Goal: Task Accomplishment & Management: Manage account settings

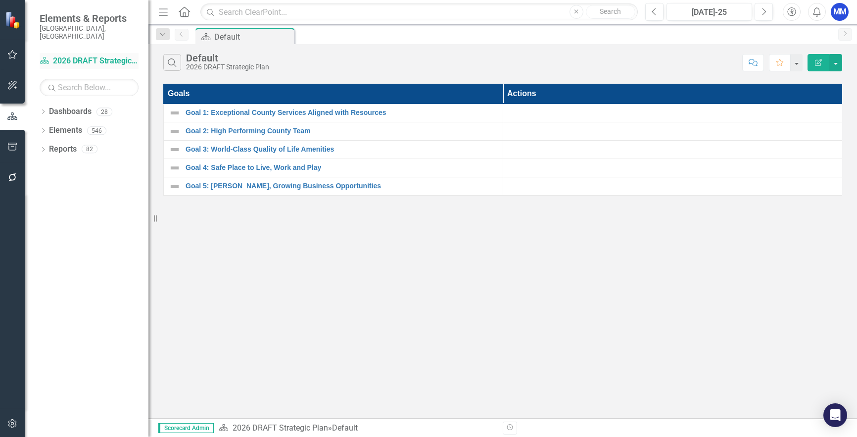
click at [65, 55] on link "Dashboard 2026 DRAFT Strategic Plan" at bounding box center [89, 60] width 99 height 11
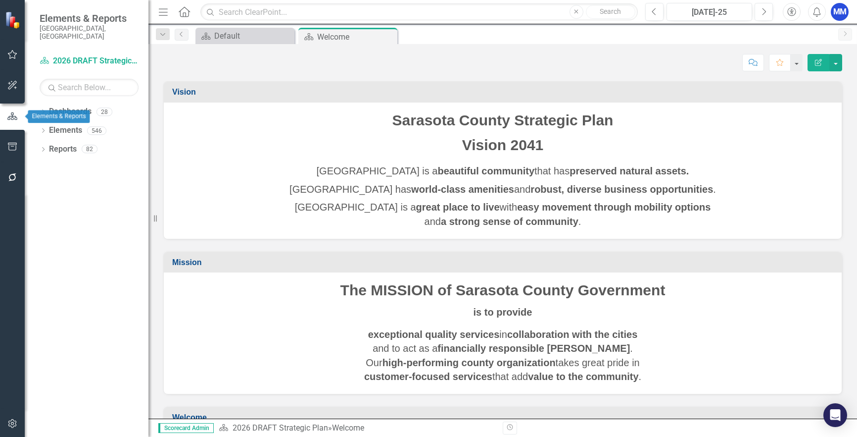
click at [14, 119] on icon "button" at bounding box center [12, 116] width 11 height 9
click at [161, 10] on icon "Menu" at bounding box center [163, 11] width 13 height 10
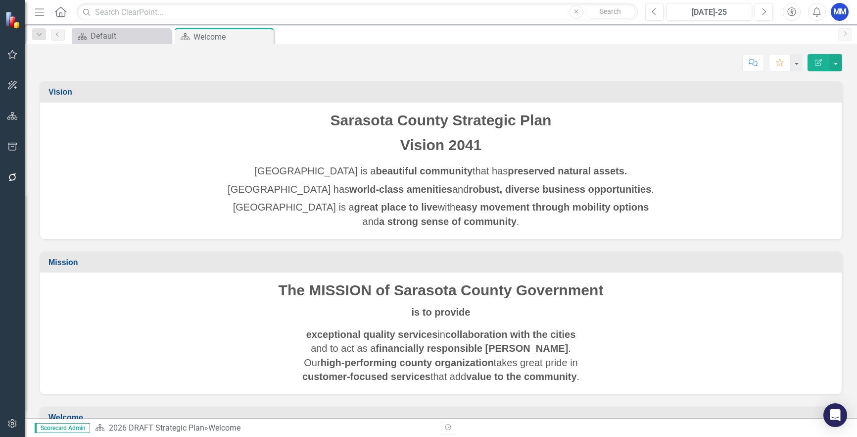
click at [59, 11] on icon "Home" at bounding box center [60, 11] width 13 height 10
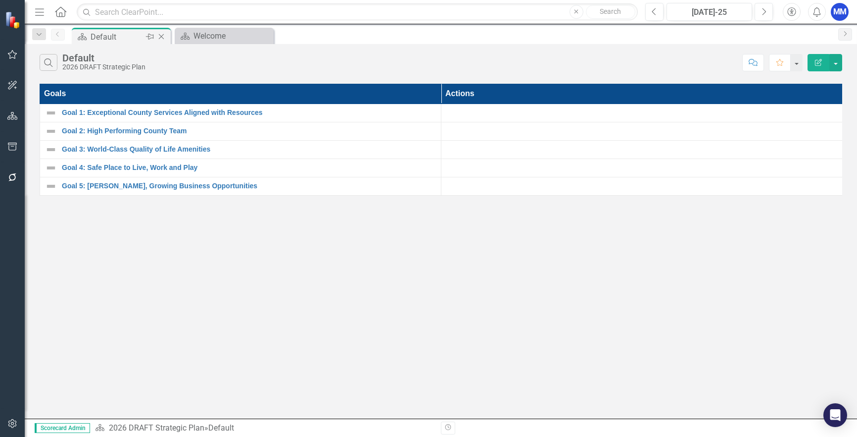
click at [157, 37] on icon "Close" at bounding box center [161, 37] width 10 height 8
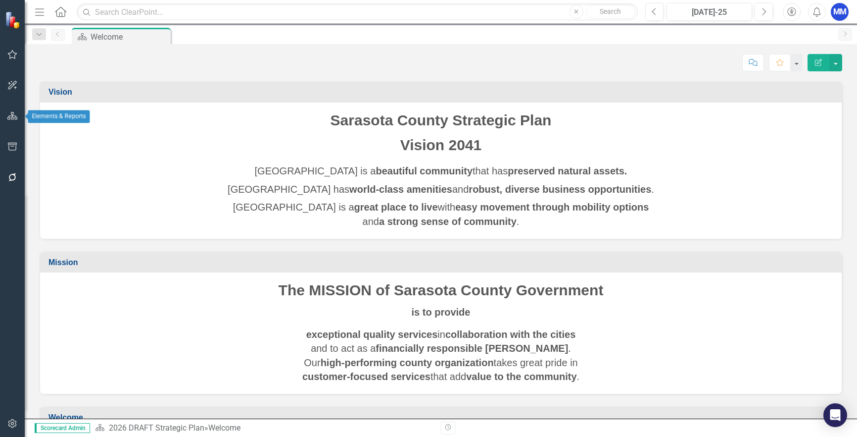
click at [12, 114] on icon "button" at bounding box center [12, 116] width 10 height 8
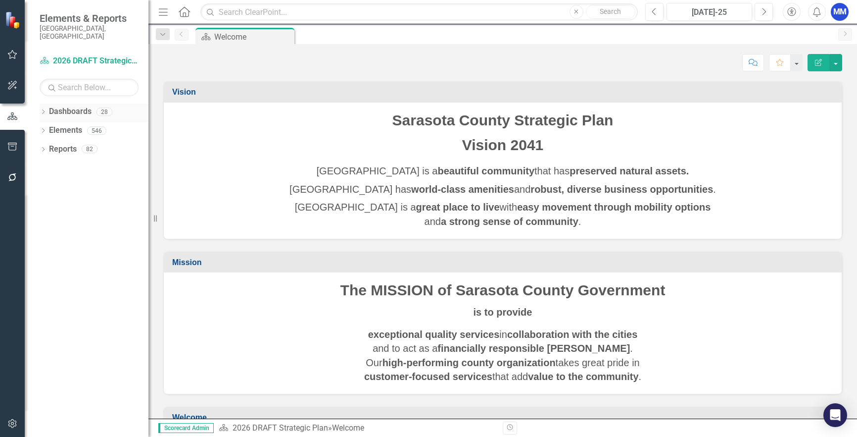
click at [43, 110] on icon "Dropdown" at bounding box center [43, 112] width 7 height 5
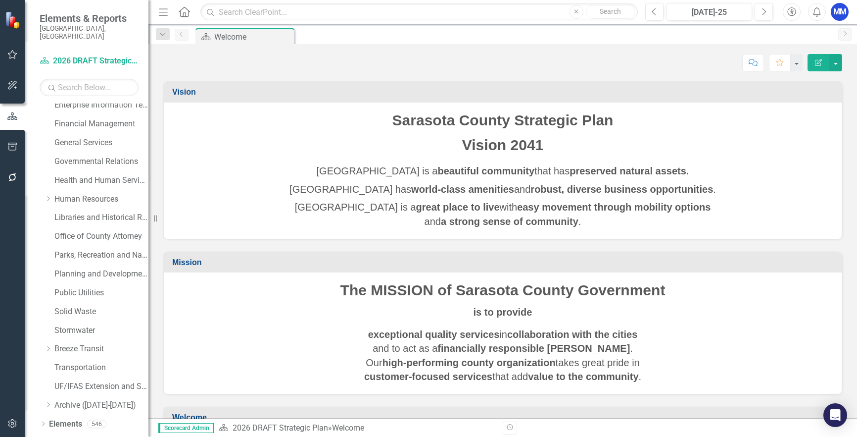
scroll to position [127, 0]
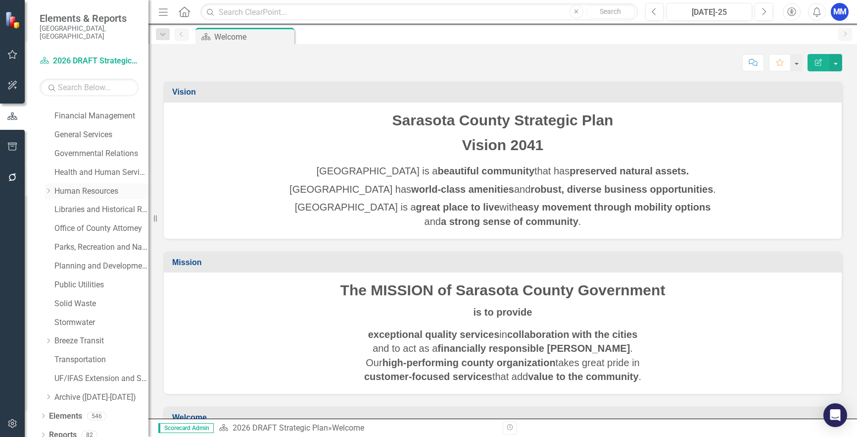
click at [61, 186] on link "Human Resources" at bounding box center [101, 191] width 94 height 11
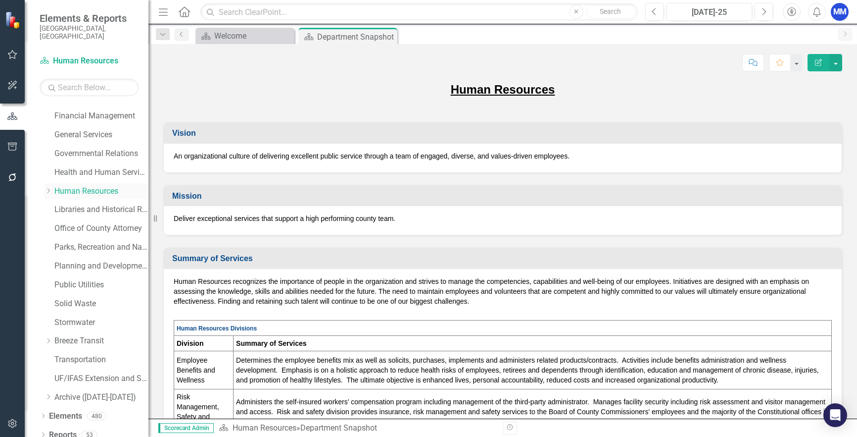
click at [51, 188] on icon "Dropdown" at bounding box center [48, 191] width 7 height 6
click at [92, 260] on link "Human Resources" at bounding box center [106, 265] width 84 height 11
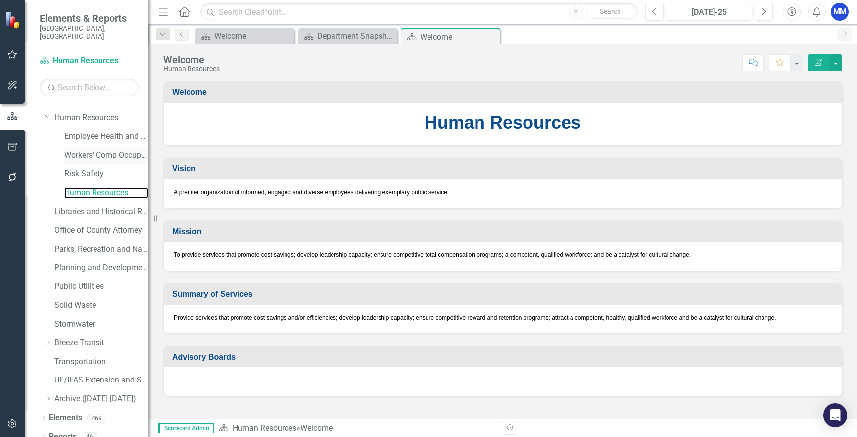
scroll to position [202, 0]
click at [44, 414] on icon "Dropdown" at bounding box center [43, 416] width 7 height 5
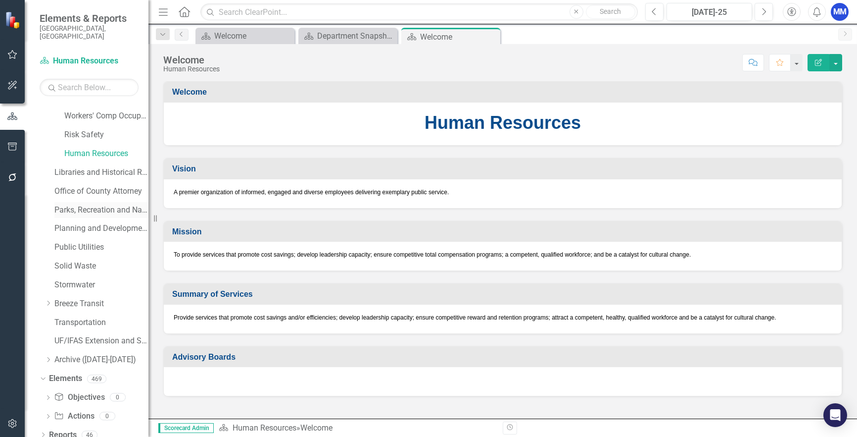
scroll to position [190, 0]
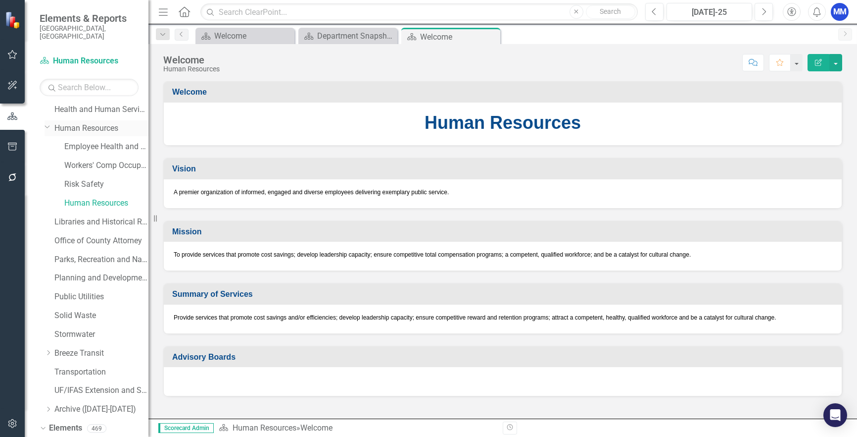
click at [85, 123] on link "Human Resources" at bounding box center [101, 128] width 94 height 11
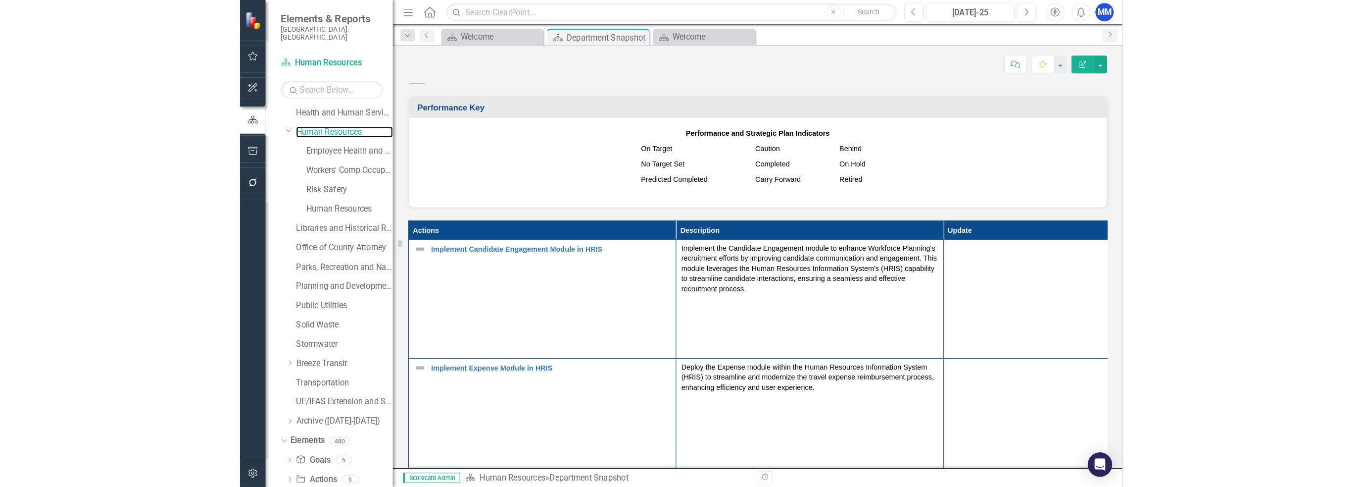
scroll to position [610, 0]
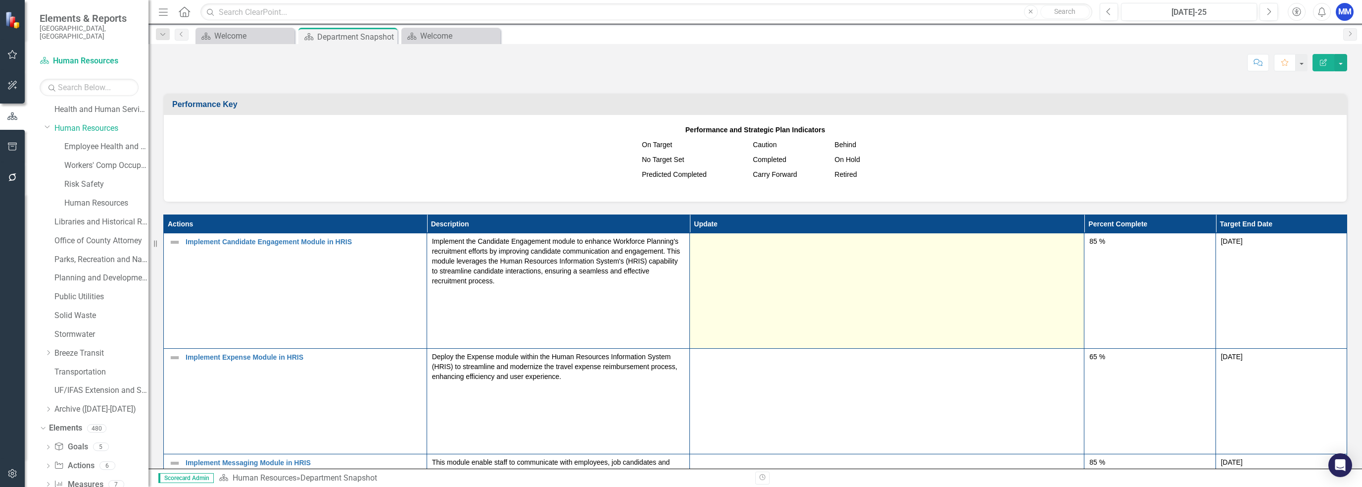
click at [857, 295] on td at bounding box center [887, 290] width 395 height 115
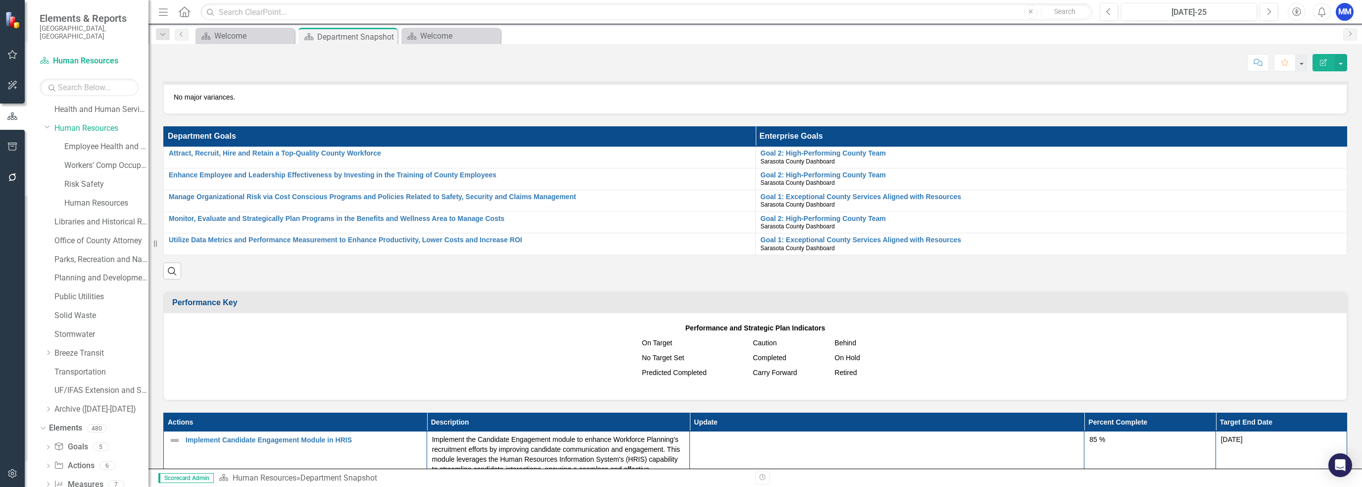
scroll to position [660, 0]
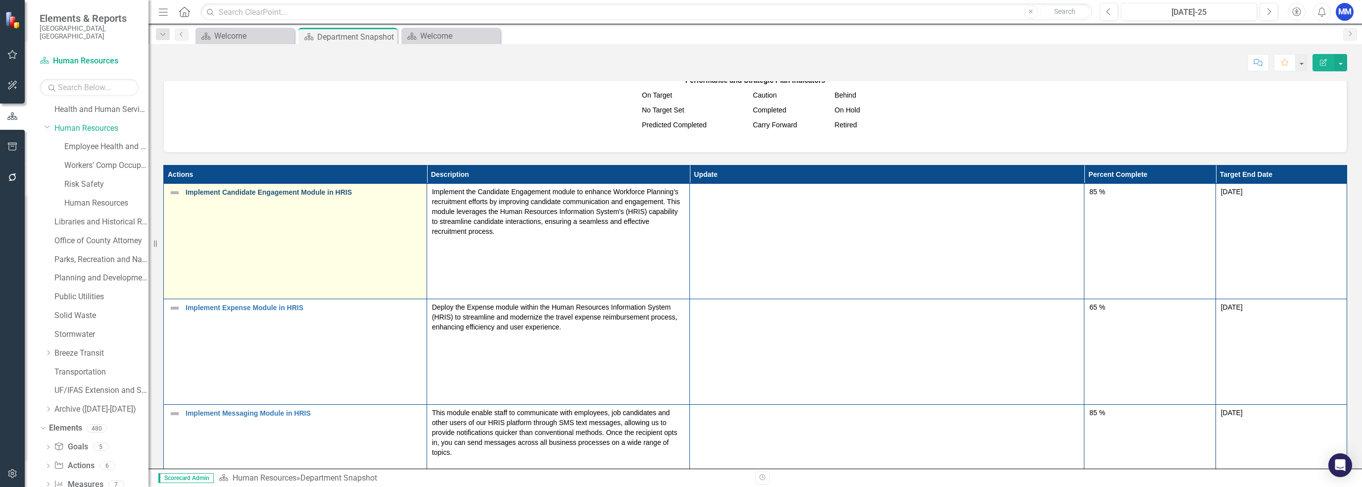
click at [312, 196] on link "Implement Candidate Engagement Module in HRIS" at bounding box center [304, 192] width 236 height 7
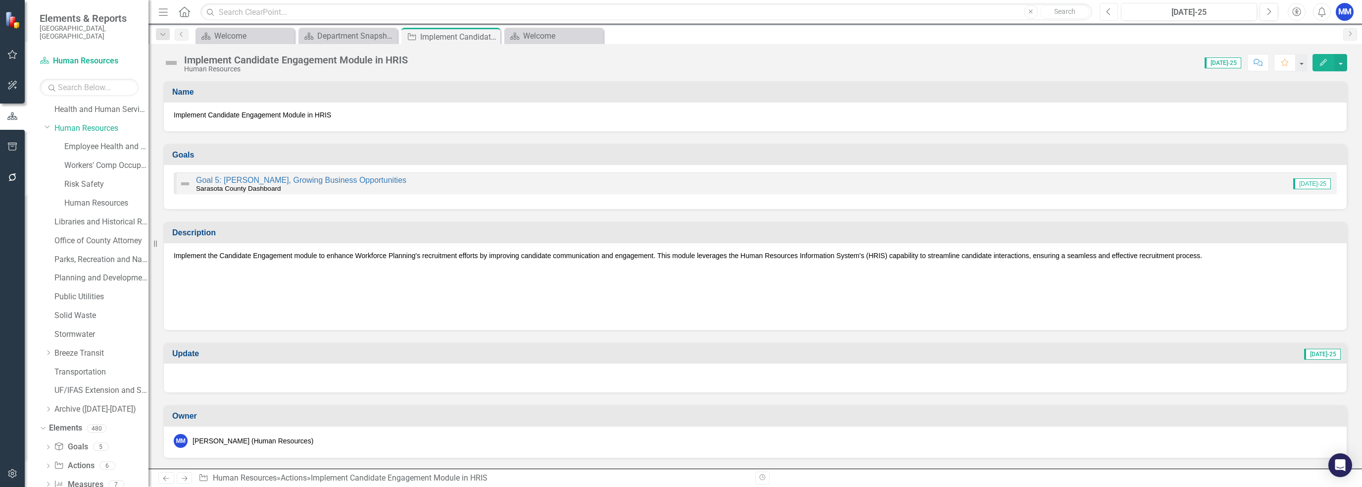
click at [857, 11] on button "Previous" at bounding box center [1109, 12] width 18 height 18
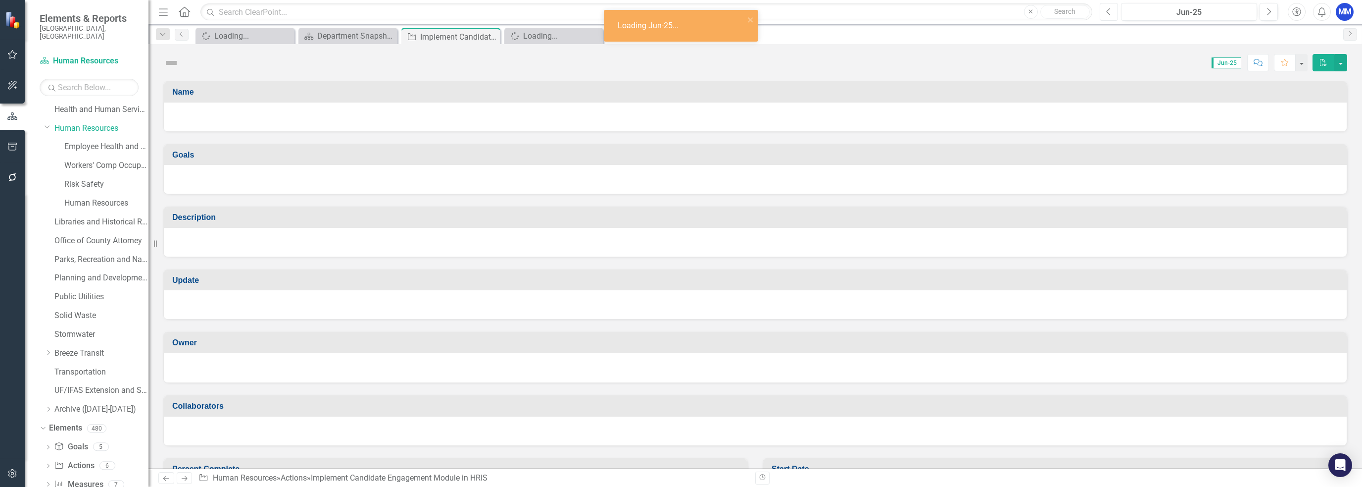
scroll to position [190, 0]
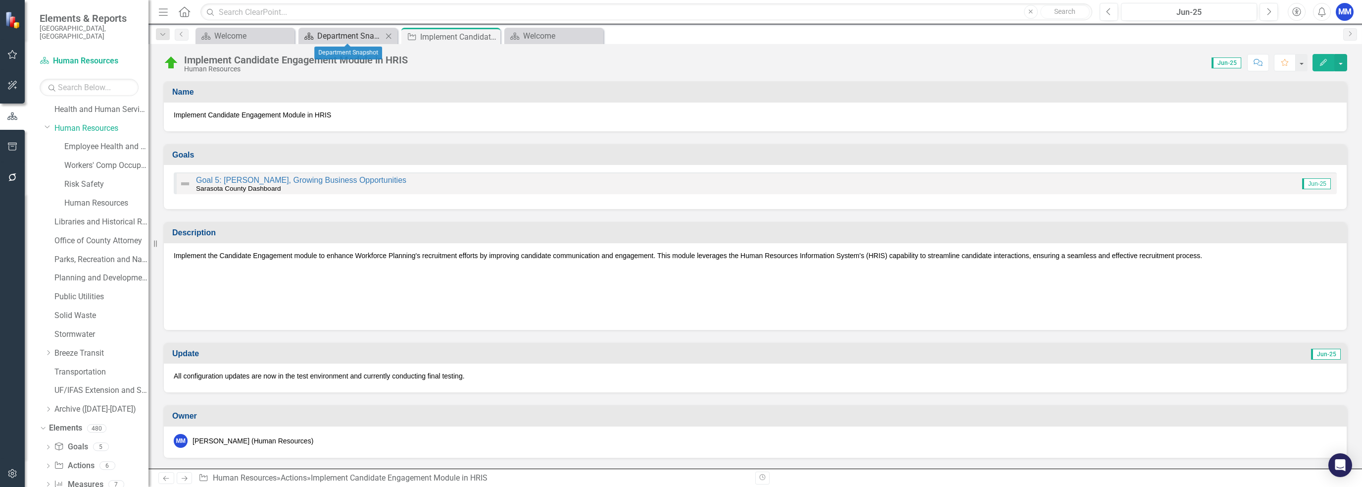
click at [377, 39] on div "Department Snapshot" at bounding box center [349, 36] width 65 height 12
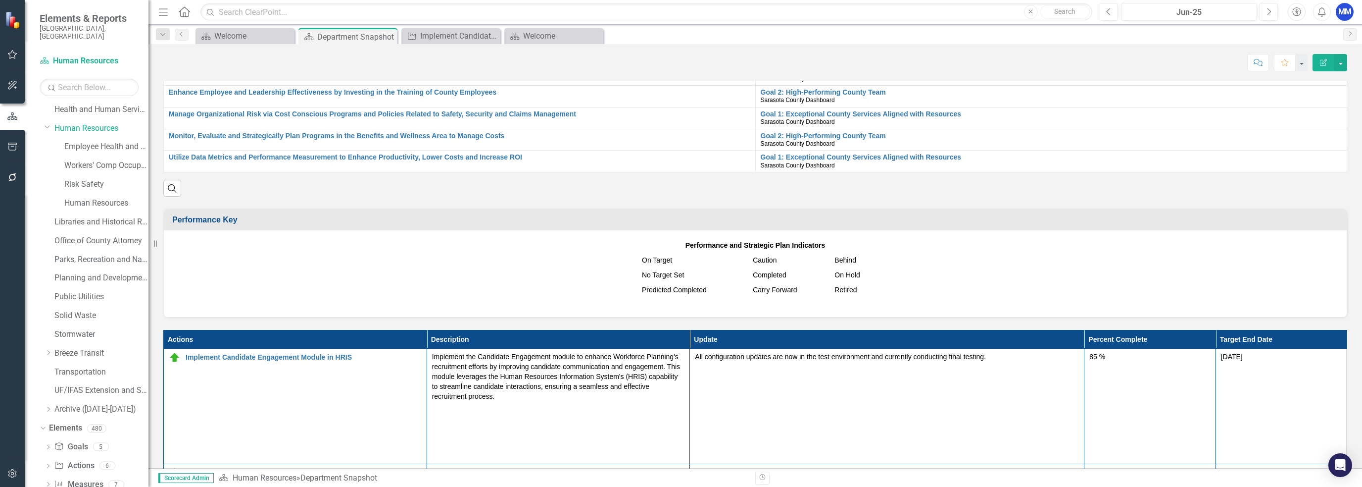
scroll to position [644, 0]
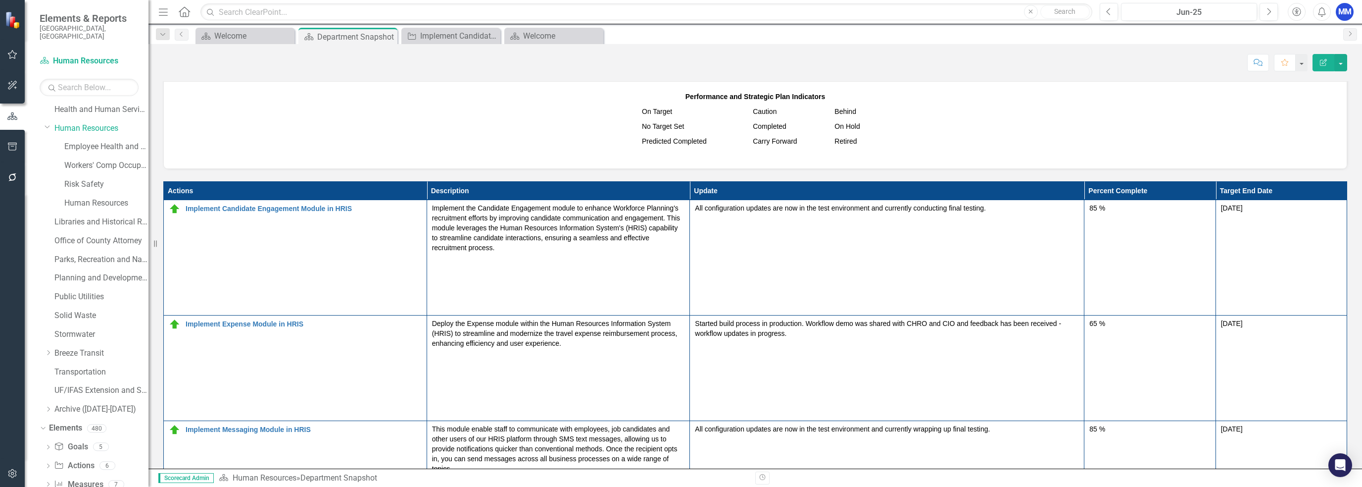
click at [857, 134] on span "Performance and Strategic Plan Indicators On Target Caution Behind No Target Se…" at bounding box center [755, 123] width 1163 height 69
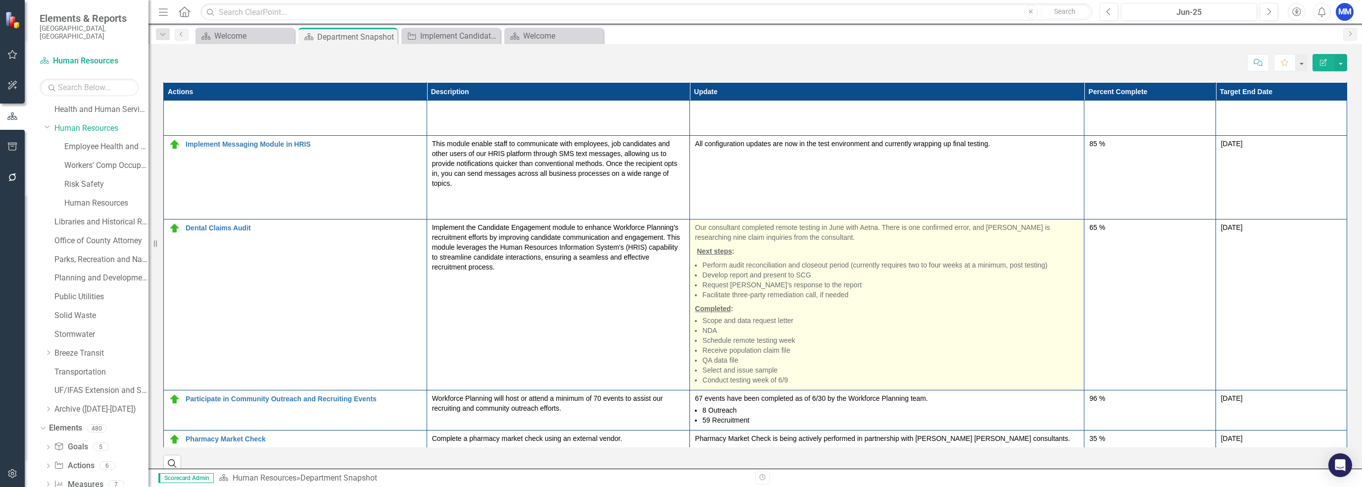
scroll to position [792, 0]
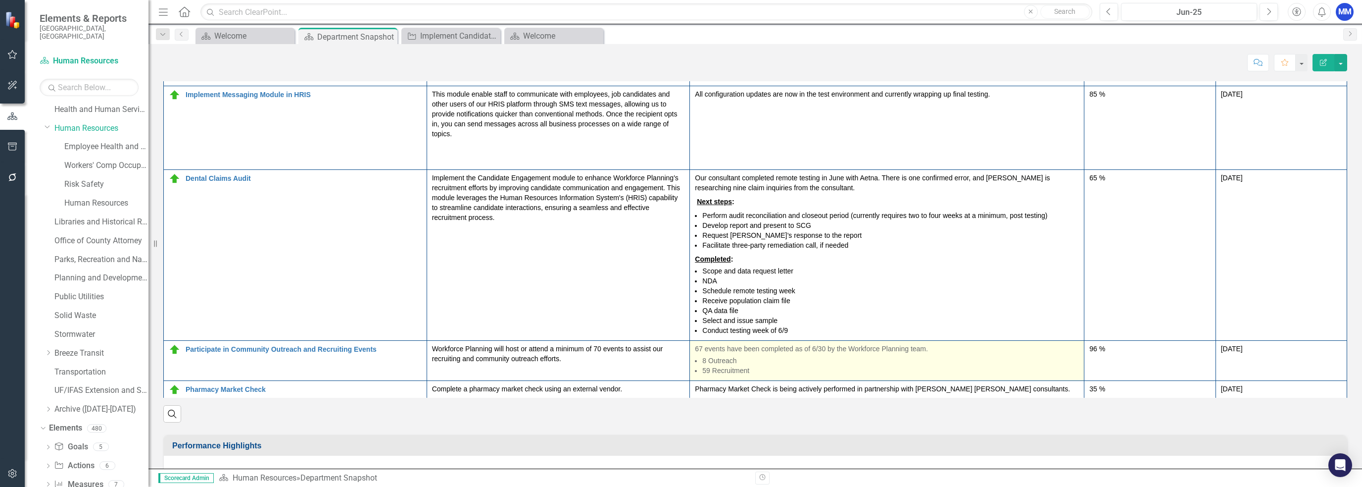
click at [857, 371] on li "59 Recruitment" at bounding box center [891, 370] width 377 height 10
drag, startPoint x: 782, startPoint y: 376, endPoint x: 697, endPoint y: 357, distance: 86.7
click at [697, 357] on span "67 events have been completed as of 6/30 by the Workforce Planning team. 8 Outr…" at bounding box center [887, 361] width 384 height 34
click at [780, 365] on li "8 Outreach" at bounding box center [891, 360] width 377 height 10
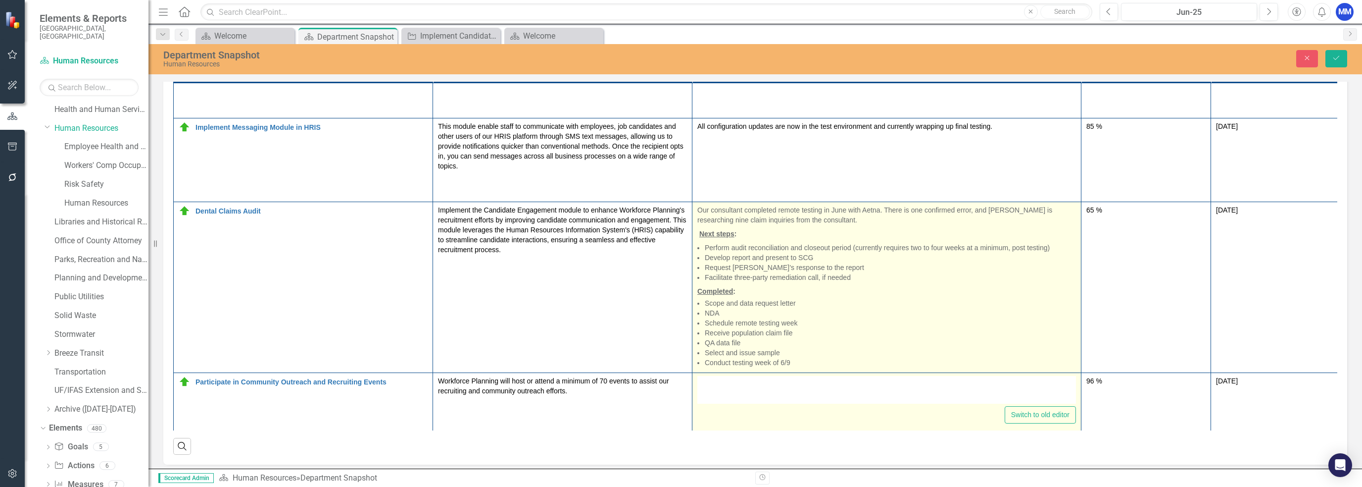
type textarea "<p>67 events have been completed as of 6/30 by the Workforce Planning team.&nbs…"
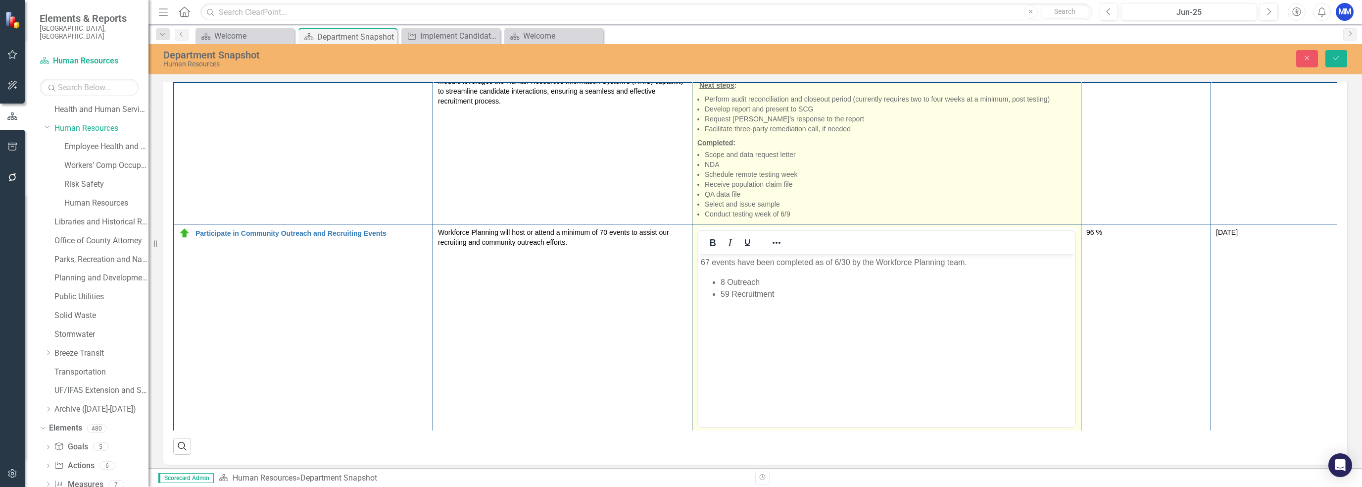
scroll to position [388, 0]
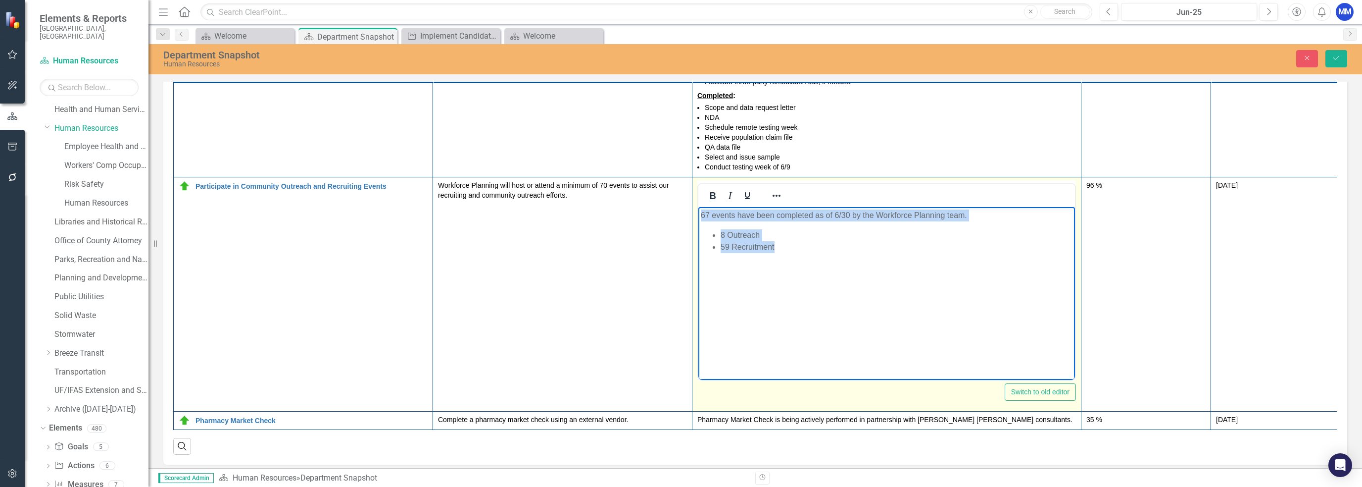
drag, startPoint x: 801, startPoint y: 254, endPoint x: 700, endPoint y: 216, distance: 107.7
click at [700, 216] on body "67 events have been completed as of 6/30 by the Workforce Planning team. 8 Outr…" at bounding box center [887, 281] width 377 height 149
copy body "67 events have been completed as of 6/30 by the Workforce Planning team. 8 Outr…"
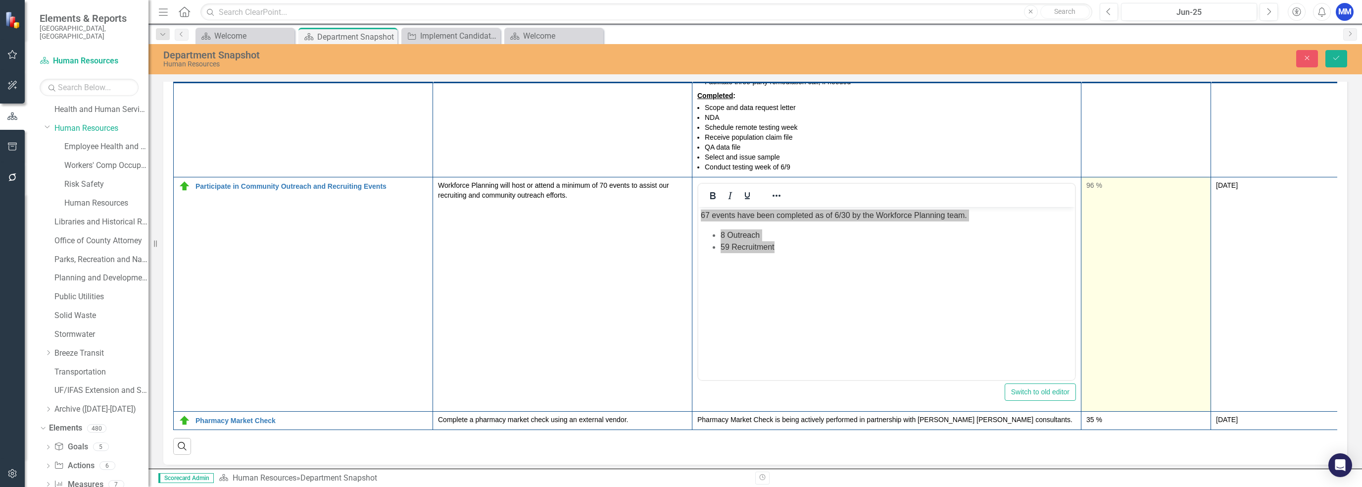
click at [857, 276] on td "96 %" at bounding box center [1147, 294] width 130 height 234
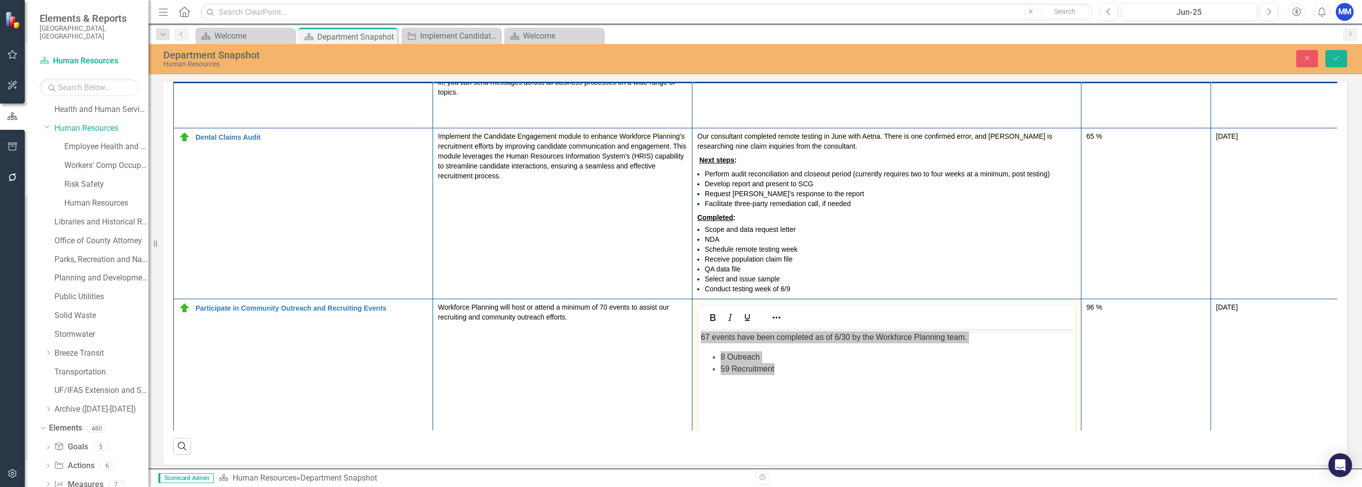
scroll to position [239, 0]
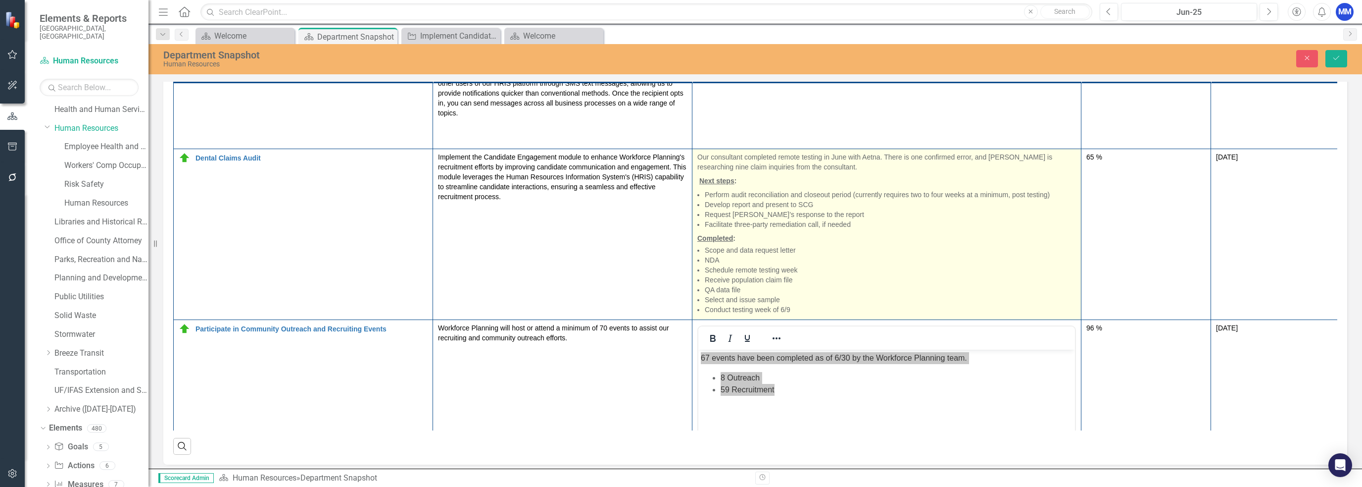
click at [857, 265] on li "NDA" at bounding box center [890, 260] width 371 height 10
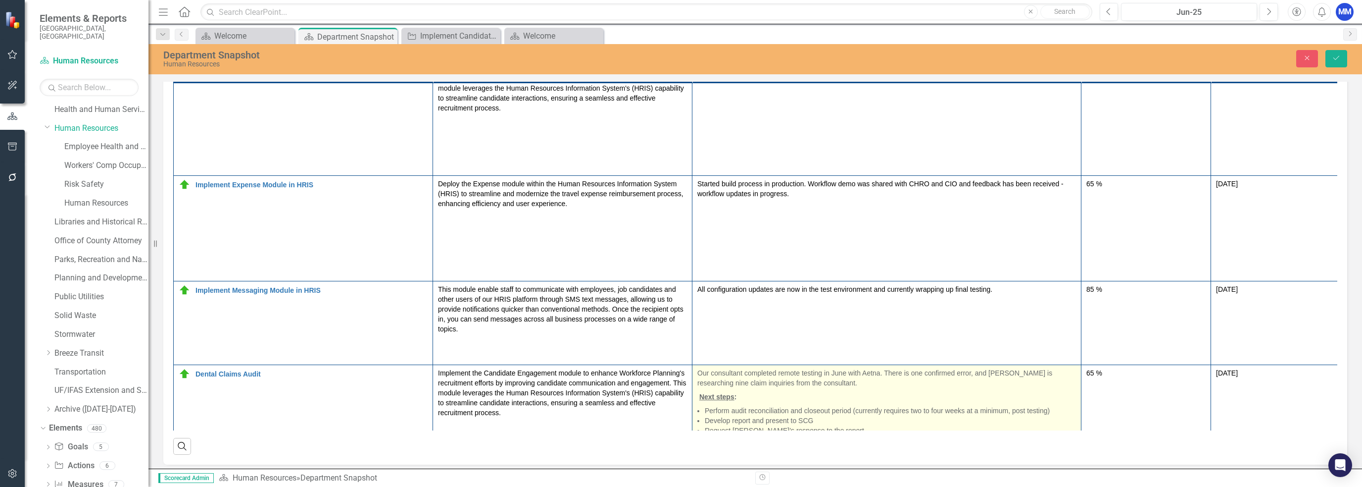
scroll to position [0, 0]
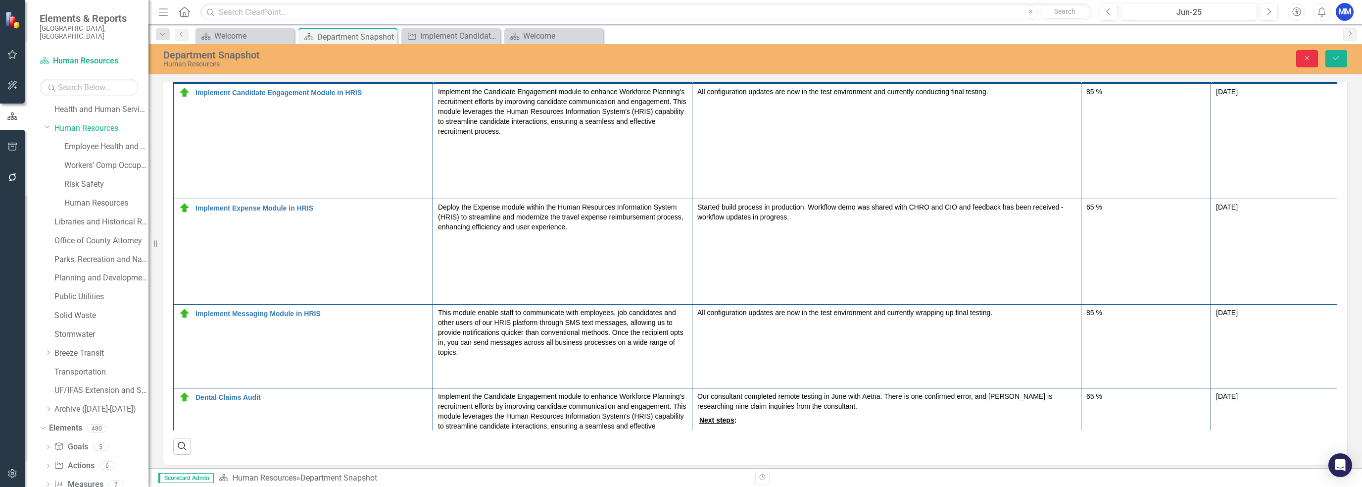
click at [857, 58] on button "Close" at bounding box center [1308, 58] width 22 height 17
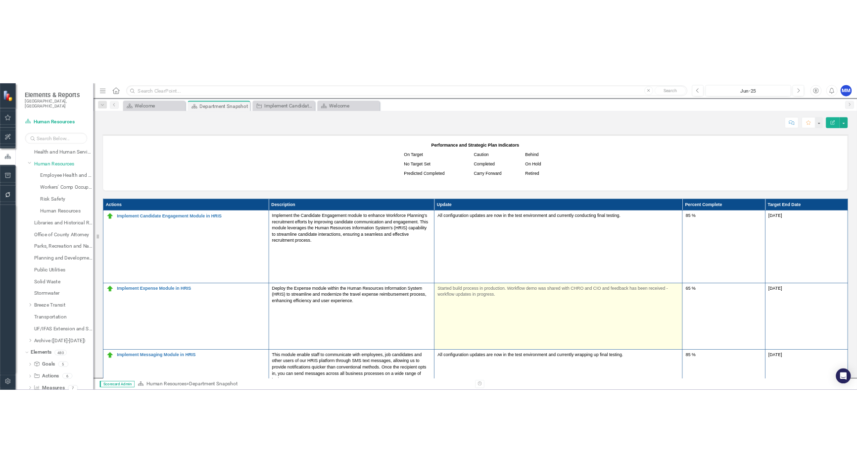
scroll to position [644, 0]
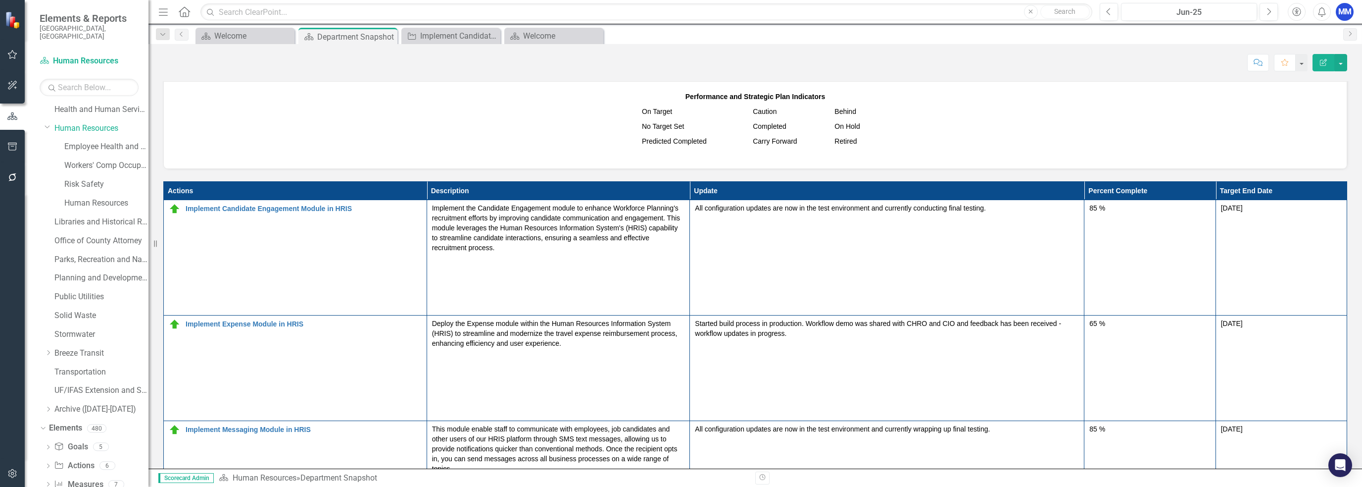
click at [857, 119] on span "Performance and Strategic Plan Indicators On Target Caution Behind No Target Se…" at bounding box center [755, 123] width 1163 height 69
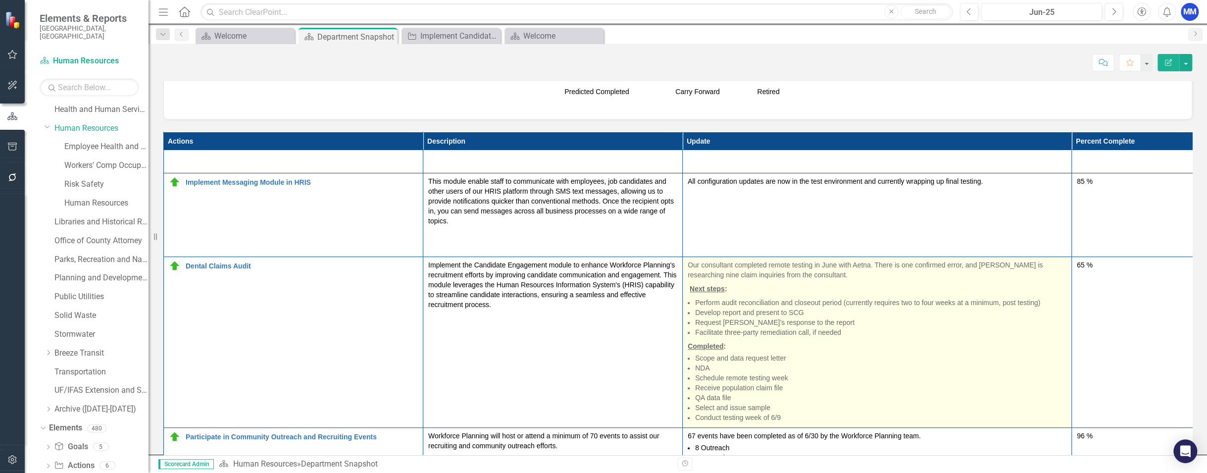
scroll to position [6, 0]
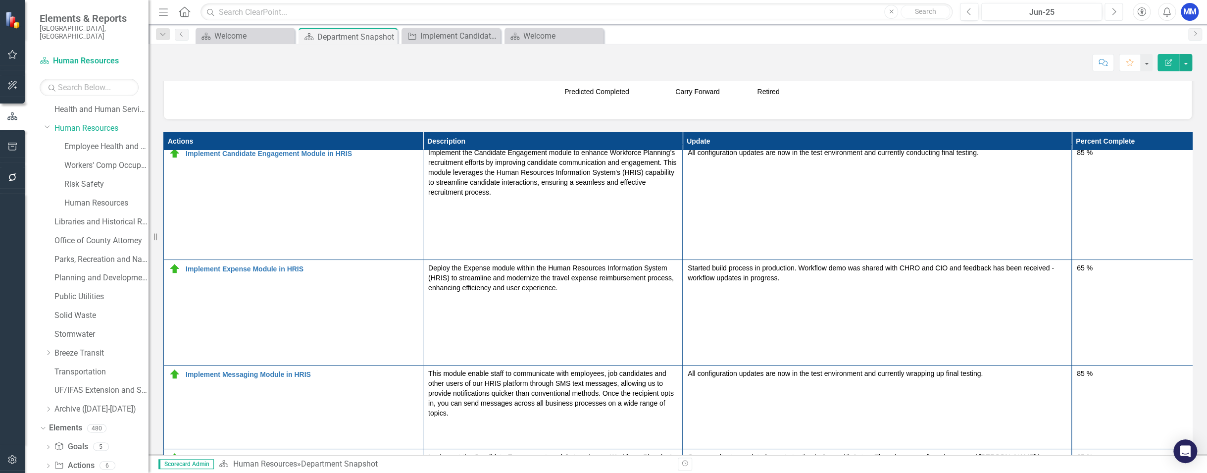
click at [857, 15] on button "Next" at bounding box center [1114, 12] width 18 height 18
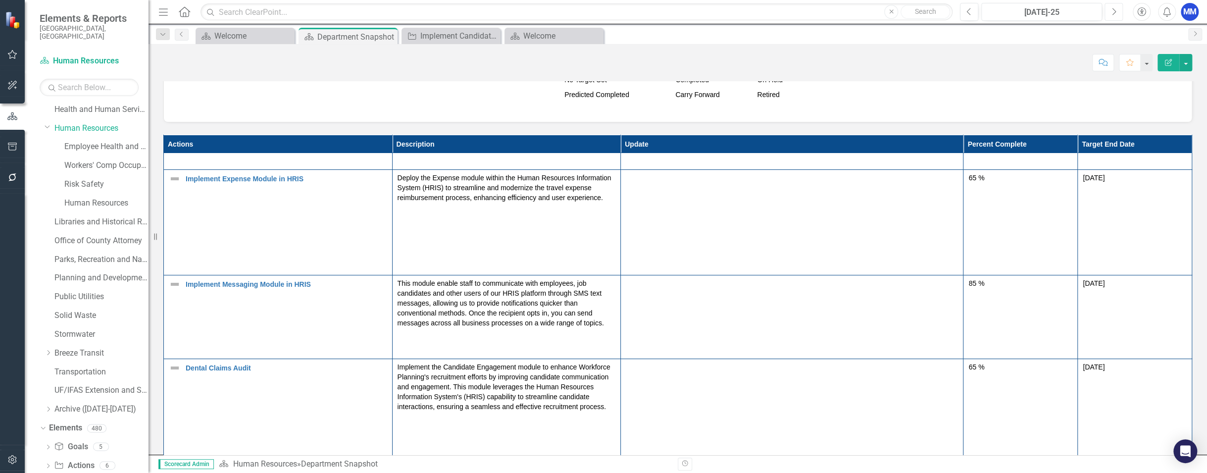
scroll to position [127, 0]
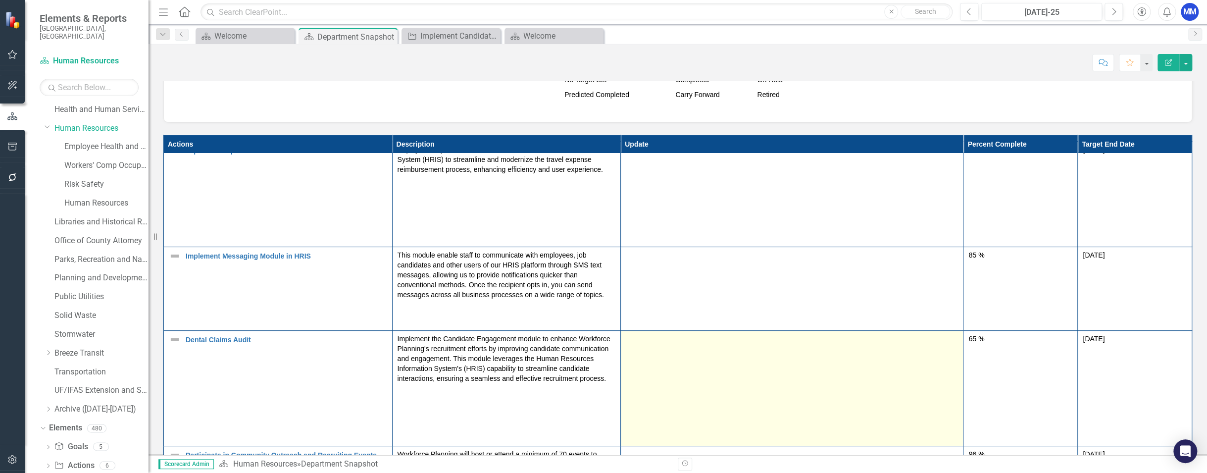
click at [857, 376] on td at bounding box center [792, 388] width 343 height 115
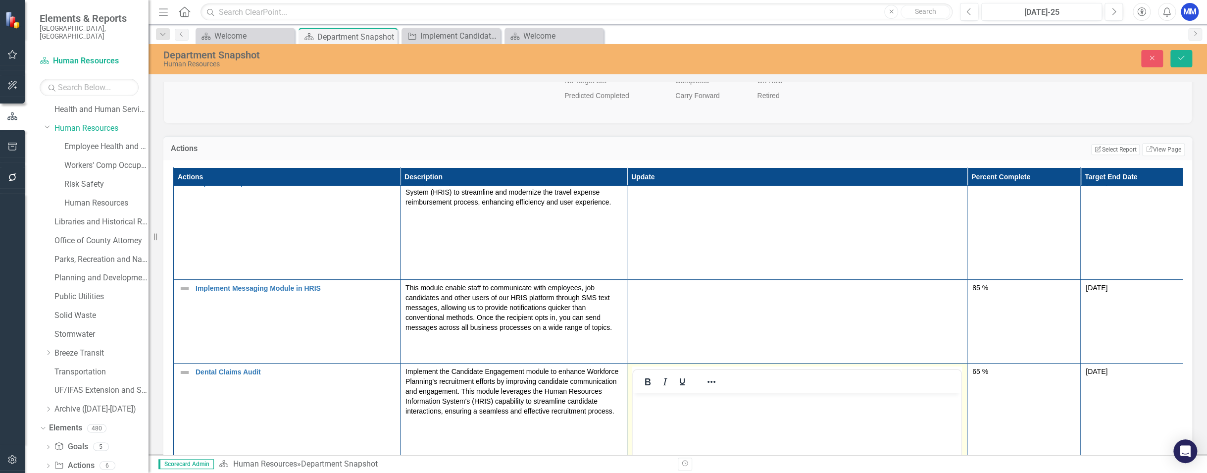
scroll to position [0, 0]
click at [721, 412] on body "Rich Text Area. Press ALT-0 for help." at bounding box center [797, 467] width 328 height 149
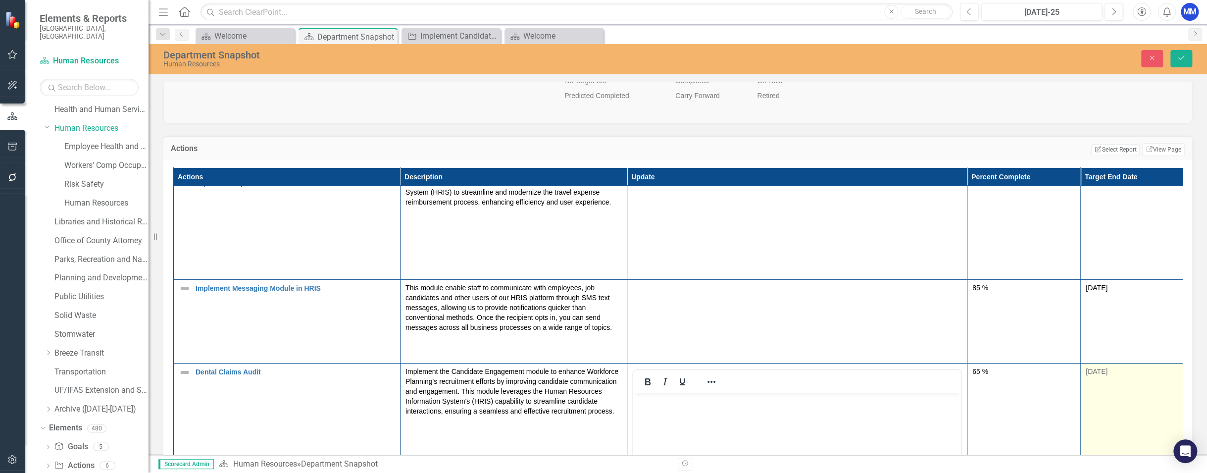
click at [857, 388] on td "[DATE]" at bounding box center [1137, 480] width 113 height 234
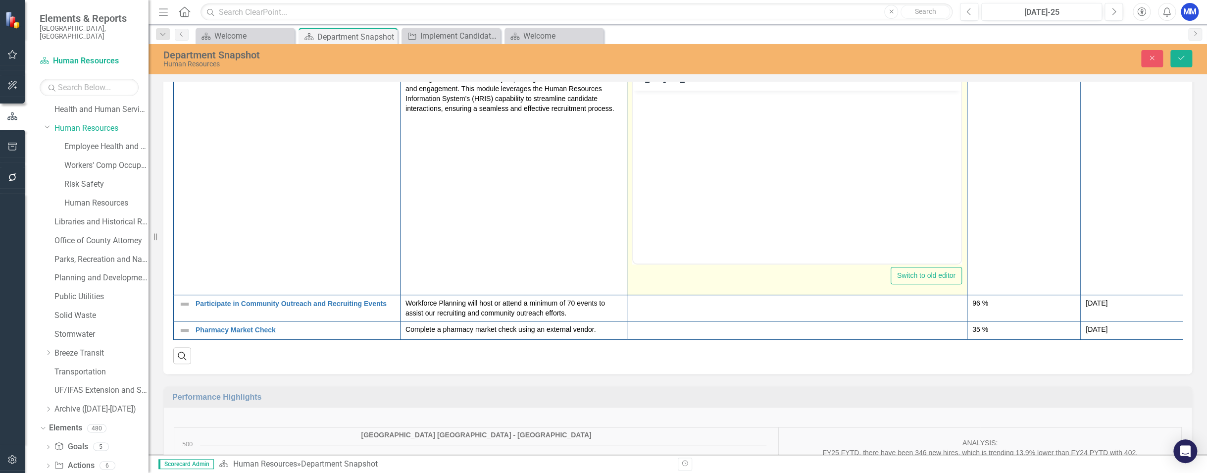
scroll to position [891, 0]
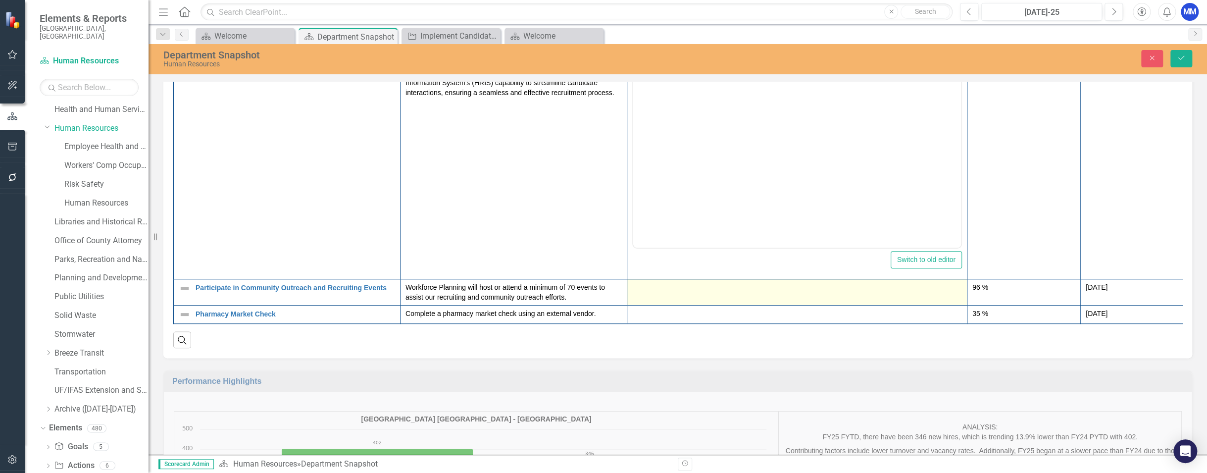
click at [721, 282] on div at bounding box center [797, 288] width 330 height 12
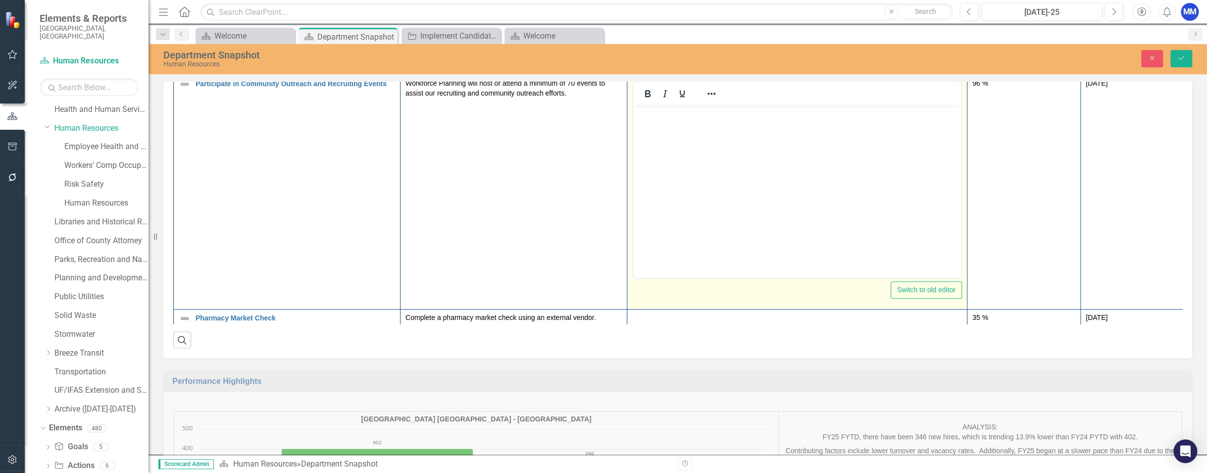
scroll to position [402, 0]
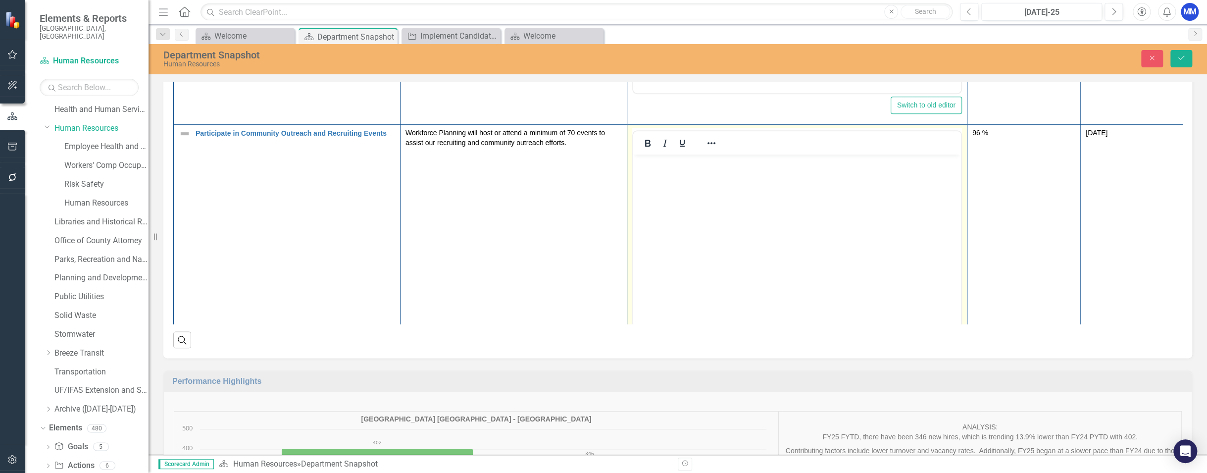
click at [689, 178] on body "Rich Text Area. Press ALT-0 for help." at bounding box center [797, 228] width 328 height 149
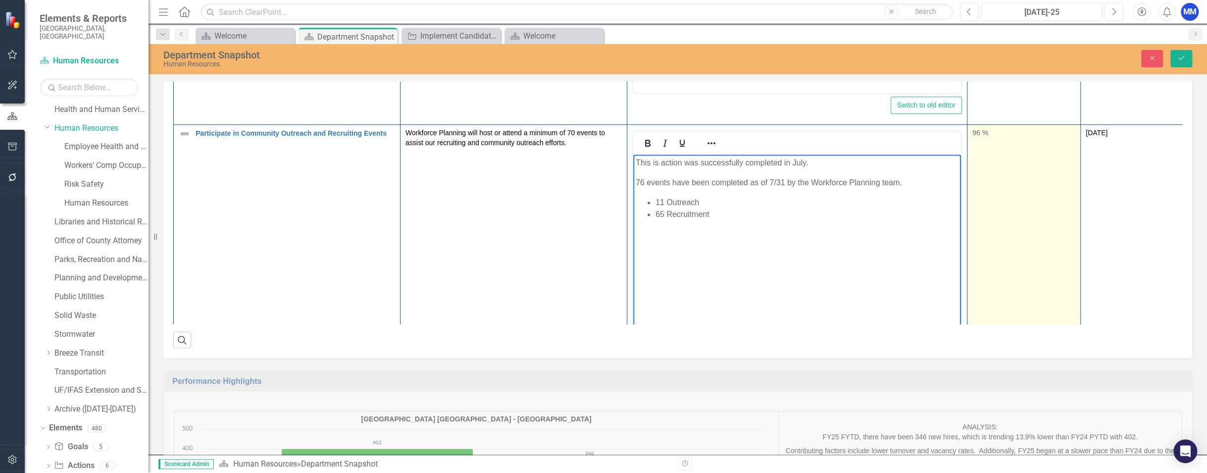
click at [857, 128] on div "96 %" at bounding box center [1023, 133] width 103 height 10
click at [857, 130] on div "96 %" at bounding box center [1023, 133] width 103 height 10
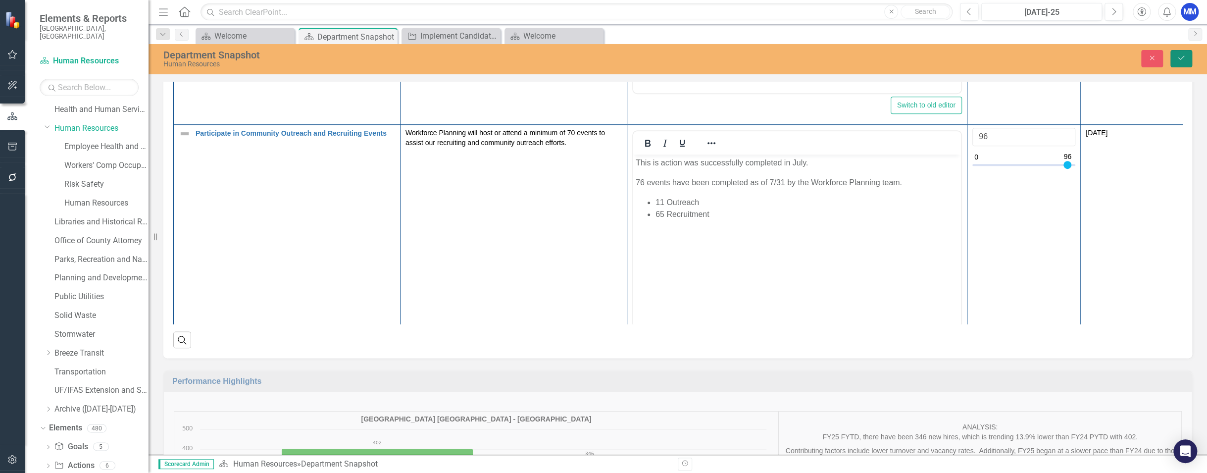
click at [857, 57] on icon "Save" at bounding box center [1181, 57] width 9 height 7
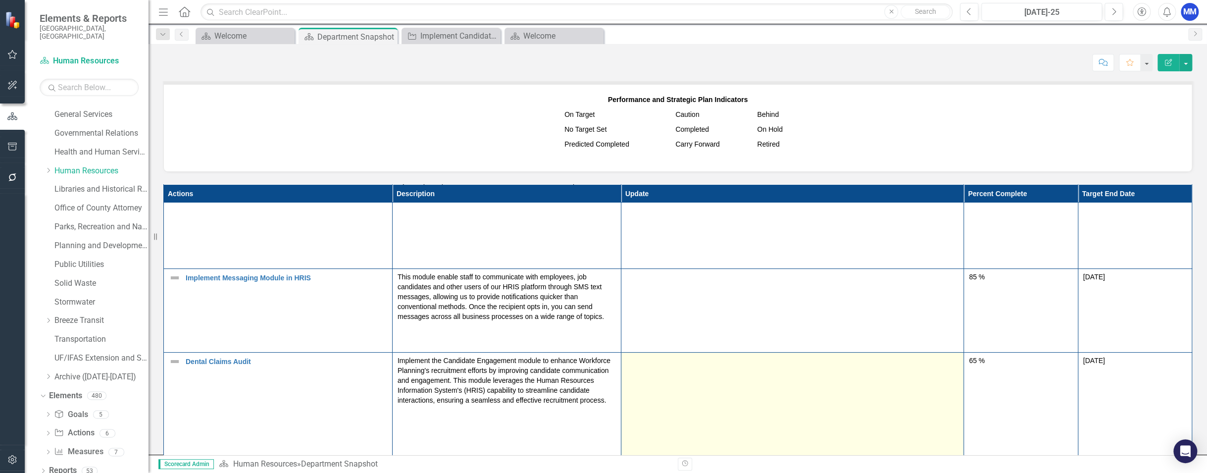
scroll to position [792, 0]
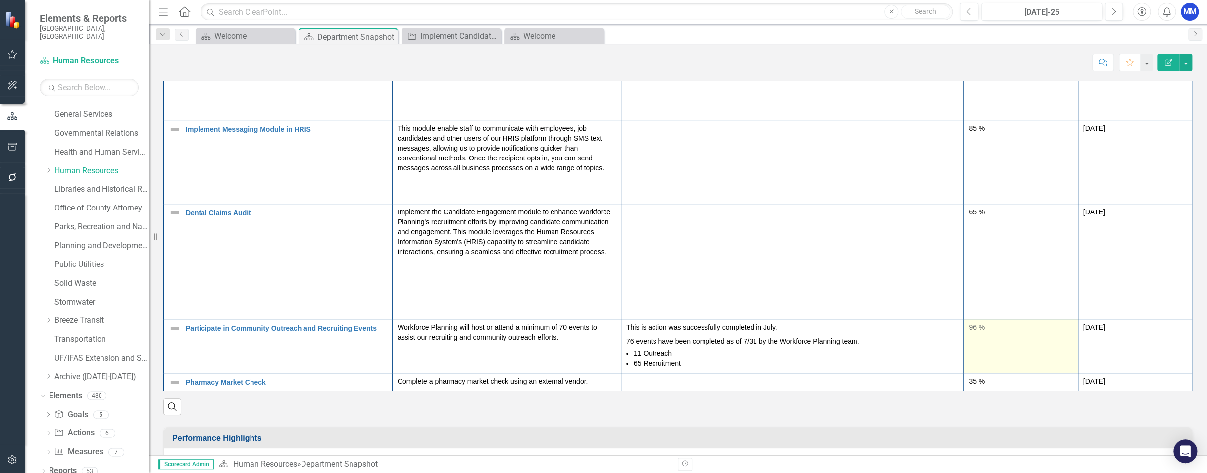
click at [857, 333] on td "96 %" at bounding box center [1021, 346] width 114 height 54
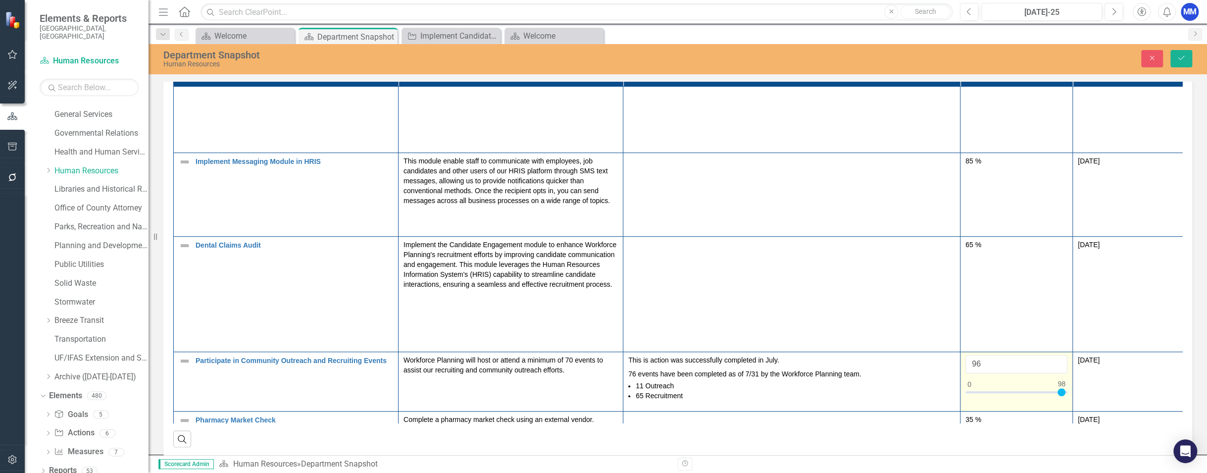
type input "100"
drag, startPoint x: 1057, startPoint y: 386, endPoint x: 1071, endPoint y: 385, distance: 13.9
click at [857, 385] on td "100" at bounding box center [1016, 381] width 112 height 59
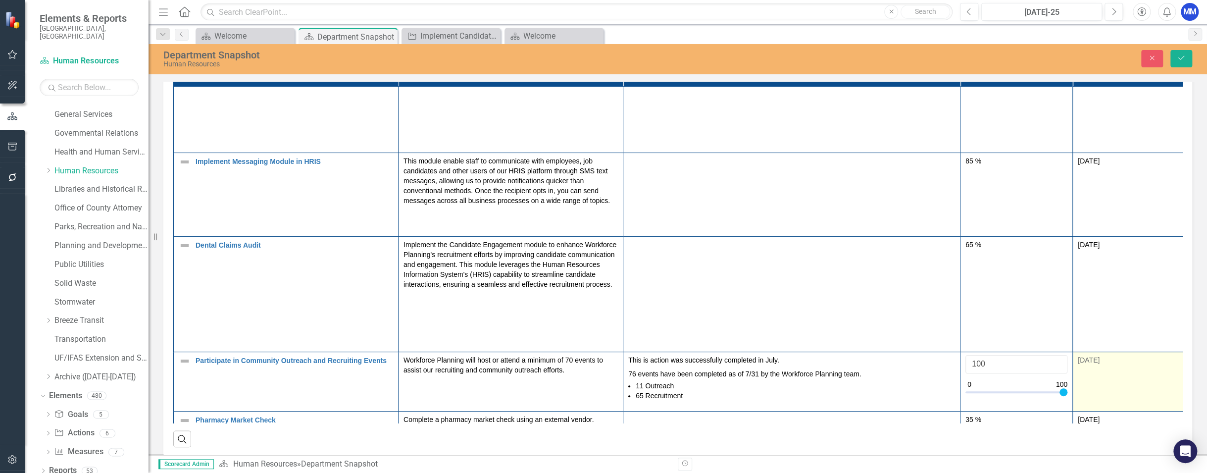
click at [857, 386] on td "[DATE]" at bounding box center [1129, 381] width 112 height 59
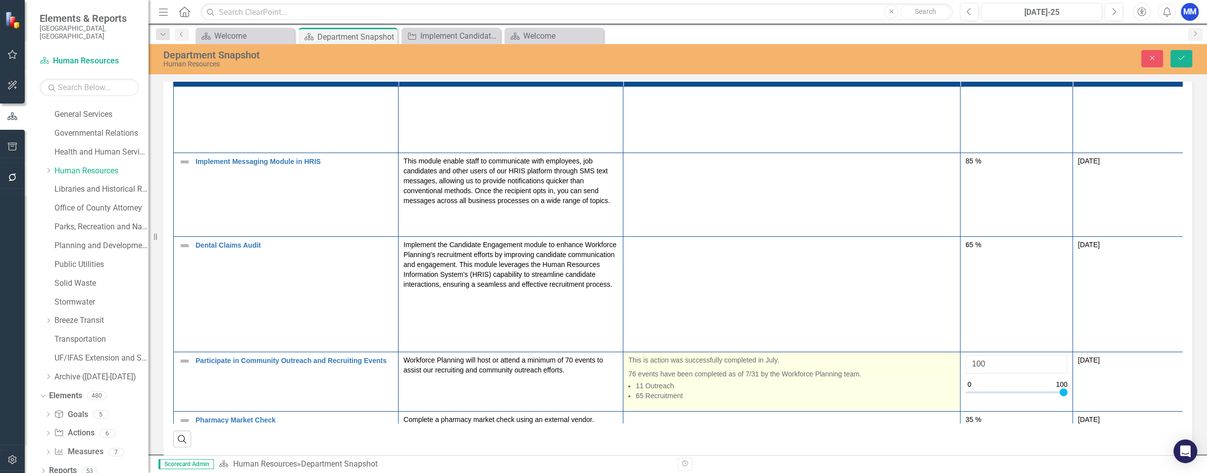
click at [857, 391] on li "65 Recruitment" at bounding box center [795, 396] width 319 height 10
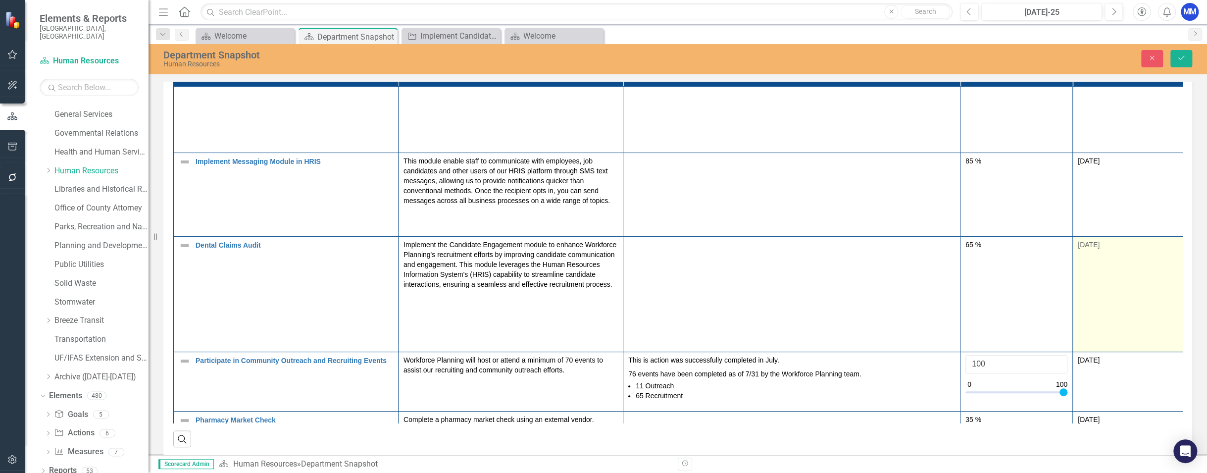
click at [857, 325] on td "[DATE]" at bounding box center [1129, 293] width 112 height 115
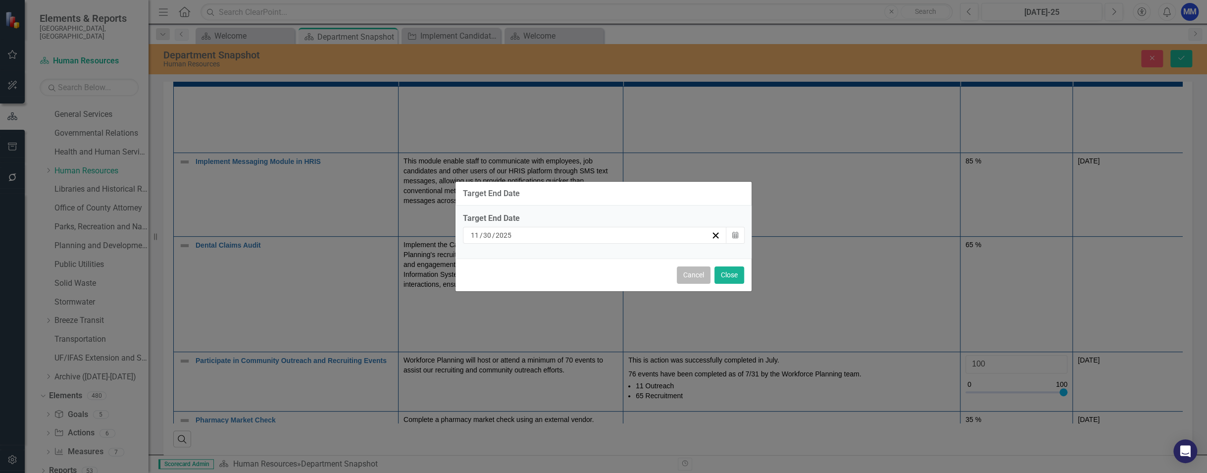
click at [687, 274] on button "Cancel" at bounding box center [694, 274] width 34 height 17
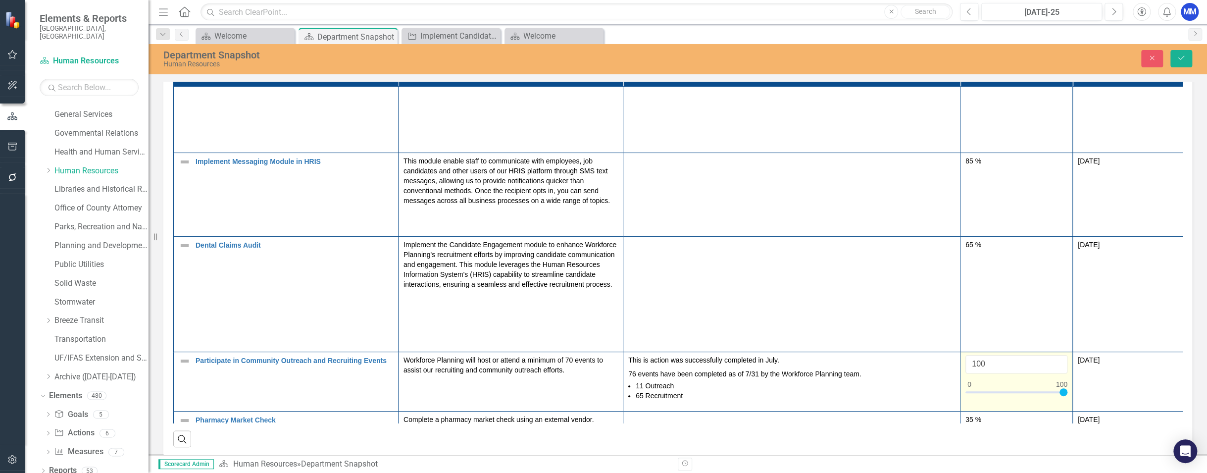
click at [857, 396] on td "100" at bounding box center [1016, 381] width 112 height 59
click at [857, 56] on icon "Save" at bounding box center [1181, 57] width 9 height 7
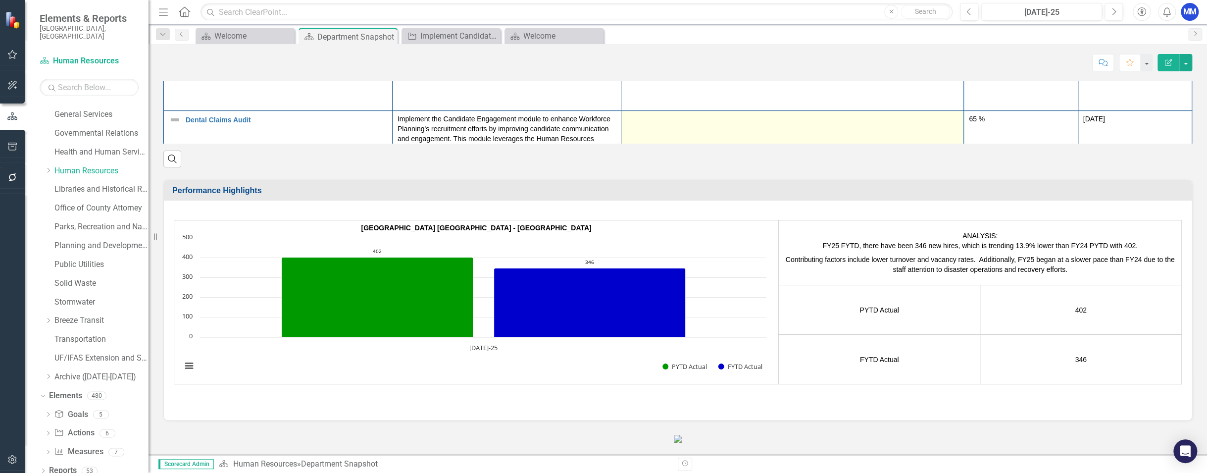
scroll to position [0, 0]
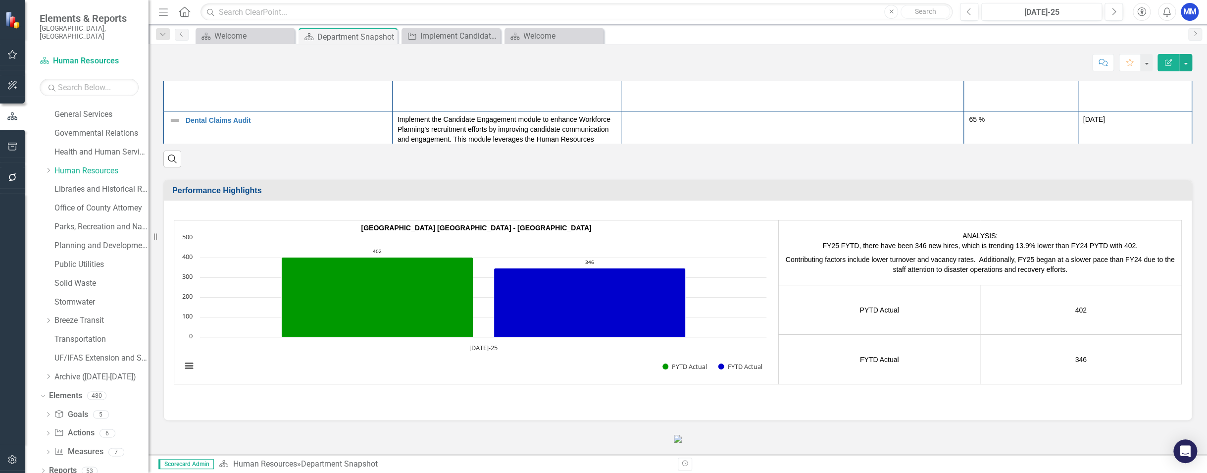
click at [840, 160] on div "Search" at bounding box center [677, 155] width 1029 height 24
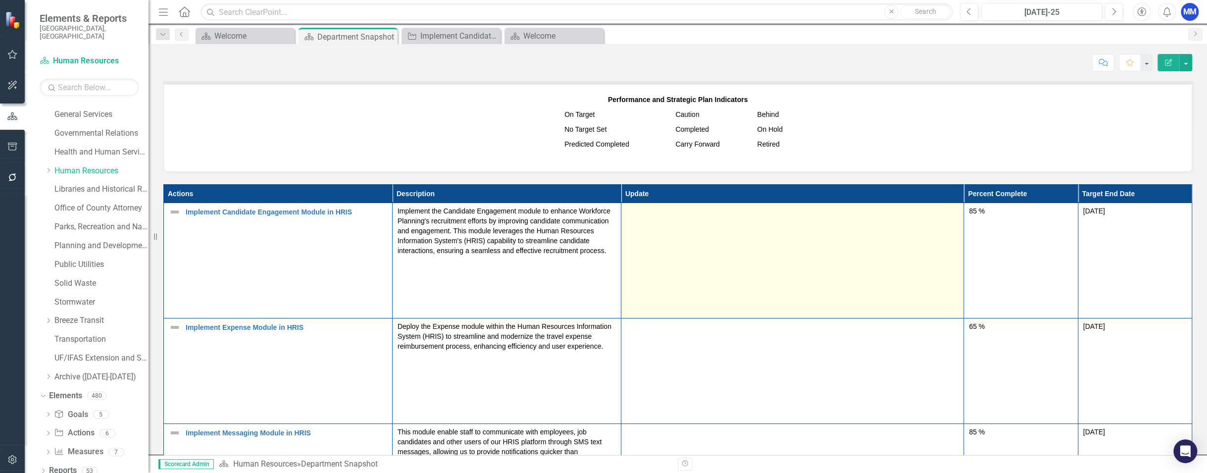
click at [852, 229] on td at bounding box center [792, 260] width 343 height 115
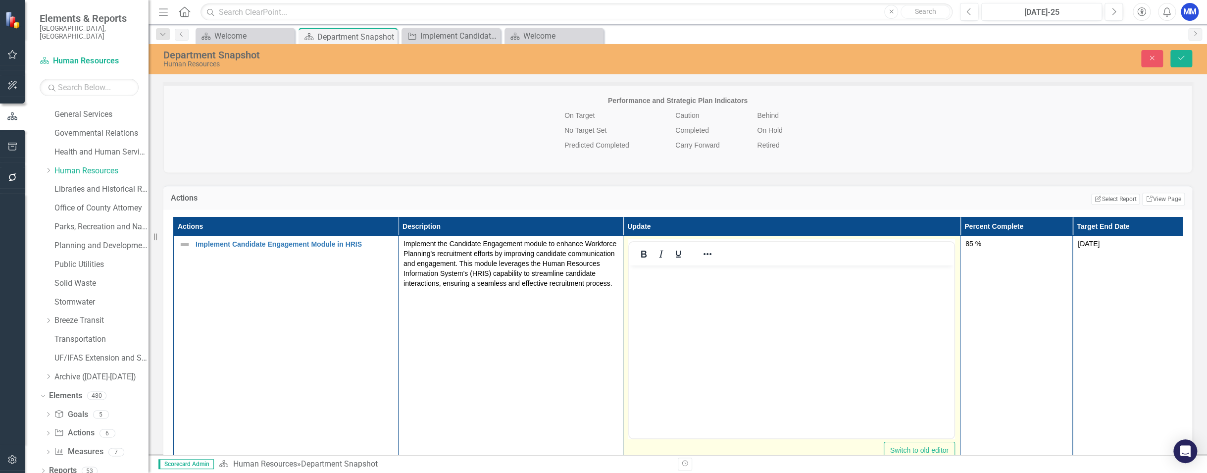
click at [729, 283] on body "Rich Text Area. Press ALT-0 for help." at bounding box center [791, 339] width 325 height 149
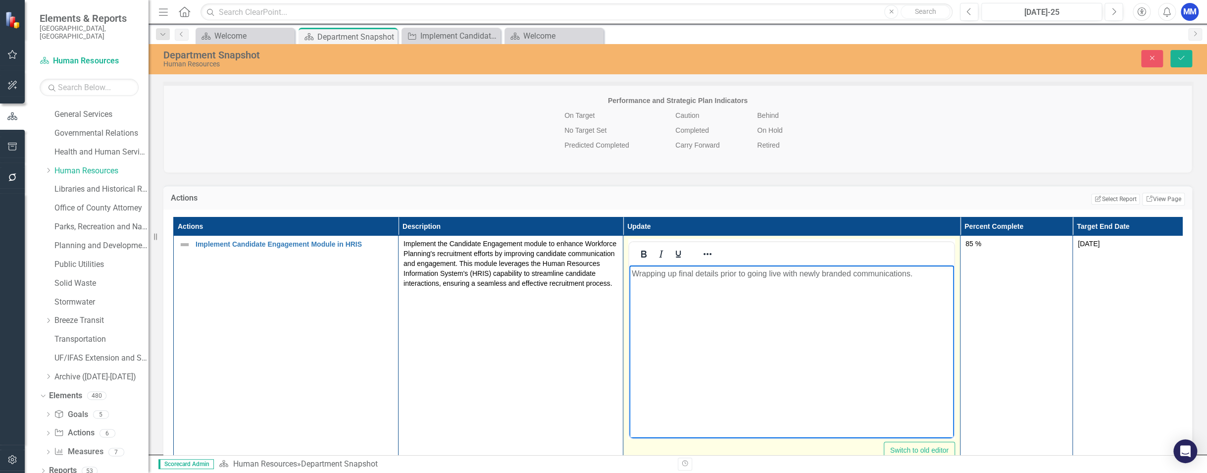
click at [717, 271] on p "Wrapping up final details prior to going live with newly branded communications." at bounding box center [792, 273] width 320 height 12
click at [857, 272] on p "Wrapping up final details/completing final reviews prior to going live with new…" at bounding box center [792, 279] width 320 height 24
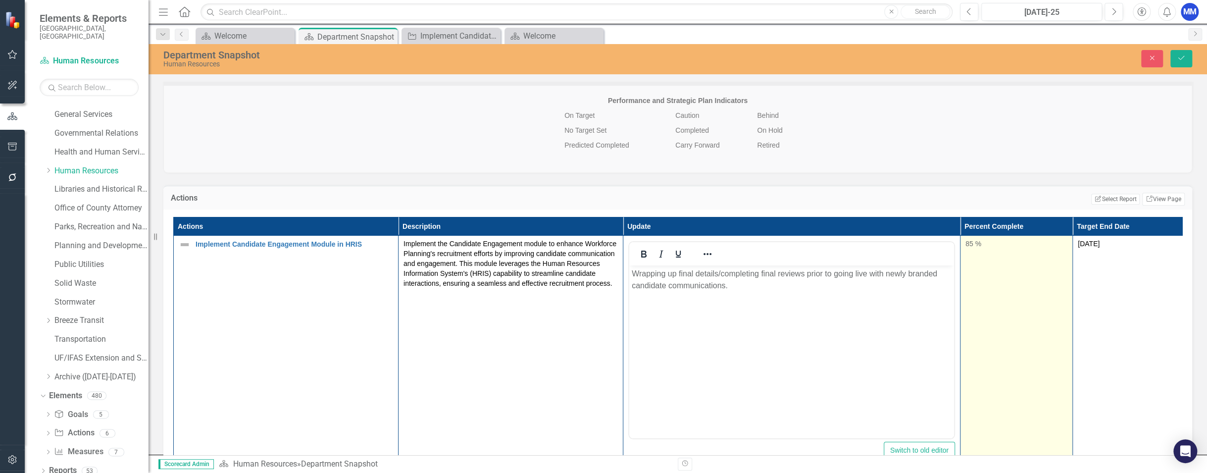
click at [857, 275] on td "85 %" at bounding box center [1016, 352] width 112 height 234
click at [857, 251] on td "85 %" at bounding box center [1016, 352] width 112 height 234
click at [857, 241] on input "86" at bounding box center [1016, 248] width 102 height 18
click at [857, 241] on input "87" at bounding box center [1016, 248] width 102 height 18
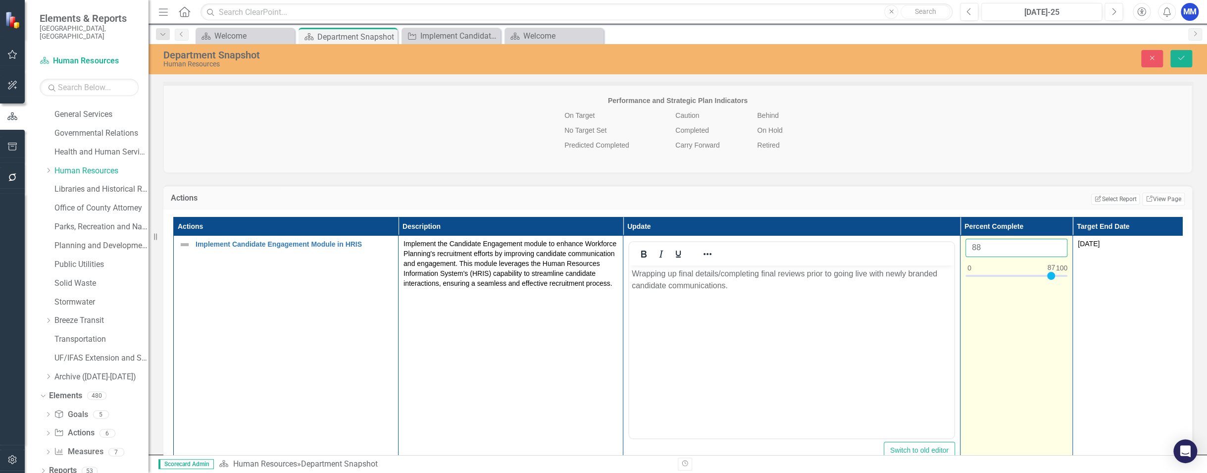
click at [857, 241] on input "88" at bounding box center [1016, 248] width 102 height 18
click at [857, 241] on input "89" at bounding box center [1016, 248] width 102 height 18
click at [857, 241] on input "90" at bounding box center [1016, 248] width 102 height 18
click at [857, 241] on input "91" at bounding box center [1016, 248] width 102 height 18
click at [857, 241] on input "92" at bounding box center [1016, 248] width 102 height 18
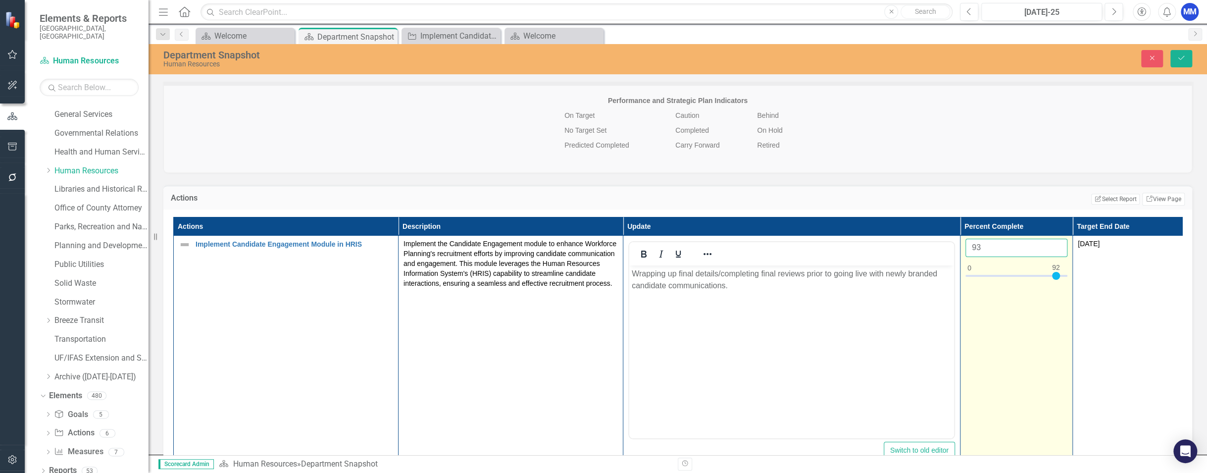
click at [857, 241] on input "93" at bounding box center [1016, 248] width 102 height 18
click at [857, 241] on input "94" at bounding box center [1016, 248] width 102 height 18
type input "95"
click at [857, 241] on input "95" at bounding box center [1016, 248] width 102 height 18
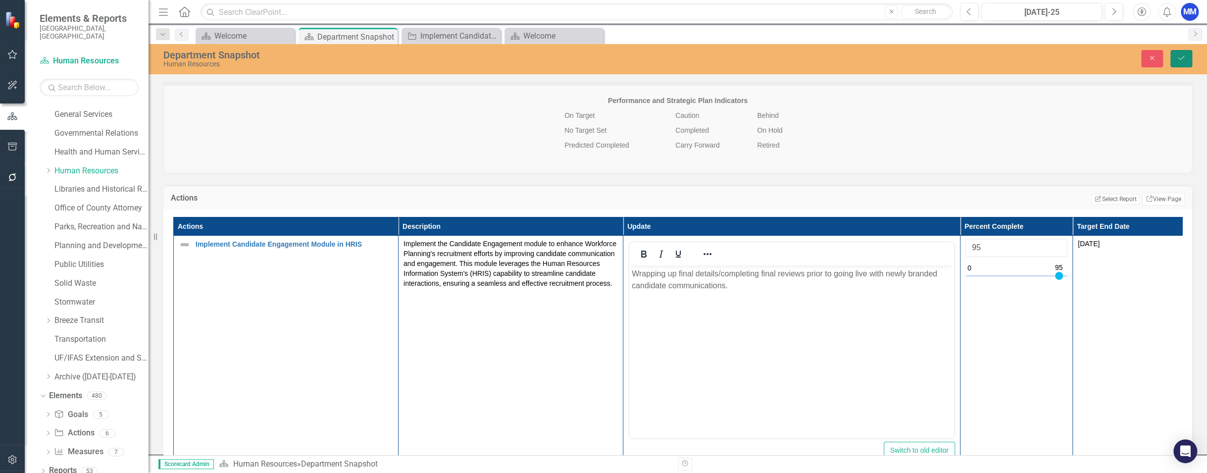
click at [857, 59] on button "Save" at bounding box center [1181, 58] width 22 height 17
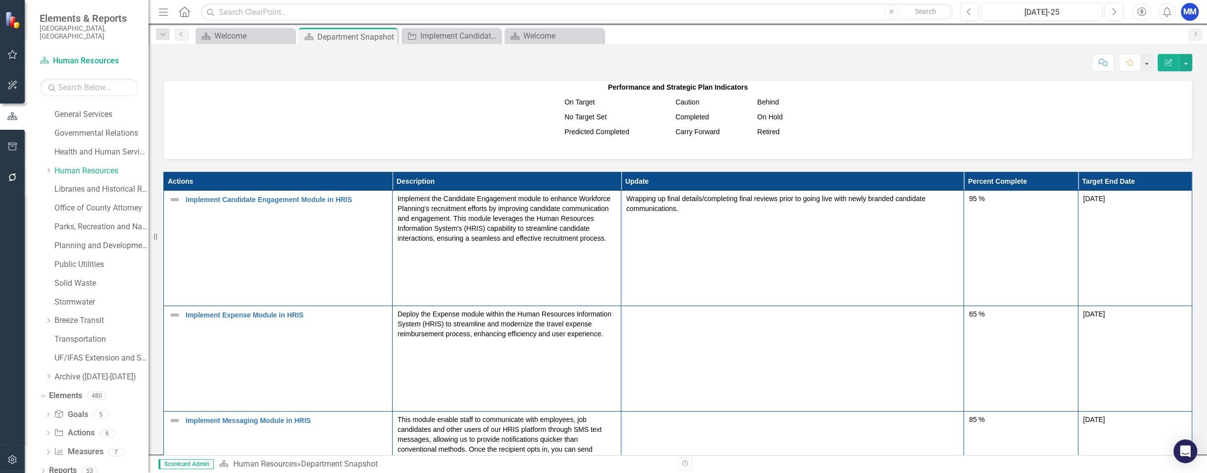
scroll to position [743, 0]
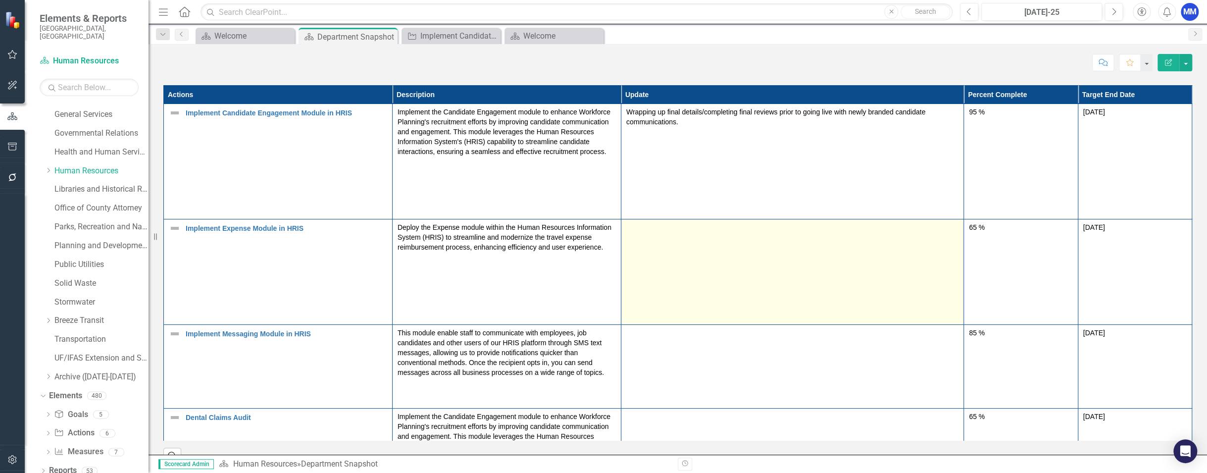
click at [811, 243] on td at bounding box center [792, 271] width 343 height 105
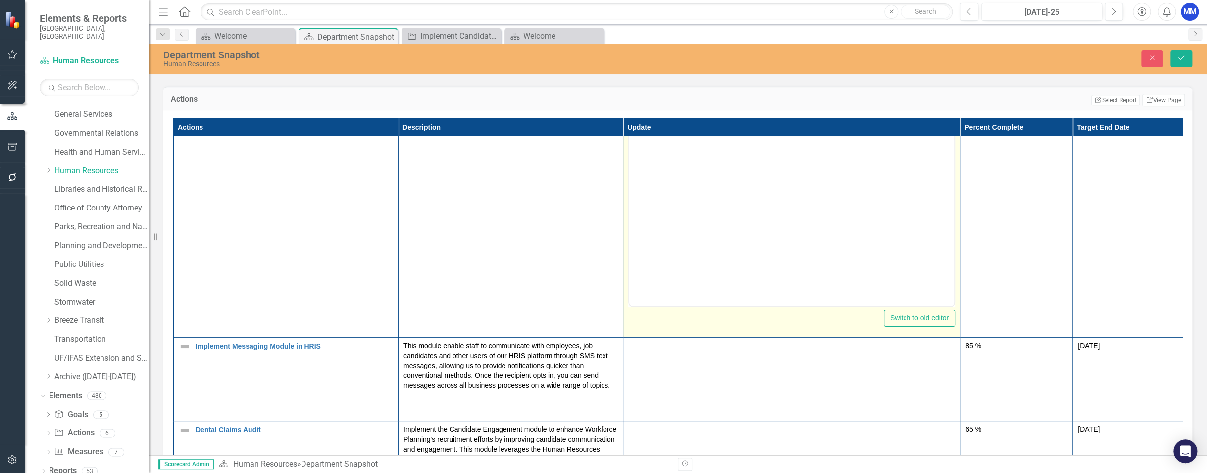
scroll to position [198, 0]
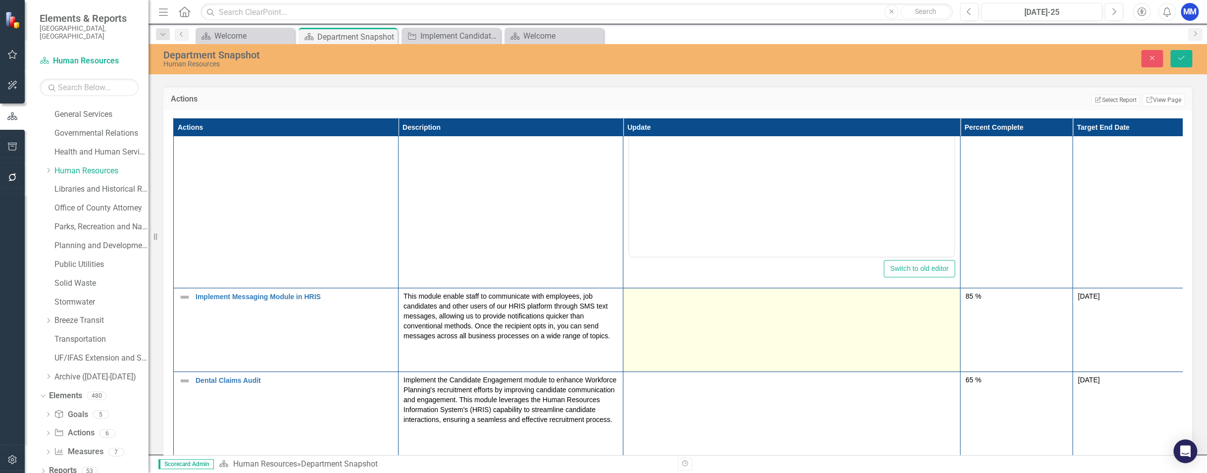
click at [711, 319] on td at bounding box center [791, 330] width 337 height 84
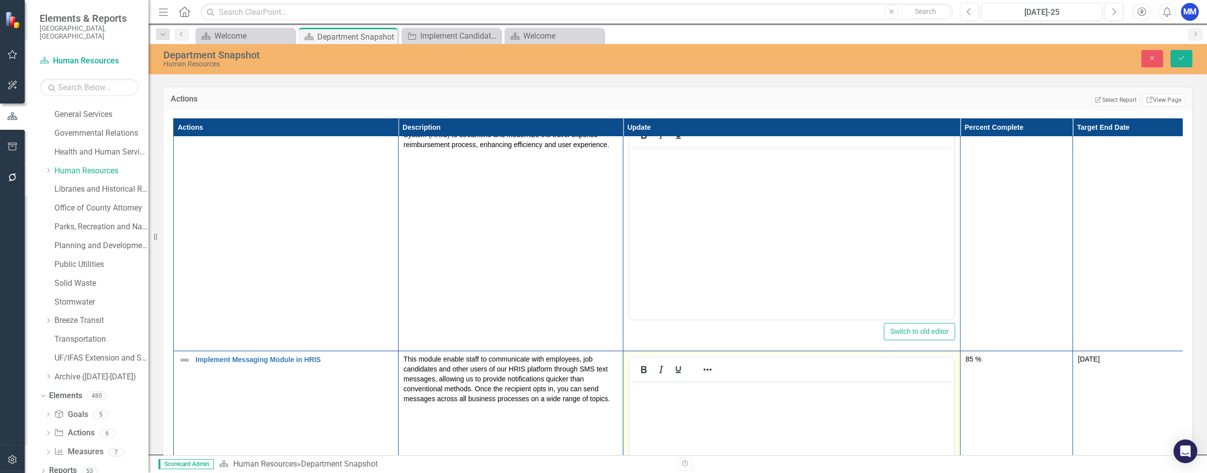
scroll to position [0, 0]
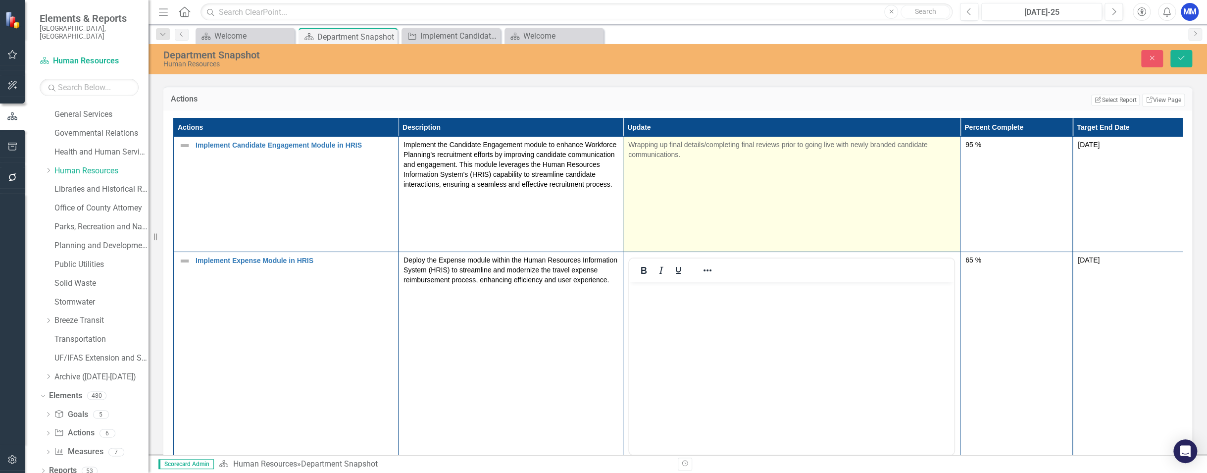
click at [697, 154] on p "Wrapping up final details/completing final reviews prior to going live with new…" at bounding box center [791, 150] width 327 height 20
click at [697, 153] on p "Wrapping up final details/completing final reviews prior to going live with new…" at bounding box center [791, 150] width 327 height 20
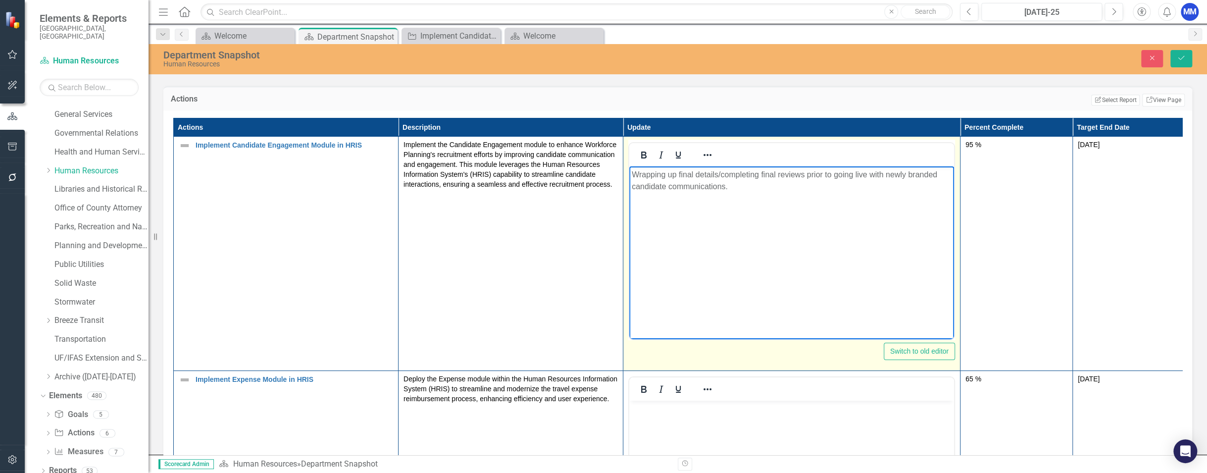
drag, startPoint x: 737, startPoint y: 189, endPoint x: 629, endPoint y: 172, distance: 109.2
click at [629, 172] on body "Wrapping up final details/completing final reviews prior to going live with new…" at bounding box center [791, 240] width 325 height 149
copy p "Wrapping up final details/completing final reviews prior to going live with new…"
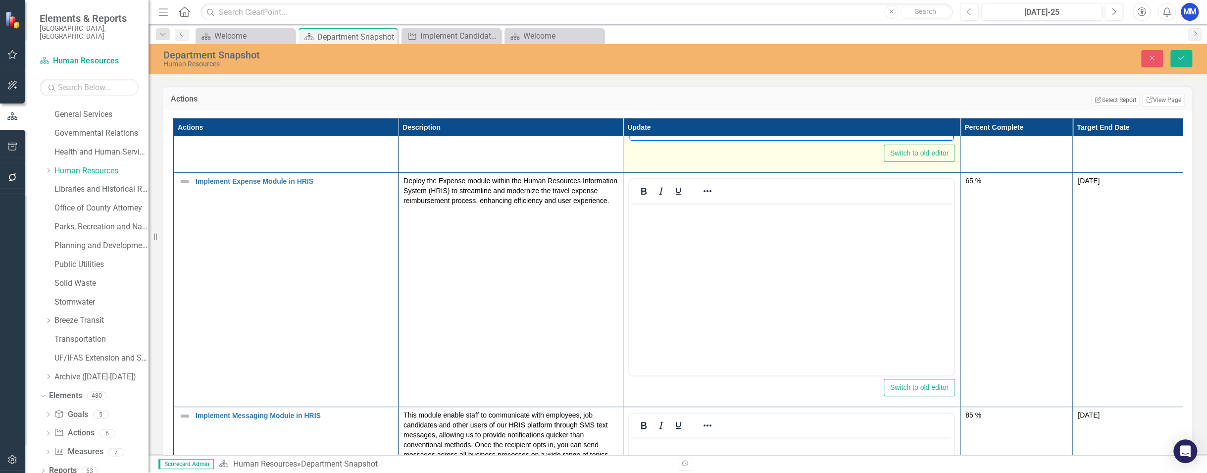
scroll to position [396, 0]
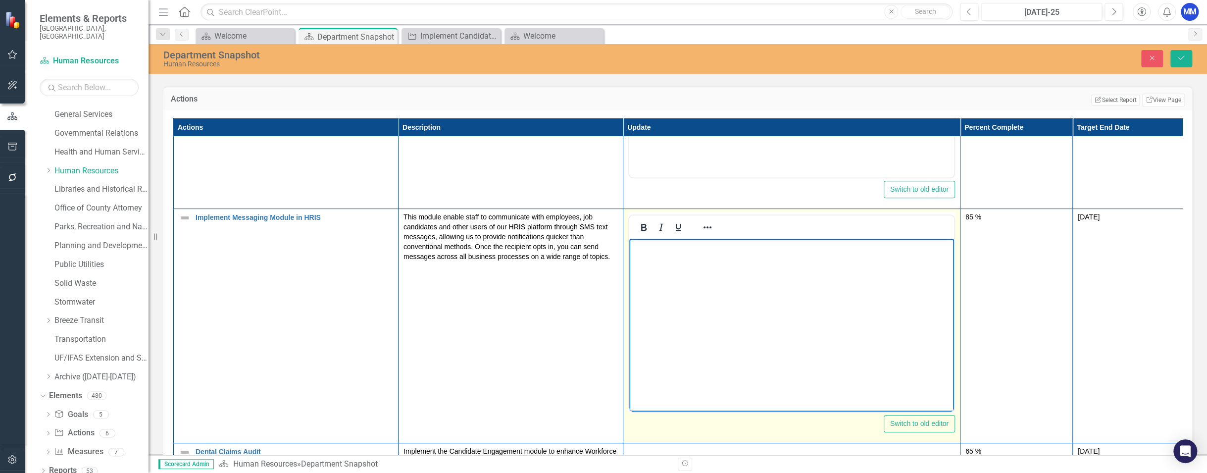
click at [694, 279] on body "Rich Text Area. Press ALT-0 for help." at bounding box center [791, 312] width 325 height 149
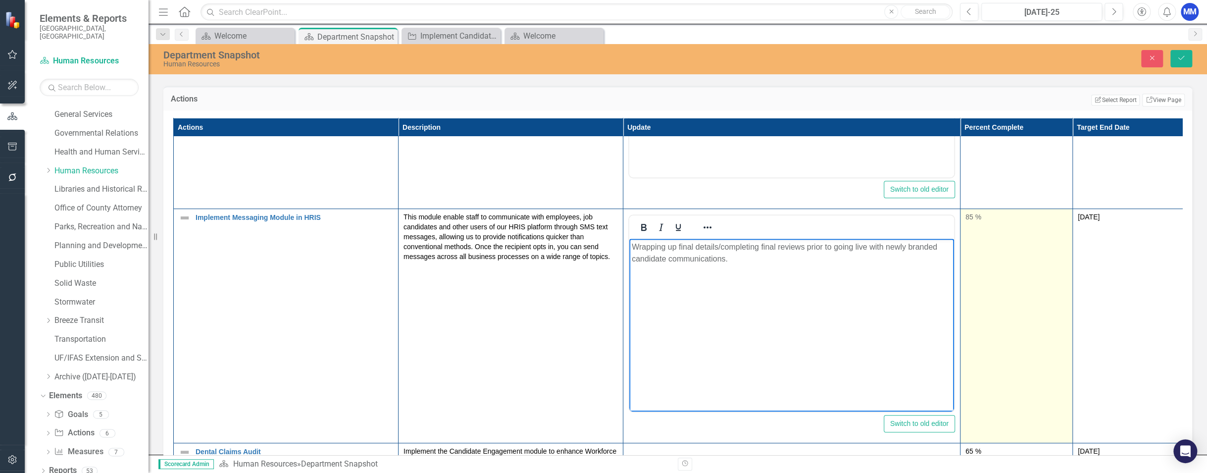
click at [857, 221] on td "85 %" at bounding box center [1016, 325] width 112 height 234
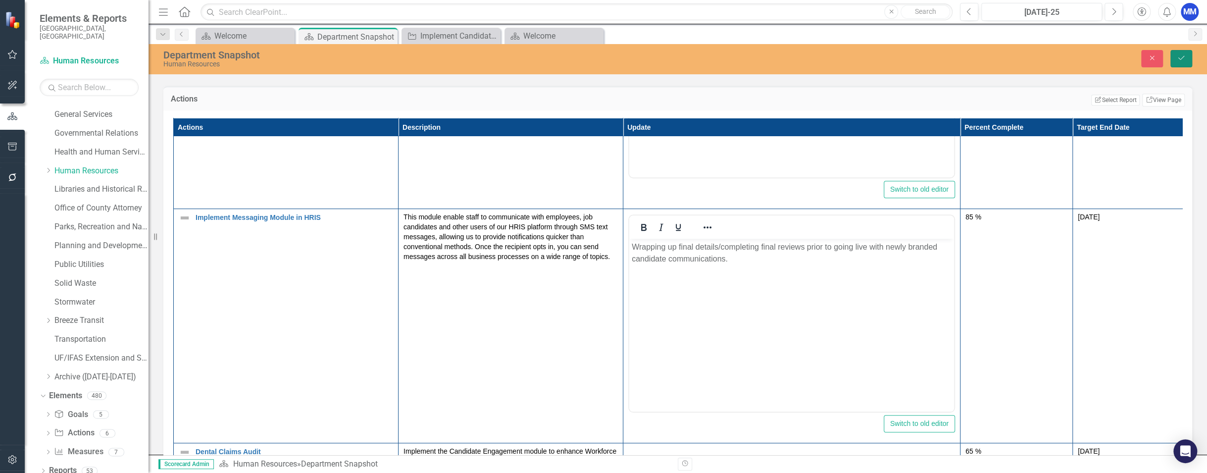
click at [857, 55] on icon "Save" at bounding box center [1181, 57] width 9 height 7
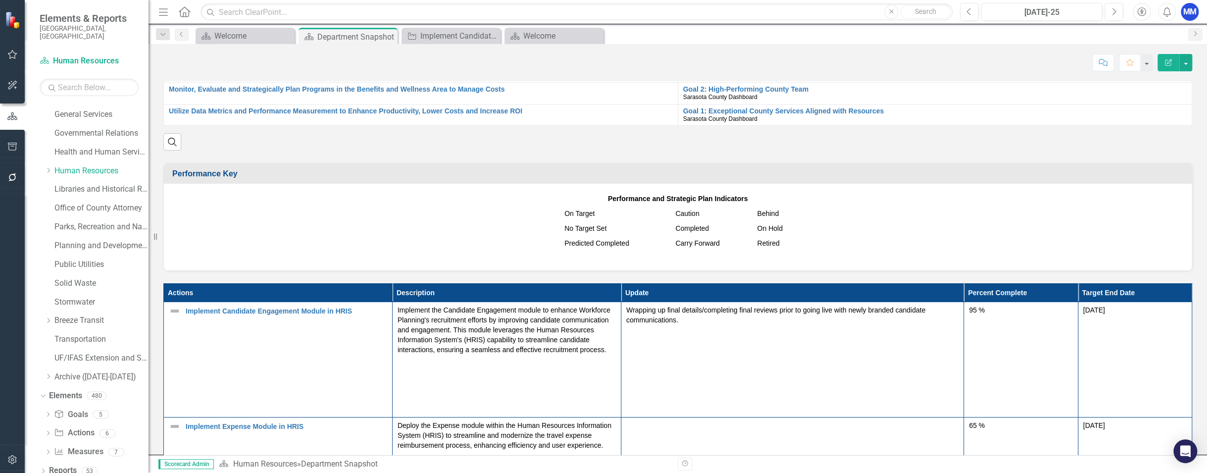
scroll to position [842, 0]
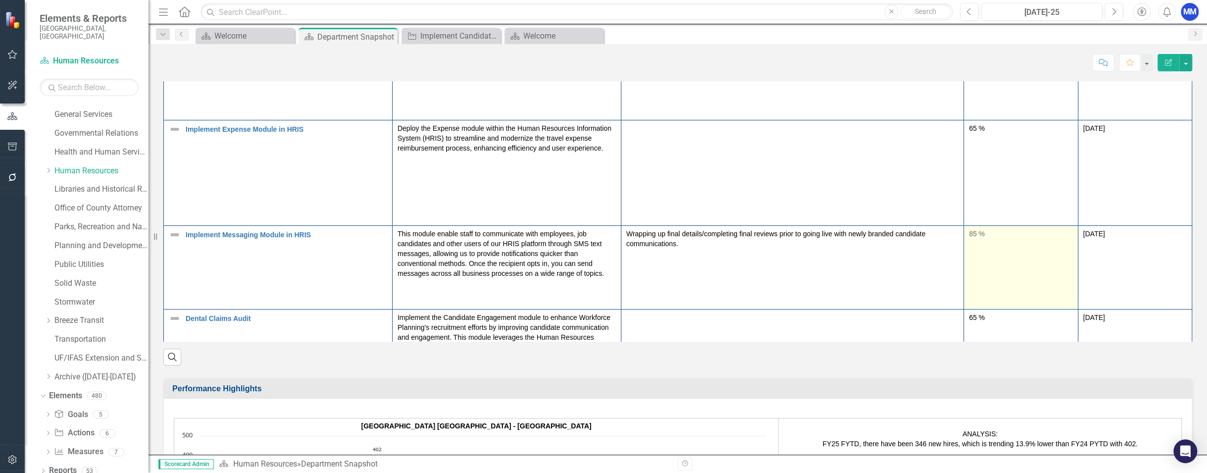
click at [857, 233] on div "85 %" at bounding box center [1020, 234] width 103 height 10
click at [857, 231] on div "85 %" at bounding box center [1020, 234] width 103 height 10
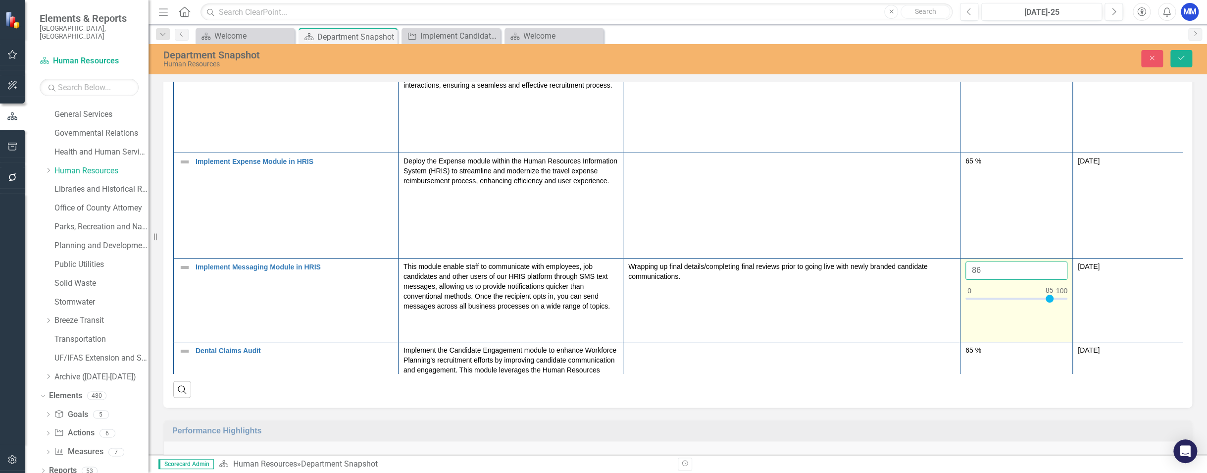
click at [857, 261] on input "86" at bounding box center [1016, 270] width 102 height 18
click at [857, 261] on input "87" at bounding box center [1016, 270] width 102 height 18
click at [857, 261] on input "88" at bounding box center [1016, 270] width 102 height 18
click at [857, 261] on input "89" at bounding box center [1016, 270] width 102 height 18
click at [857, 261] on input "90" at bounding box center [1016, 270] width 102 height 18
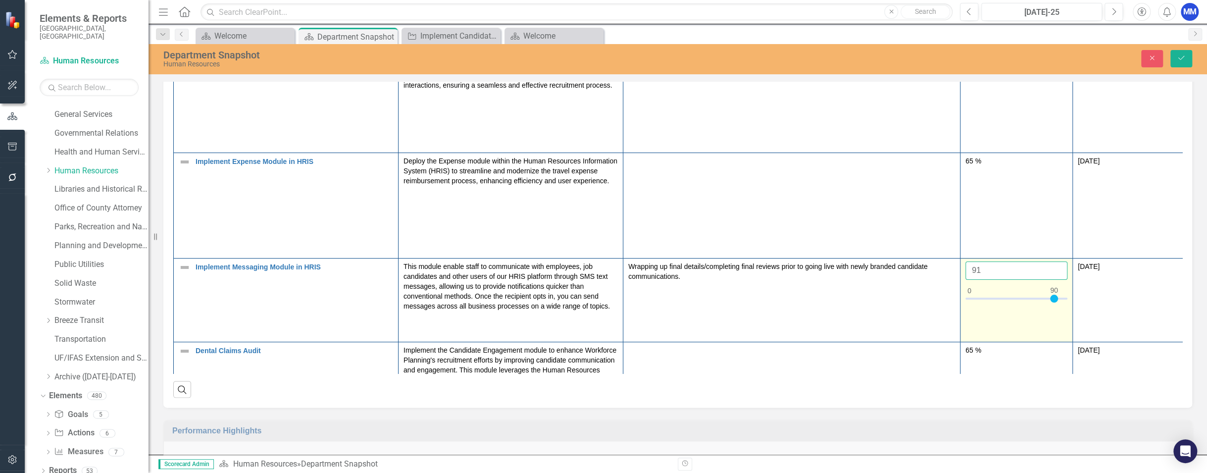
click at [857, 261] on input "91" at bounding box center [1016, 270] width 102 height 18
click at [857, 261] on input "92" at bounding box center [1016, 270] width 102 height 18
click at [857, 261] on input "93" at bounding box center [1016, 270] width 102 height 18
click at [857, 261] on input "94" at bounding box center [1016, 270] width 102 height 18
type input "95"
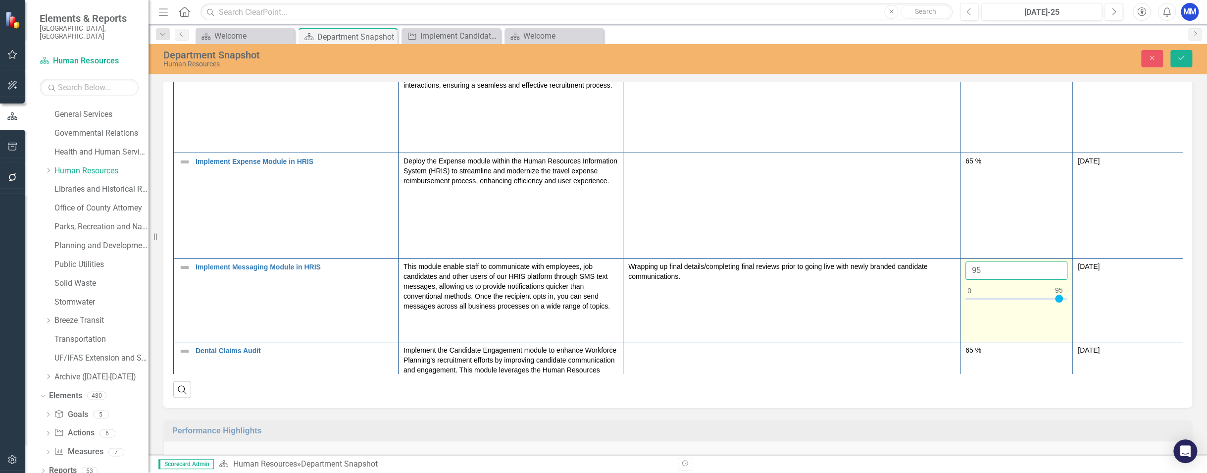
click at [857, 261] on input "95" at bounding box center [1016, 270] width 102 height 18
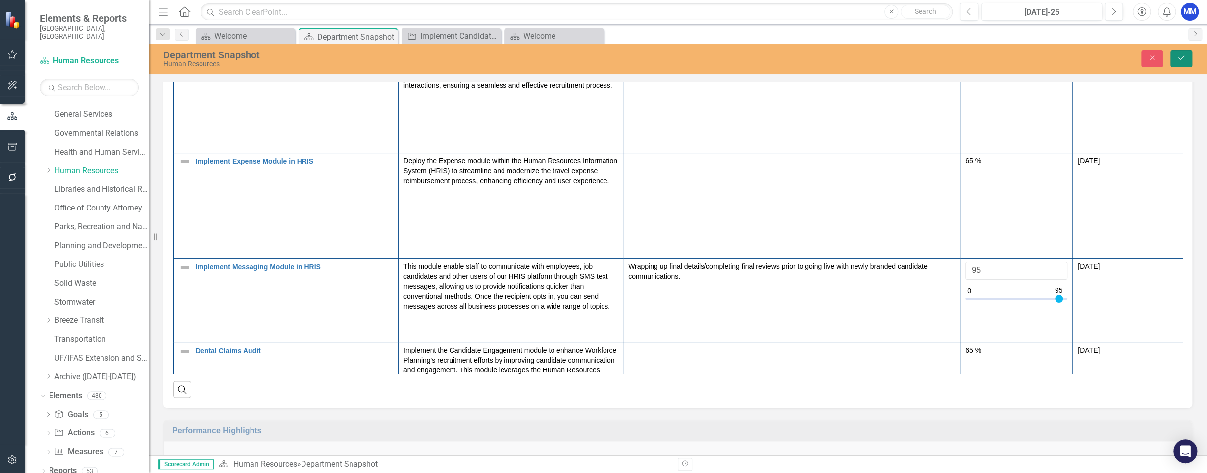
click at [857, 60] on icon "Save" at bounding box center [1181, 57] width 9 height 7
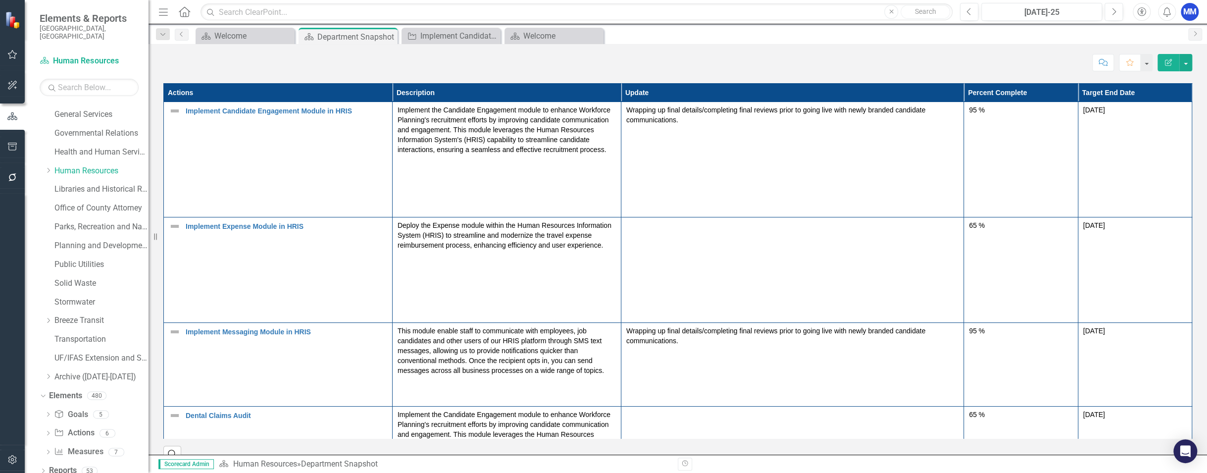
scroll to position [743, 0]
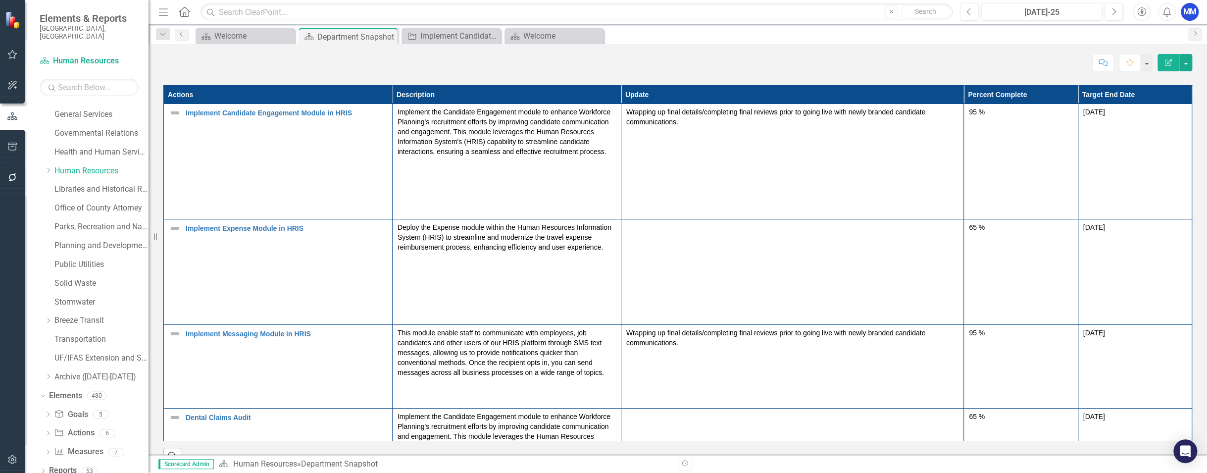
click at [741, 249] on td at bounding box center [792, 271] width 343 height 105
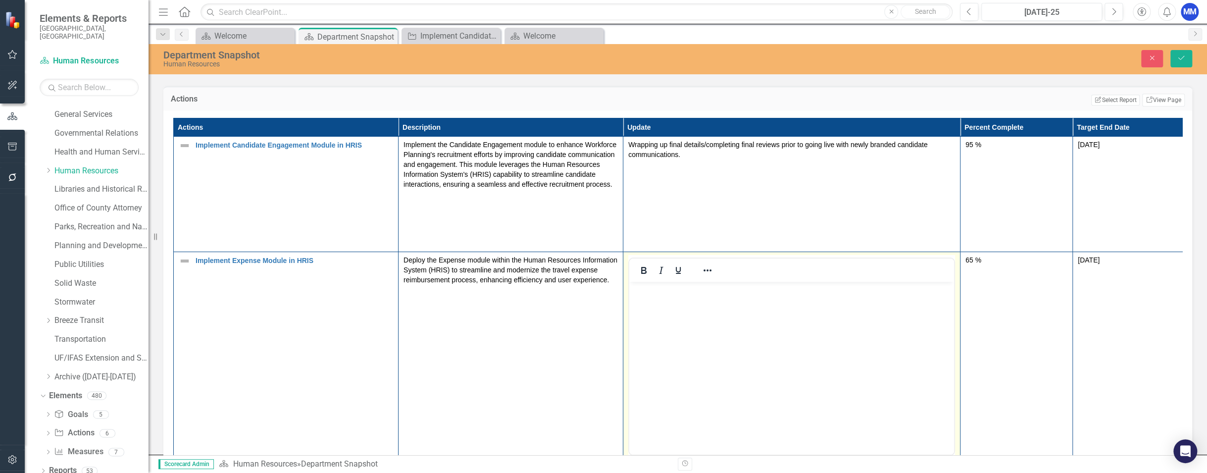
scroll to position [50, 0]
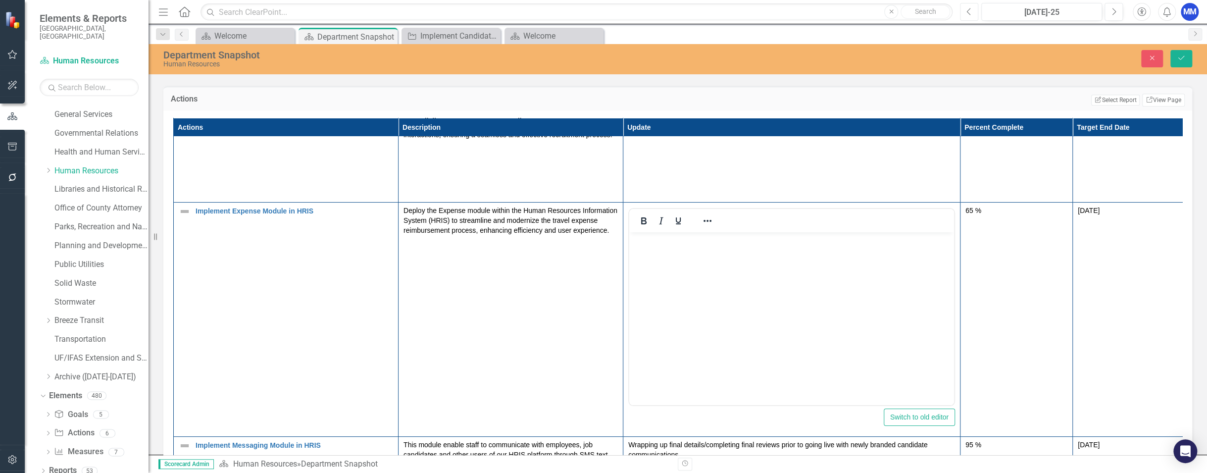
click at [857, 16] on button "Previous" at bounding box center [969, 12] width 18 height 18
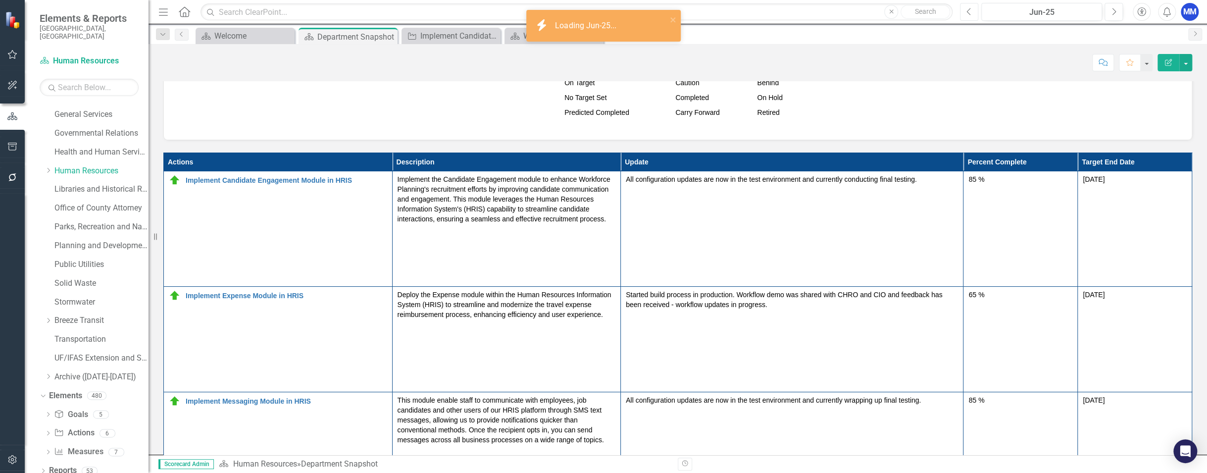
scroll to position [743, 0]
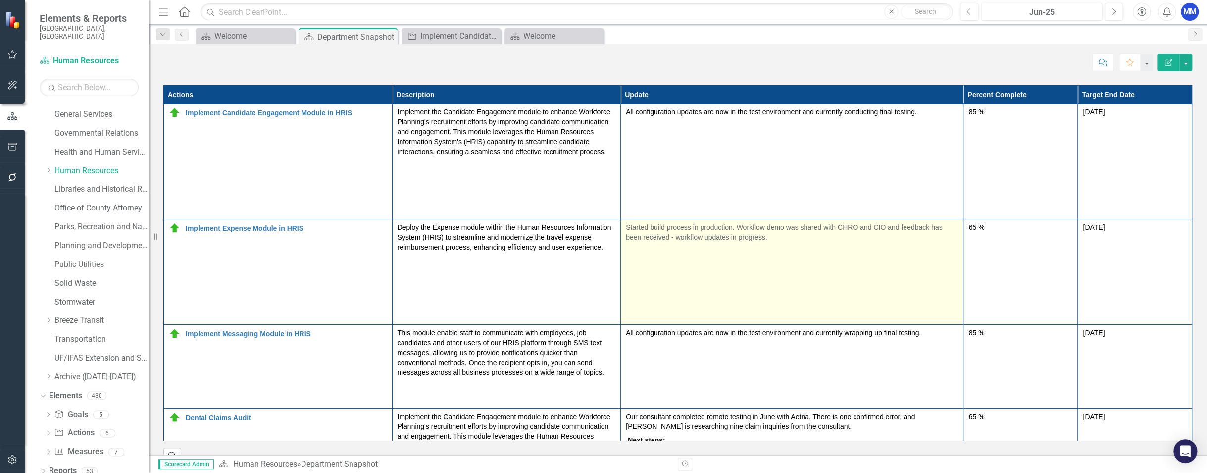
drag, startPoint x: 776, startPoint y: 236, endPoint x: 729, endPoint y: 236, distance: 47.0
click at [729, 236] on p "Started build process in production. Workflow demo was shared with CHRO and CIO…" at bounding box center [792, 233] width 332 height 22
click at [790, 235] on p "Started build process in production. Workflow demo was shared with CHRO and CIO…" at bounding box center [792, 233] width 332 height 22
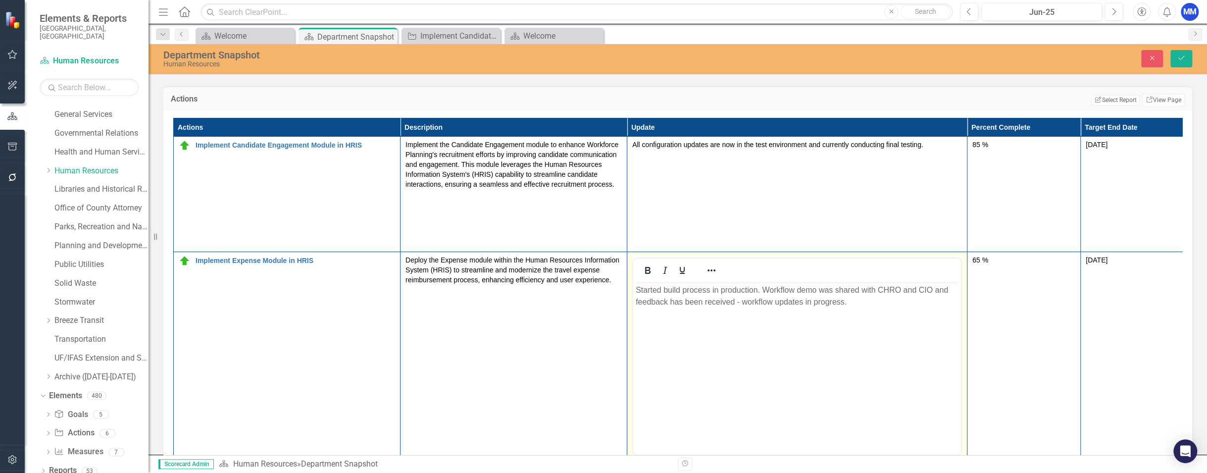
scroll to position [0, 0]
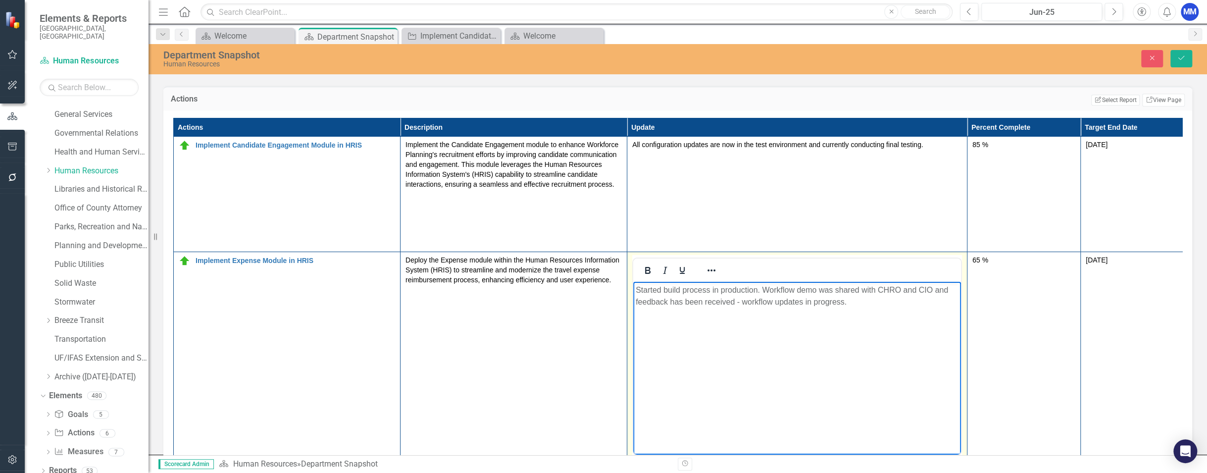
drag, startPoint x: 857, startPoint y: 303, endPoint x: 635, endPoint y: 293, distance: 222.5
click at [636, 293] on p "Started build process in production. Workflow demo was shared with CHRO and CIO…" at bounding box center [797, 296] width 323 height 24
copy p "Started build process in production. Workflow demo was shared with CHRO and CIO…"
click at [790, 358] on body "Started build process in production. Workflow demo was shared with CHRO and CIO…" at bounding box center [797, 355] width 328 height 149
click at [857, 58] on icon "submit" at bounding box center [1181, 58] width 6 height 4
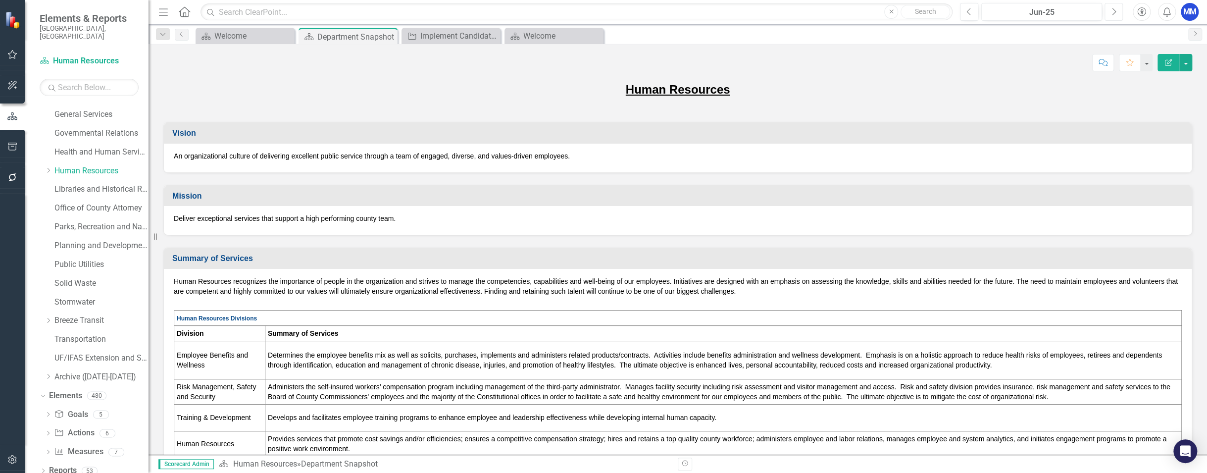
click at [857, 7] on icon "Next" at bounding box center [1113, 11] width 5 height 9
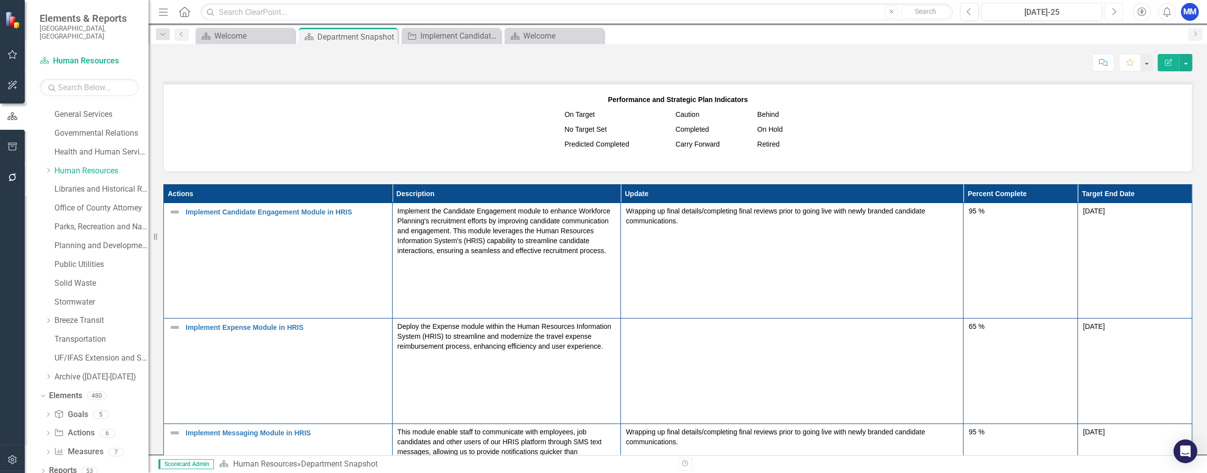
scroll to position [792, 0]
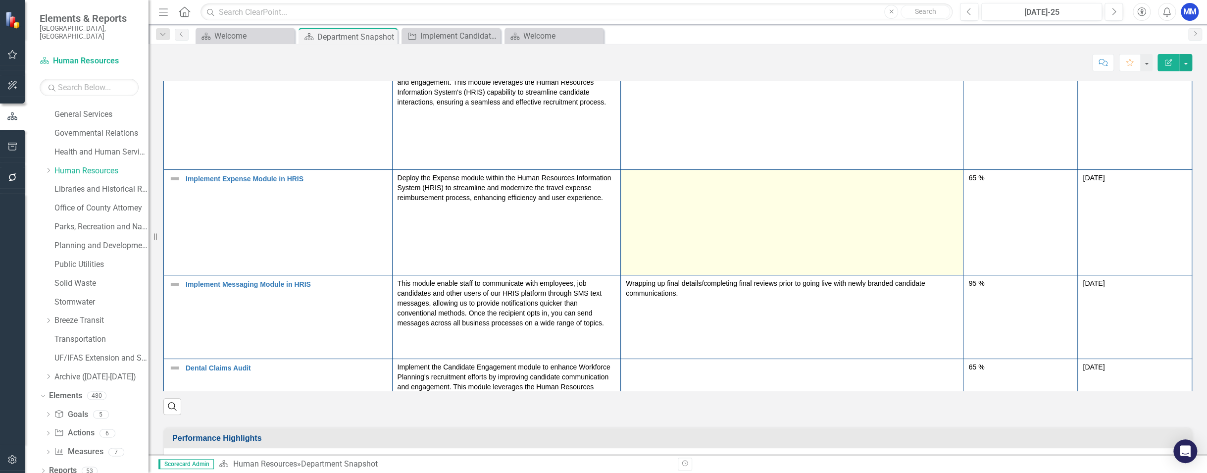
click at [678, 182] on td at bounding box center [792, 222] width 343 height 105
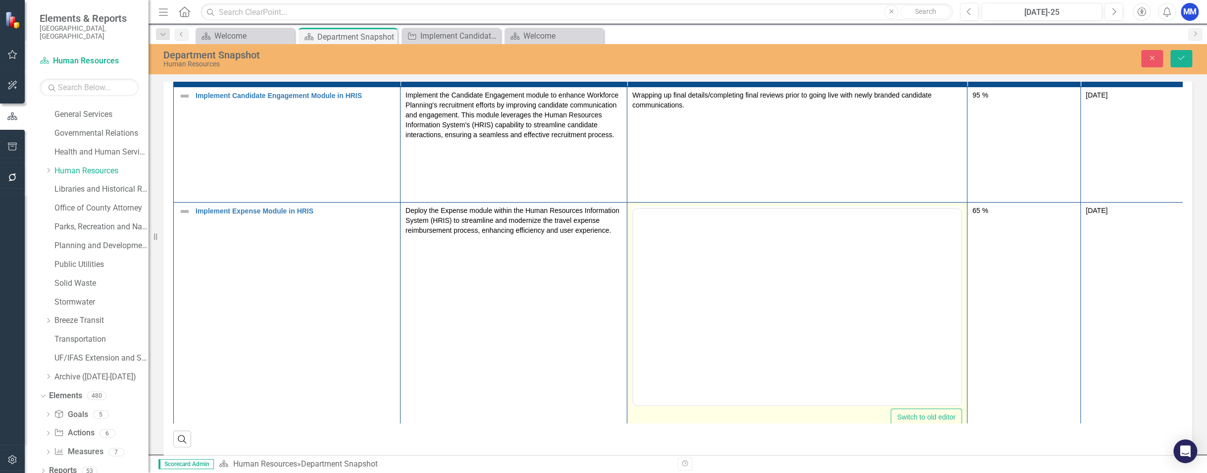
scroll to position [0, 0]
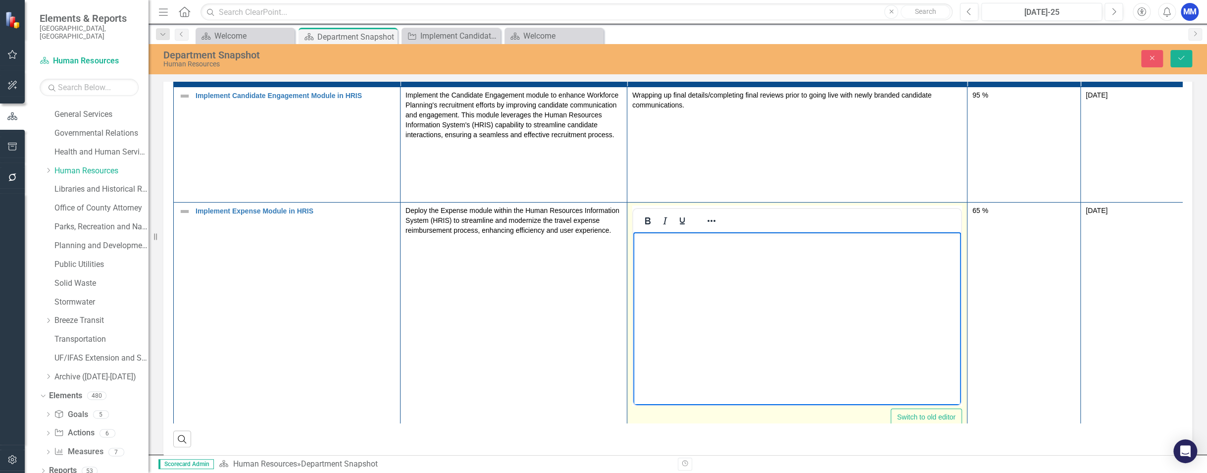
click at [685, 249] on body "Rich Text Area. Press ALT-0 for help." at bounding box center [797, 306] width 328 height 149
click at [637, 242] on p "Started build process in production. Workflow demo was shared with CHRO and CIO…" at bounding box center [797, 246] width 323 height 24
click at [689, 239] on p "Evaluating Started build process in production. Workflow demo was shared with C…" at bounding box center [797, 246] width 323 height 24
drag, startPoint x: 871, startPoint y: 253, endPoint x: 781, endPoint y: 244, distance: 90.6
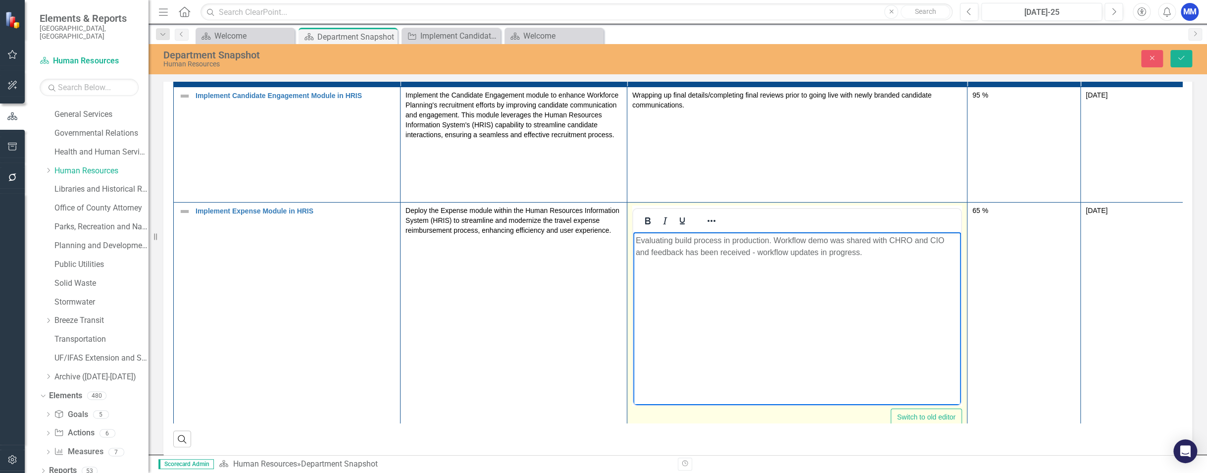
click at [781, 244] on p "Evaluating build process in production. Workflow demo was shared with CHRO and …" at bounding box center [797, 246] width 323 height 24
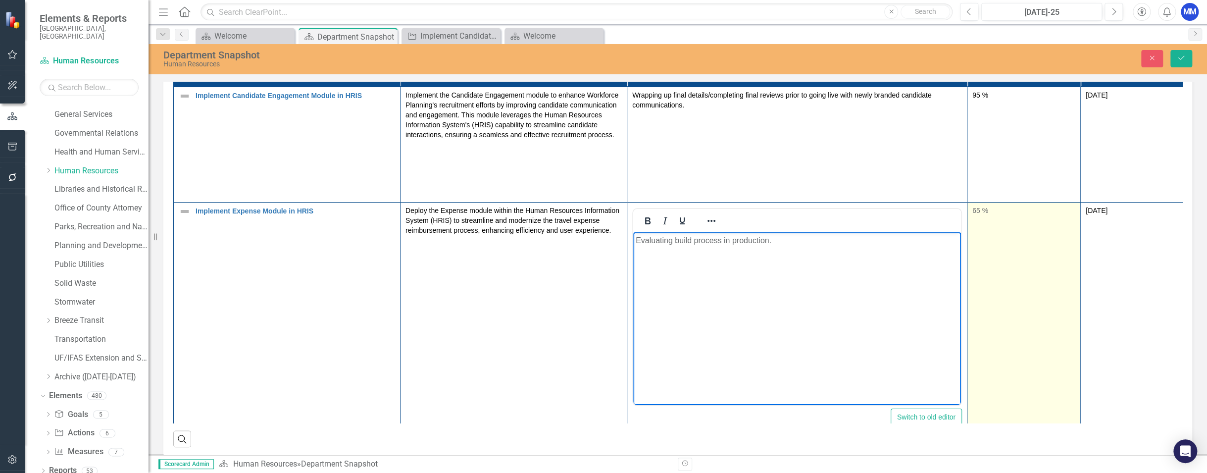
click at [857, 213] on div "65 %" at bounding box center [1023, 211] width 103 height 12
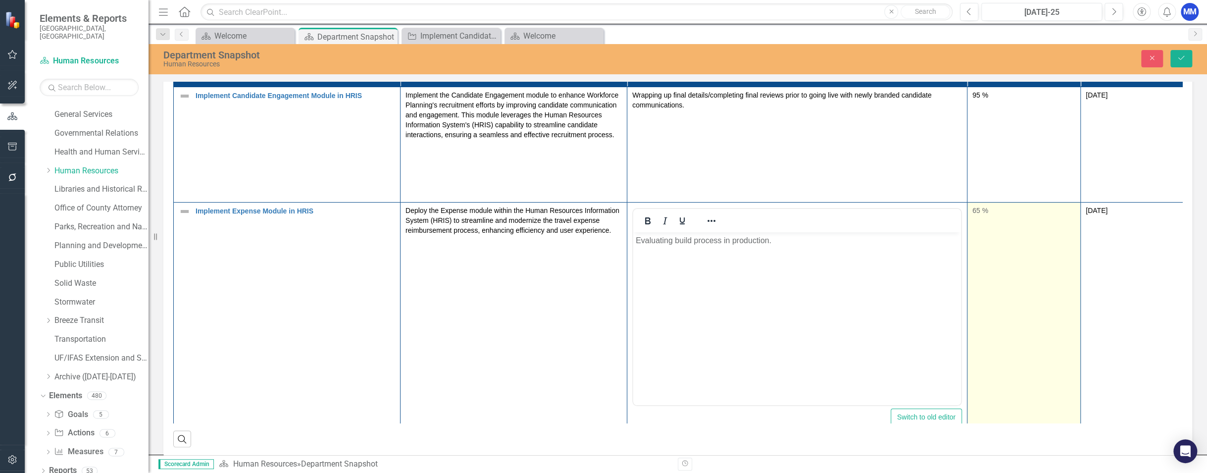
click at [857, 211] on div "65 %" at bounding box center [1023, 211] width 103 height 12
click at [857, 205] on input "66" at bounding box center [1023, 214] width 103 height 18
click at [857, 205] on input "67" at bounding box center [1023, 214] width 103 height 18
click at [857, 205] on input "68" at bounding box center [1023, 214] width 103 height 18
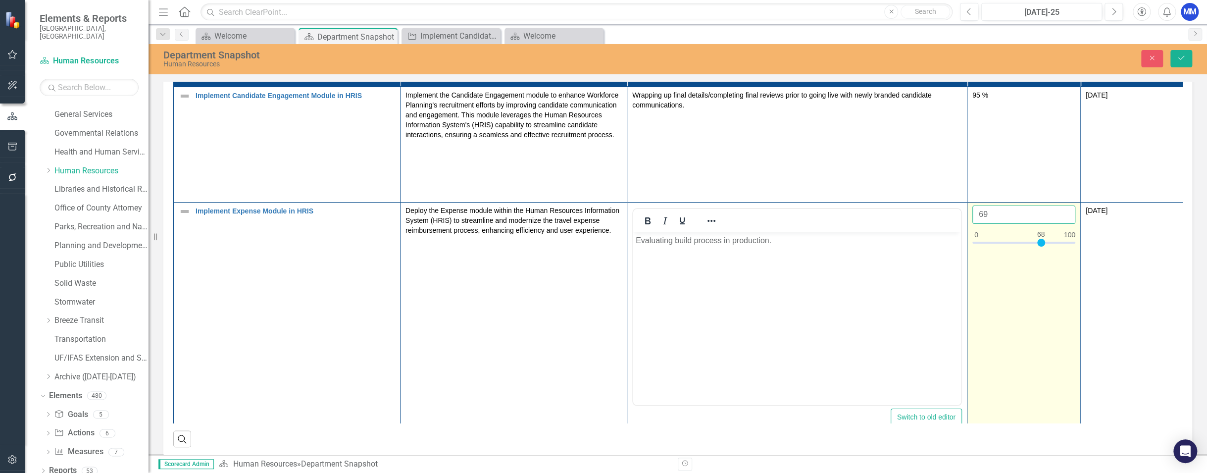
click at [857, 205] on input "69" at bounding box center [1023, 214] width 103 height 18
click at [857, 205] on input "70" at bounding box center [1023, 214] width 103 height 18
click at [857, 205] on input "71" at bounding box center [1023, 214] width 103 height 18
click at [857, 212] on input "70" at bounding box center [1023, 214] width 103 height 18
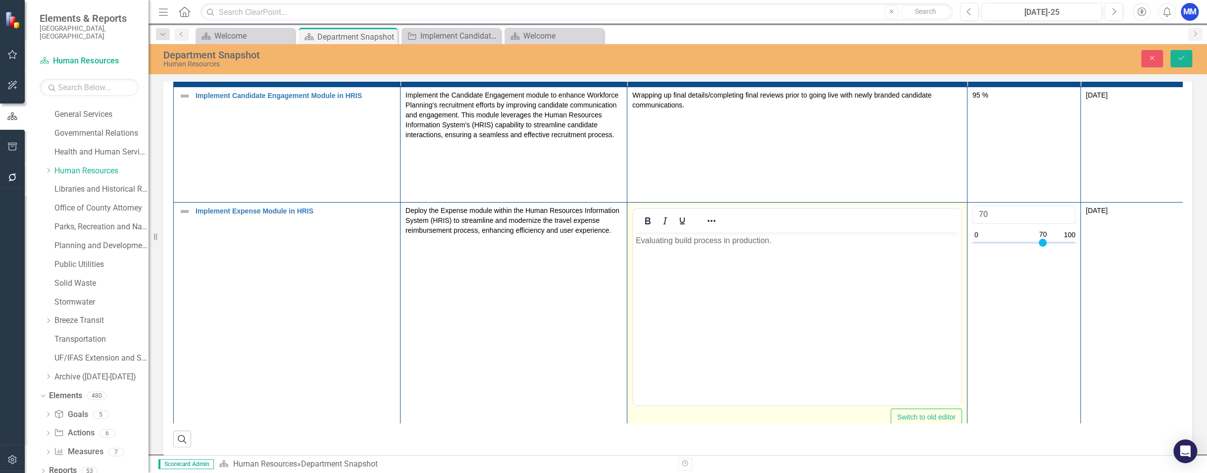
click at [857, 271] on body "Evaluating build process in production." at bounding box center [797, 306] width 328 height 149
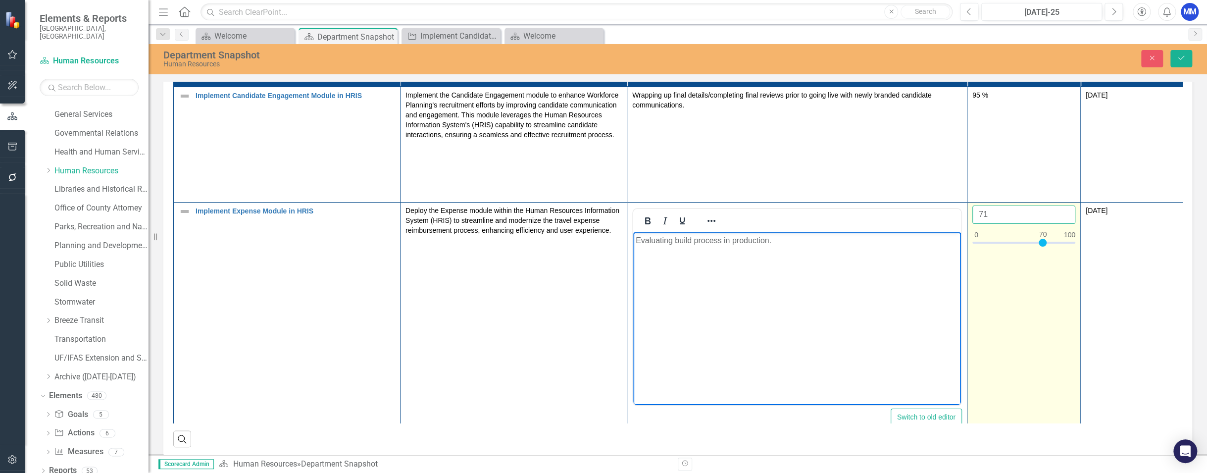
click at [857, 206] on input "71" at bounding box center [1023, 214] width 103 height 18
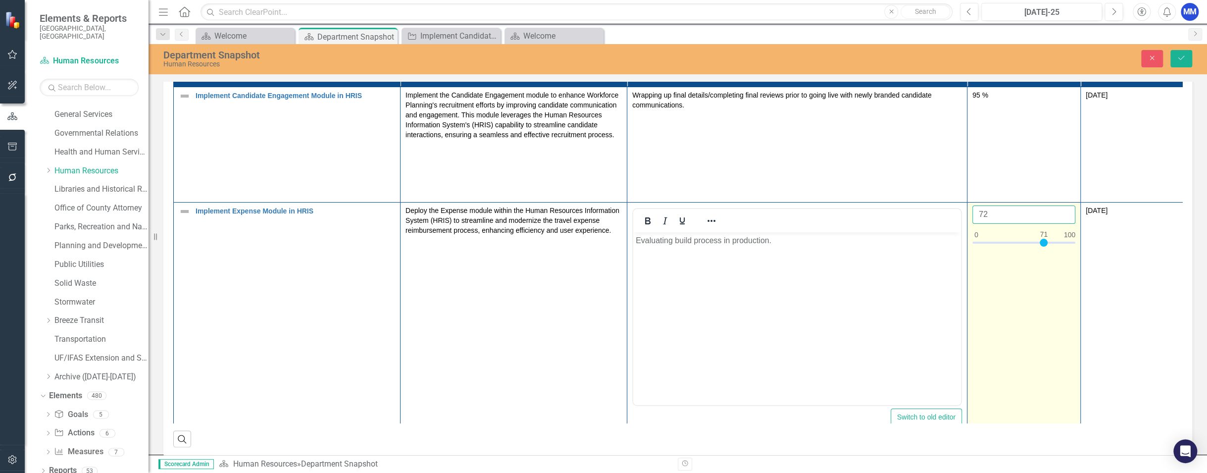
click at [857, 206] on input "72" at bounding box center [1023, 214] width 103 height 18
click at [857, 206] on input "73" at bounding box center [1023, 214] width 103 height 18
click at [857, 206] on input "74" at bounding box center [1023, 214] width 103 height 18
click at [857, 206] on input "75" at bounding box center [1023, 214] width 103 height 18
click at [857, 216] on input "75" at bounding box center [1023, 214] width 103 height 18
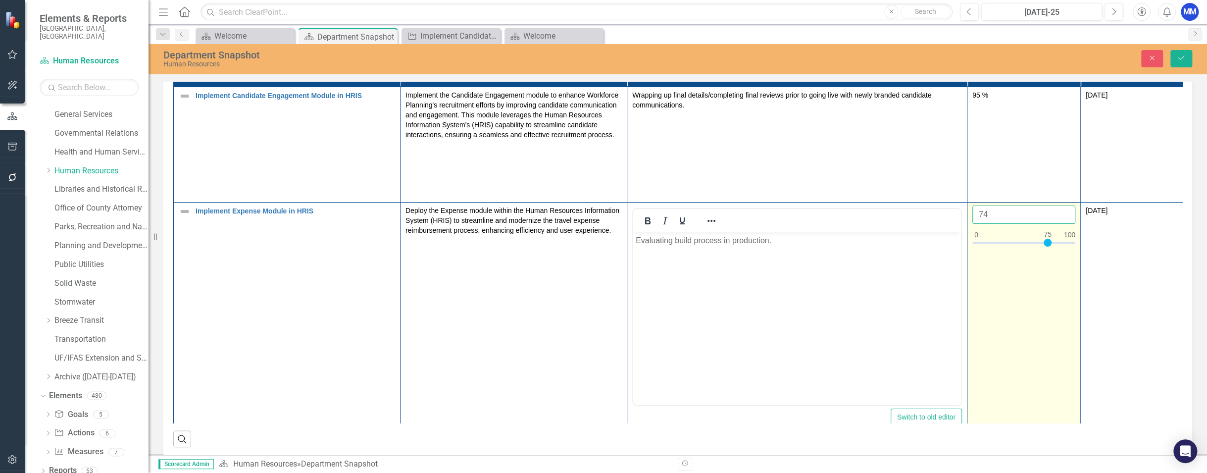
click at [857, 214] on input "74" at bounding box center [1023, 214] width 103 height 18
click at [857, 214] on input "73" at bounding box center [1023, 214] width 103 height 18
click at [857, 214] on input "72" at bounding box center [1023, 214] width 103 height 18
click at [857, 214] on input "71" at bounding box center [1023, 214] width 103 height 18
type input "70"
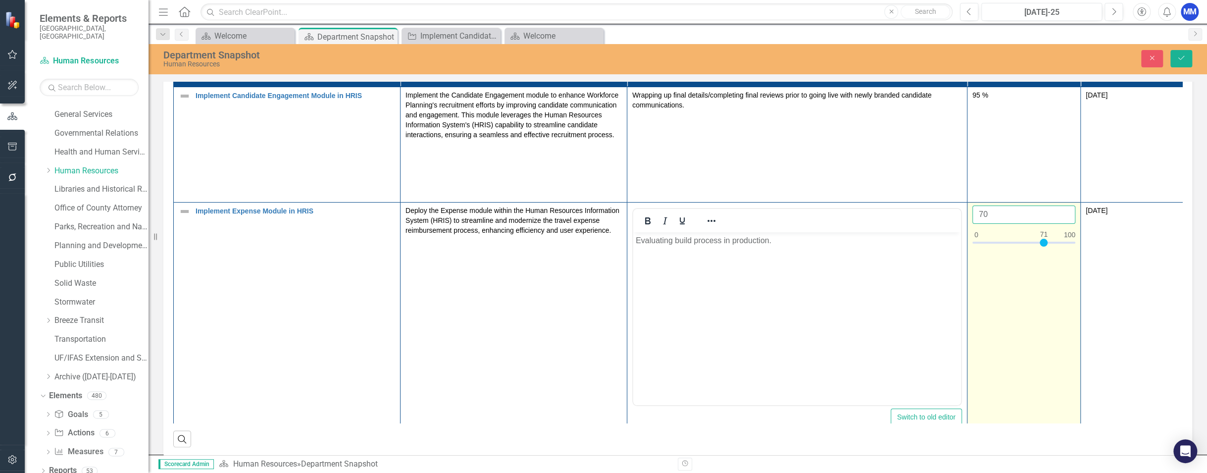
click at [857, 214] on input "70" at bounding box center [1023, 214] width 103 height 18
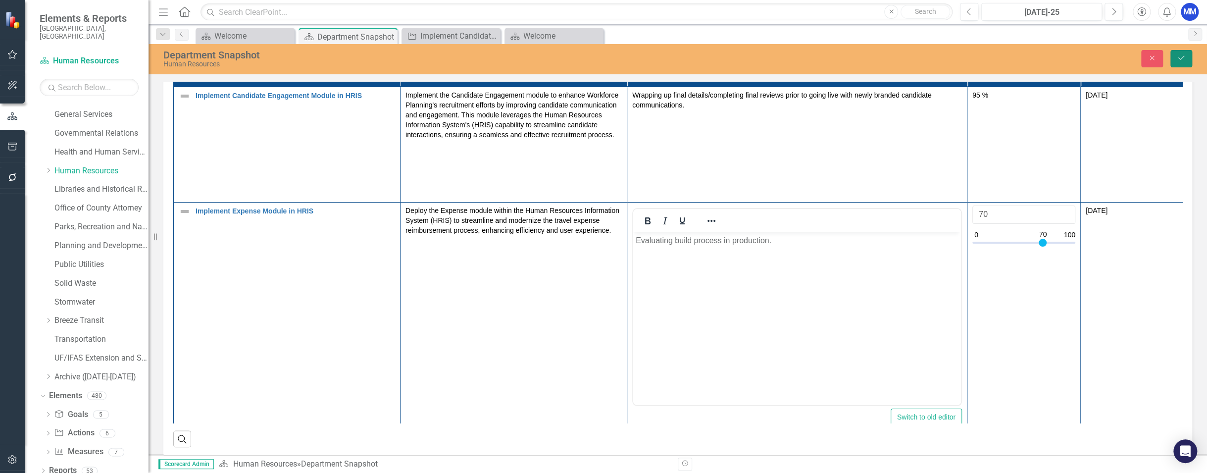
click at [857, 60] on button "Save" at bounding box center [1181, 58] width 22 height 17
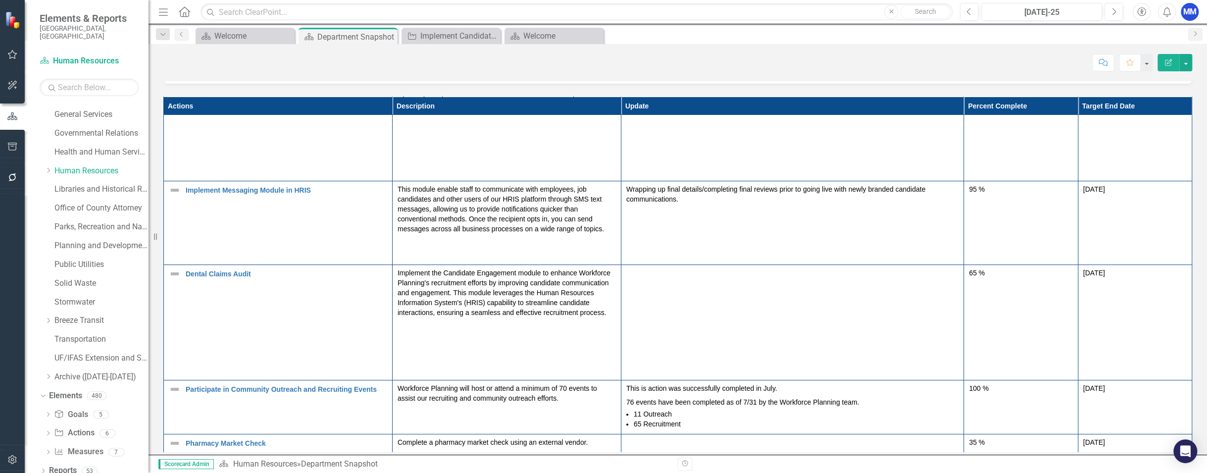
scroll to position [743, 0]
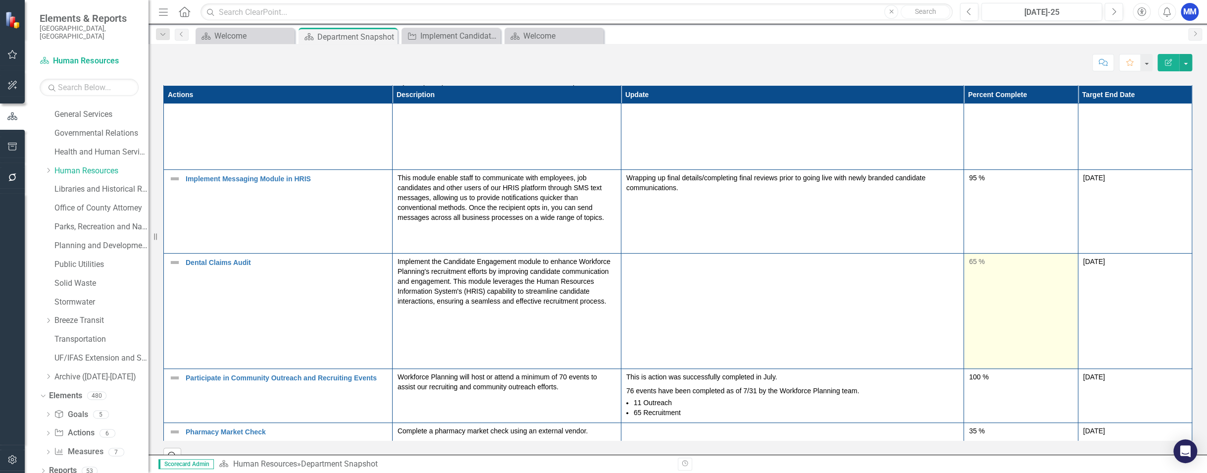
click at [857, 267] on td "65 %" at bounding box center [1021, 310] width 114 height 115
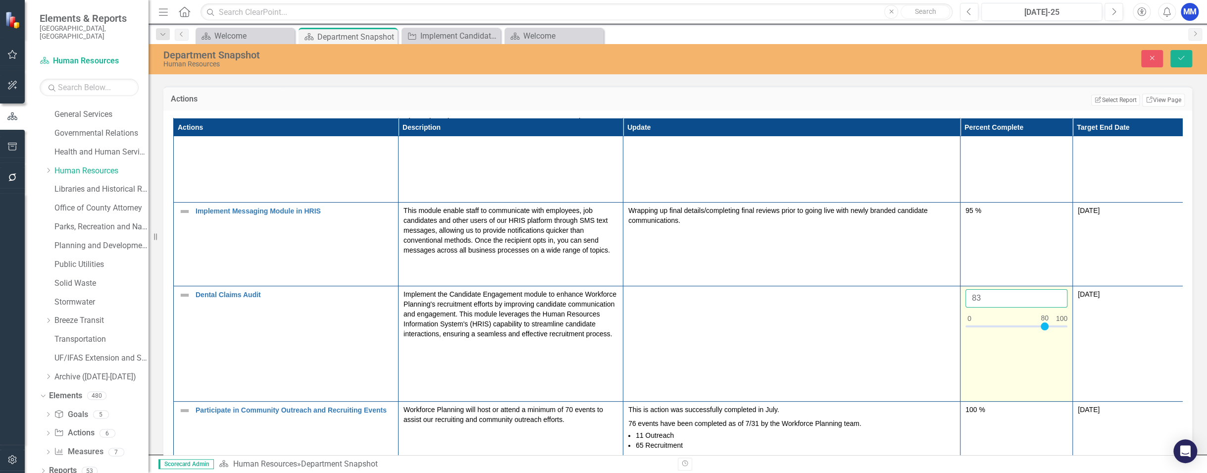
click at [857, 290] on input "83" at bounding box center [1016, 298] width 102 height 18
click at [857, 290] on input "84" at bounding box center [1016, 298] width 102 height 18
click at [857, 290] on input "85" at bounding box center [1016, 298] width 102 height 18
click at [857, 290] on input "86" at bounding box center [1016, 298] width 102 height 18
click at [857, 290] on input "87" at bounding box center [1016, 298] width 102 height 18
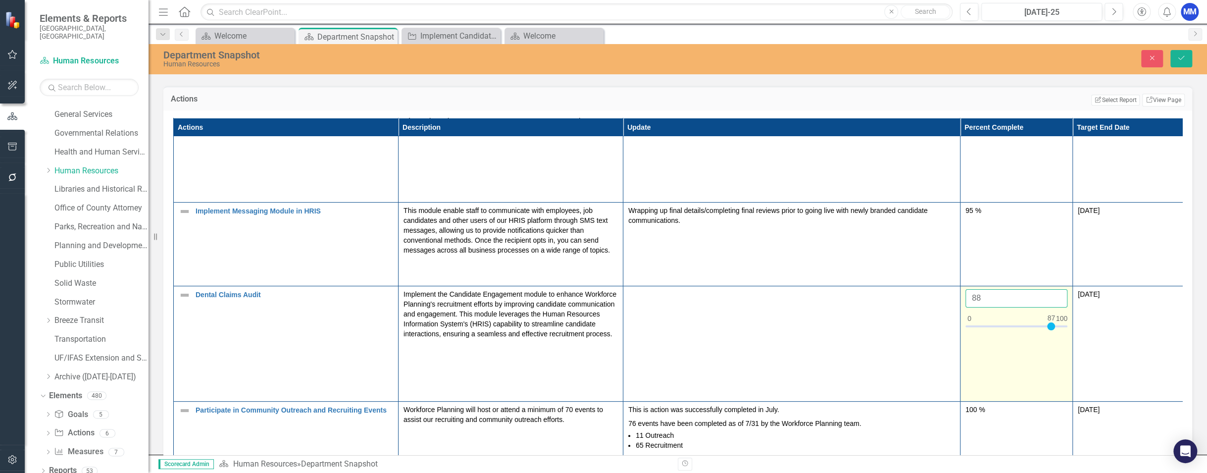
click at [857, 290] on input "88" at bounding box center [1016, 298] width 102 height 18
click at [857, 290] on input "89" at bounding box center [1016, 298] width 102 height 18
click at [857, 290] on input "90" at bounding box center [1016, 298] width 102 height 18
click at [857, 290] on input "91" at bounding box center [1016, 298] width 102 height 18
click at [857, 290] on input "92" at bounding box center [1016, 298] width 102 height 18
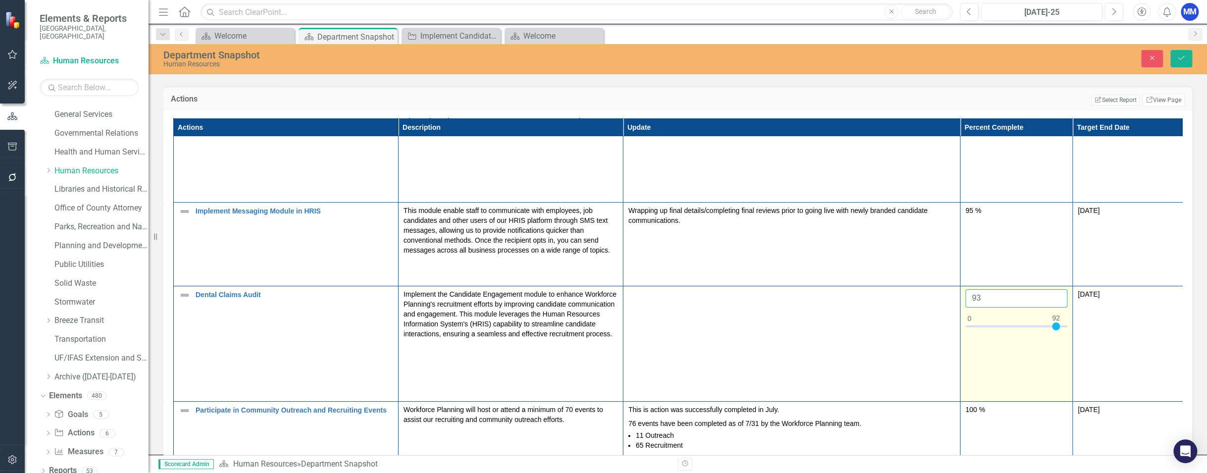
click at [857, 290] on input "93" at bounding box center [1016, 298] width 102 height 18
click at [857, 290] on input "94" at bounding box center [1016, 298] width 102 height 18
type input "95"
click at [857, 290] on input "95" at bounding box center [1016, 298] width 102 height 18
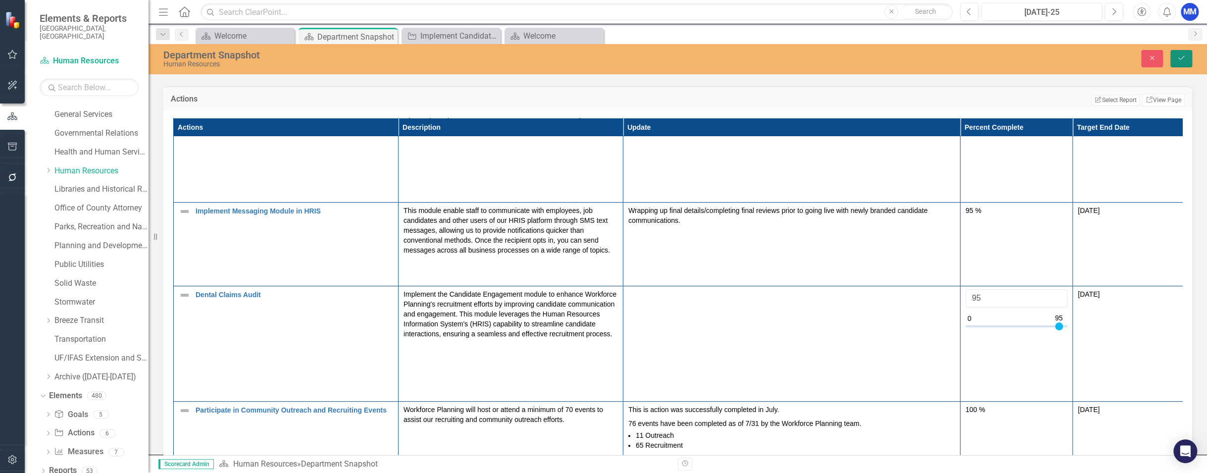
click at [857, 53] on button "Save" at bounding box center [1181, 58] width 22 height 17
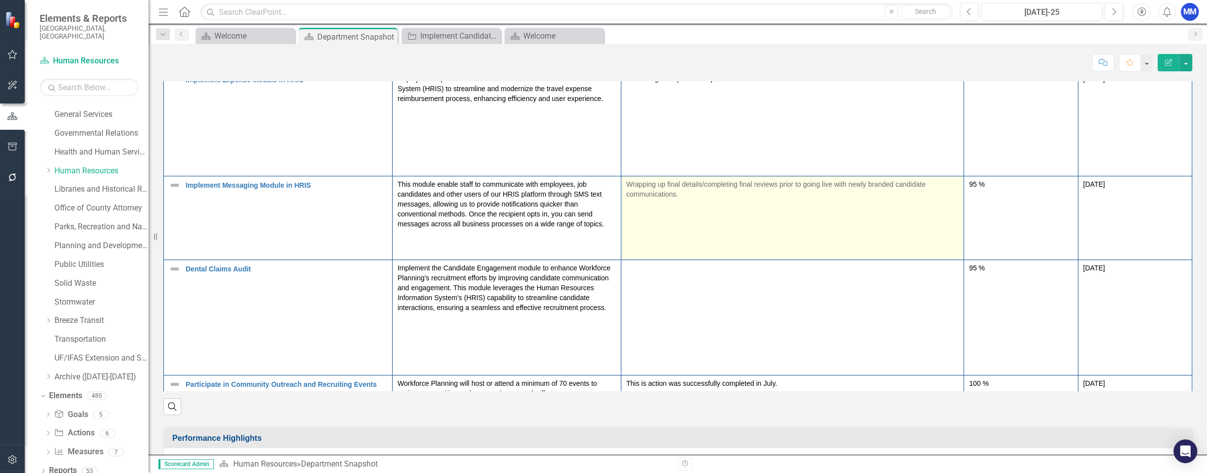
scroll to position [149, 0]
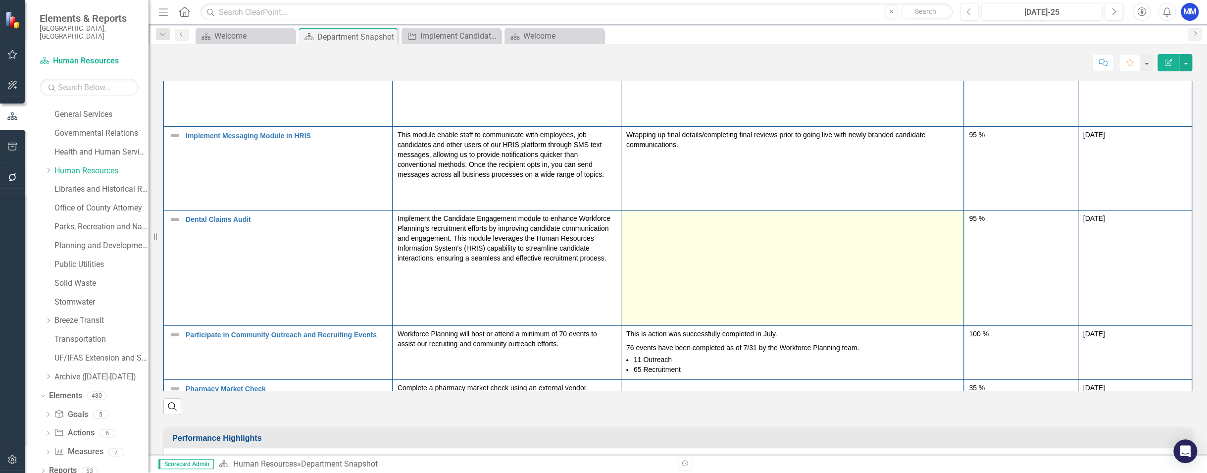
click at [695, 229] on td at bounding box center [792, 267] width 343 height 115
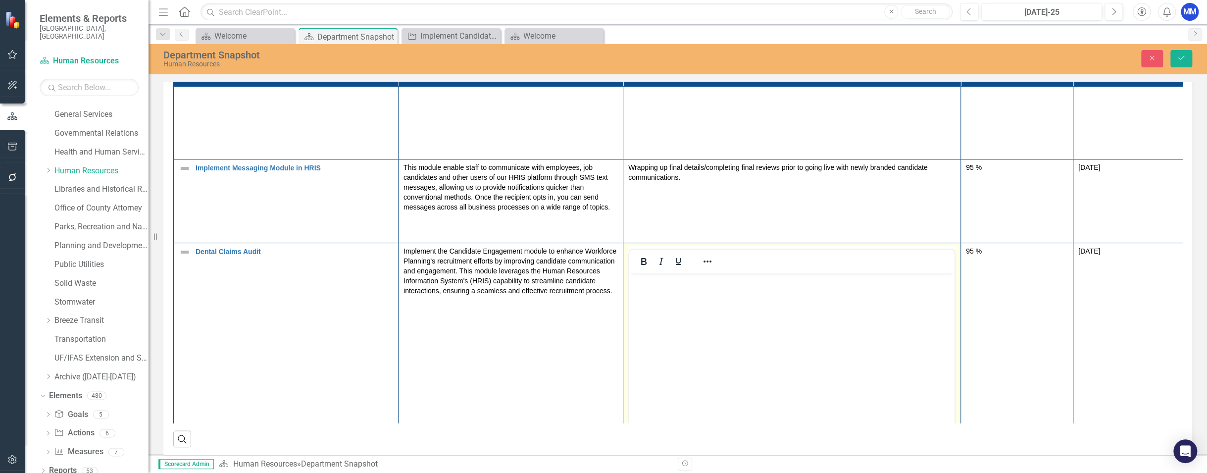
scroll to position [0, 0]
click at [683, 296] on body "Rich Text Area. Press ALT-0 for help." at bounding box center [791, 346] width 325 height 149
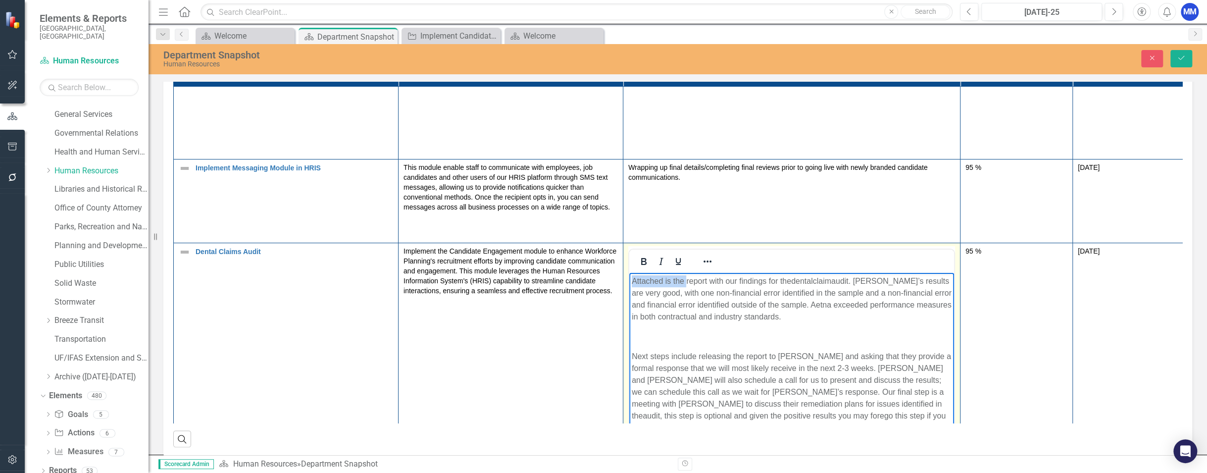
drag, startPoint x: 686, startPoint y: 278, endPoint x: 1257, endPoint y: 548, distance: 631.4
click at [629, 280] on html "Attached is the report with our findings for the dental claim audit . [PERSON_N…" at bounding box center [791, 357] width 325 height 171
drag, startPoint x: 689, startPoint y: 280, endPoint x: 639, endPoint y: 281, distance: 49.5
click at [639, 281] on span "A report with our findings for the dental claim audit . [PERSON_NAME]’s results…" at bounding box center [788, 298] width 312 height 44
click at [819, 280] on span "An initial report with findings for the dental claim audit . [PERSON_NAME]’s re…" at bounding box center [788, 298] width 312 height 44
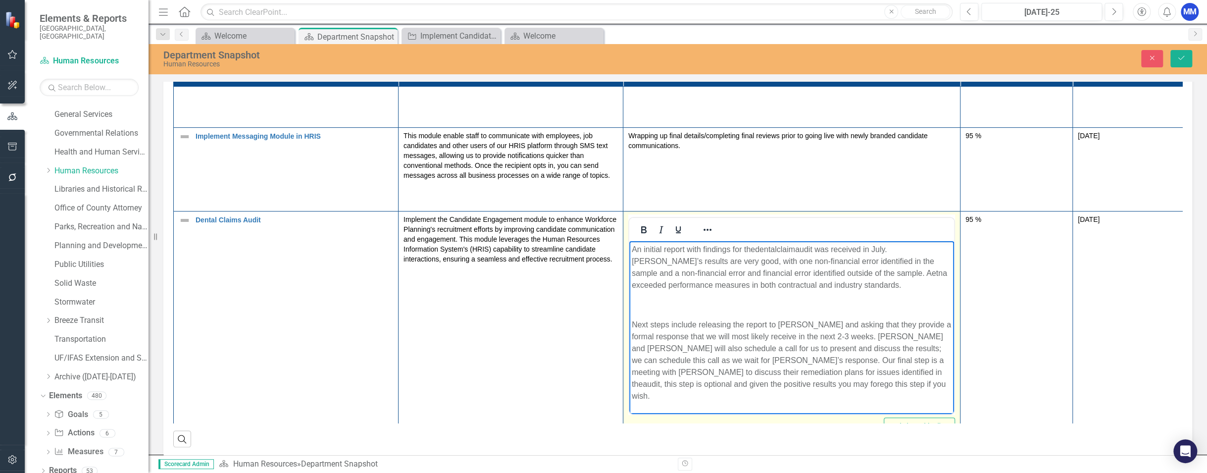
scroll to position [198, 0]
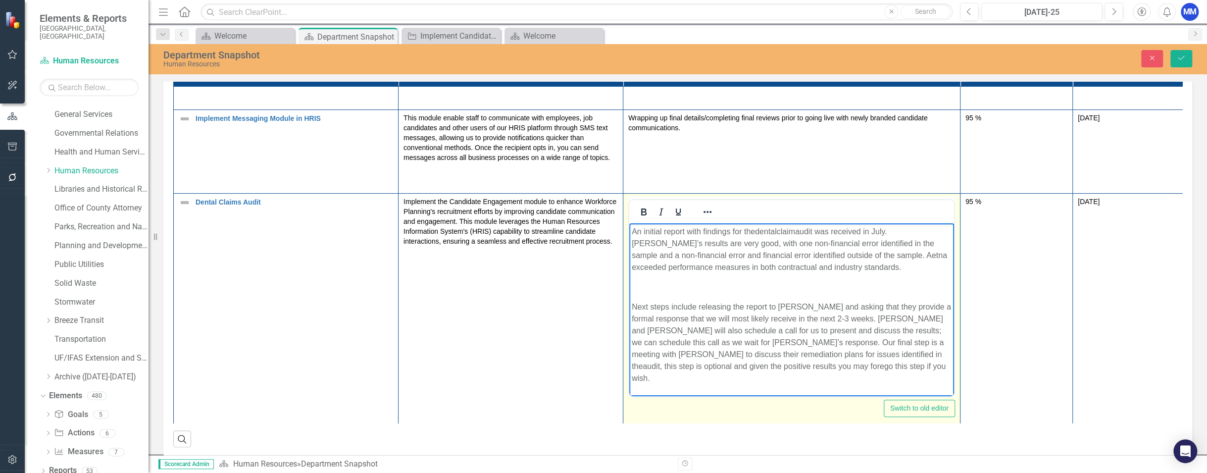
click at [632, 305] on p "Next steps include releasing the report to [PERSON_NAME] and asking that they p…" at bounding box center [792, 342] width 320 height 83
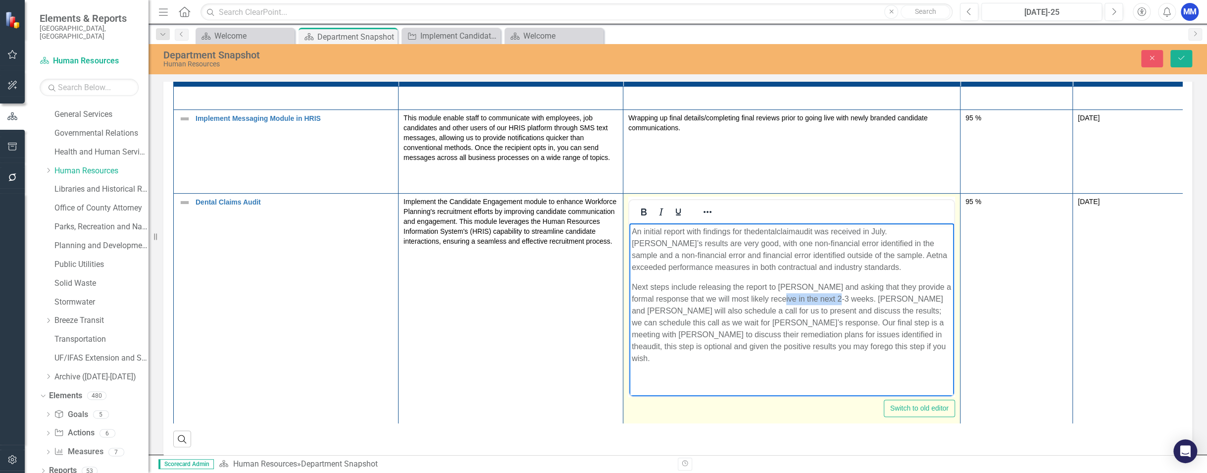
drag, startPoint x: 849, startPoint y: 298, endPoint x: 784, endPoint y: 299, distance: 64.4
click at [784, 299] on p "Next steps include releasing the report to [PERSON_NAME] and asking that they p…" at bounding box center [792, 322] width 320 height 83
click at [812, 366] on body "An initial report with findings for the dental claim audit was received in July…" at bounding box center [791, 298] width 325 height 151
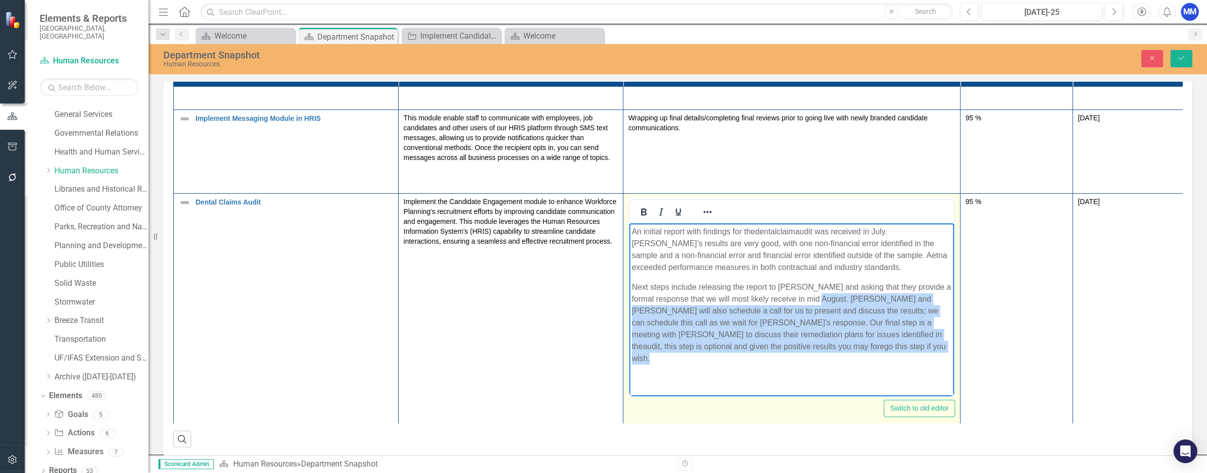
drag, startPoint x: 732, startPoint y: 348, endPoint x: 826, endPoint y: 300, distance: 106.1
click at [826, 300] on p "Next steps include releasing the report to [PERSON_NAME] and asking that they p…" at bounding box center [792, 322] width 320 height 83
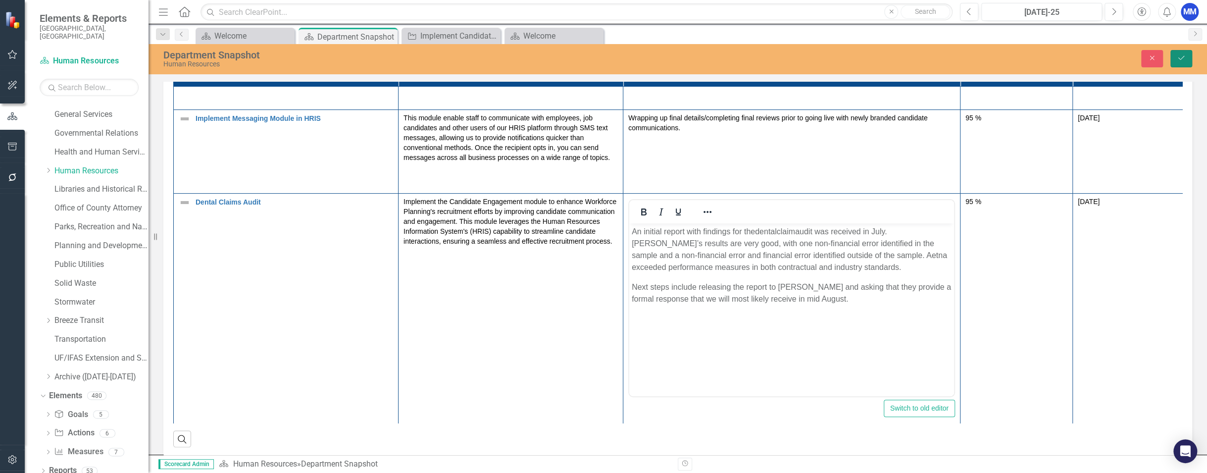
click at [857, 57] on icon "Save" at bounding box center [1181, 57] width 9 height 7
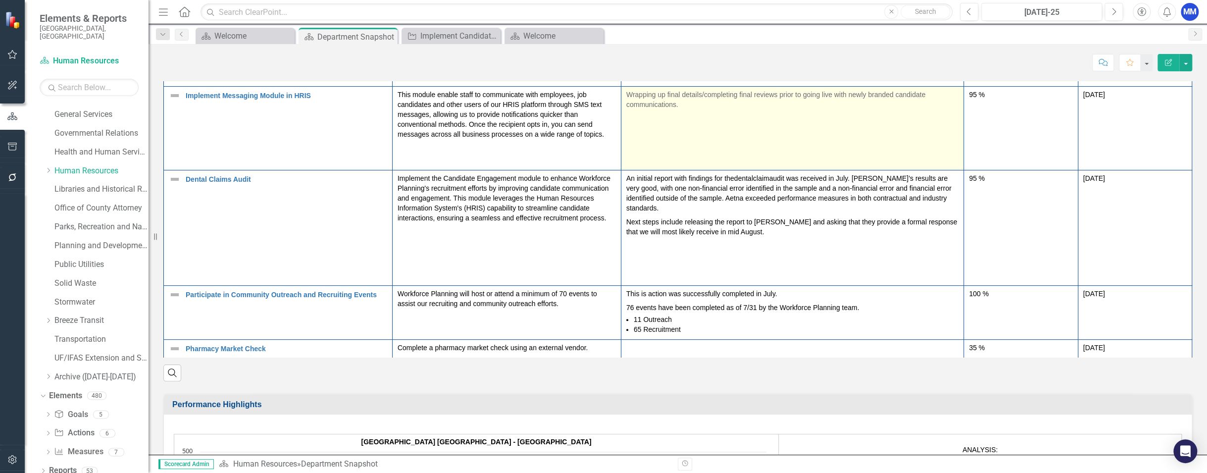
scroll to position [842, 0]
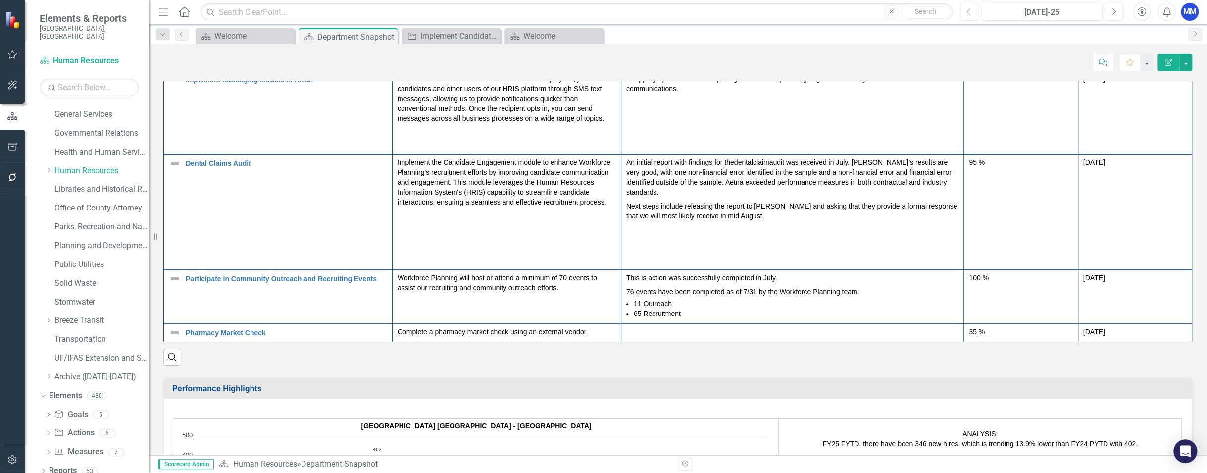
click at [857, 12] on icon "Previous" at bounding box center [968, 11] width 5 height 9
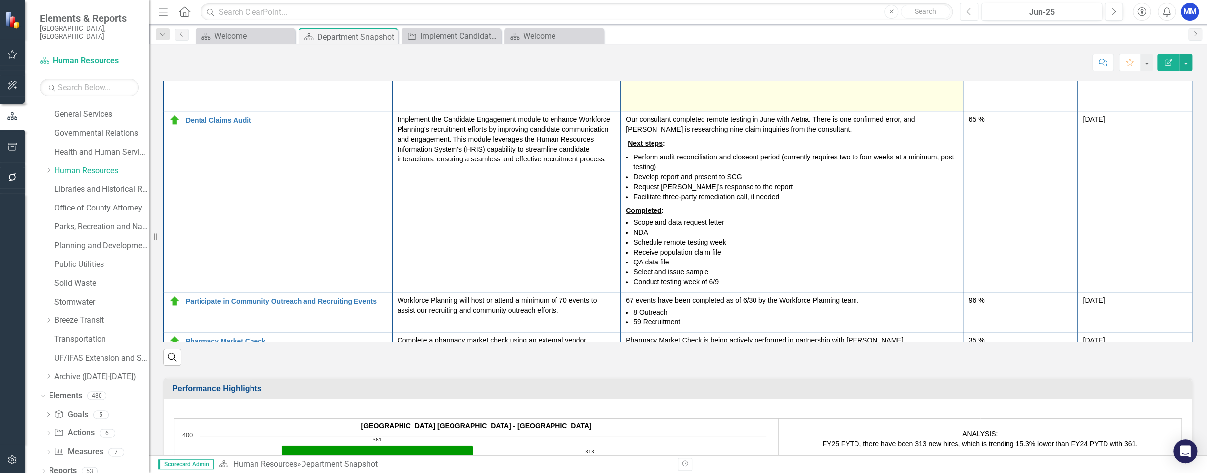
scroll to position [206, 0]
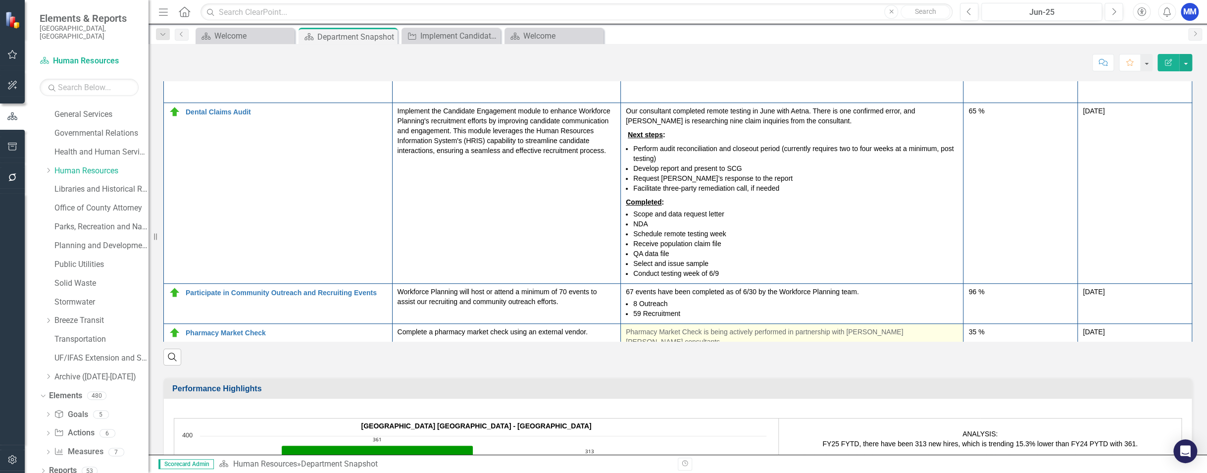
drag, startPoint x: 951, startPoint y: 324, endPoint x: 811, endPoint y: 324, distance: 139.1
click at [811, 327] on p "Pharmacy Market Check is being actively performed in partnership with [PERSON_N…" at bounding box center [792, 337] width 332 height 20
click at [857, 327] on p "Pharmacy Market Check is being actively performed in partnership with [PERSON_N…" at bounding box center [792, 337] width 332 height 20
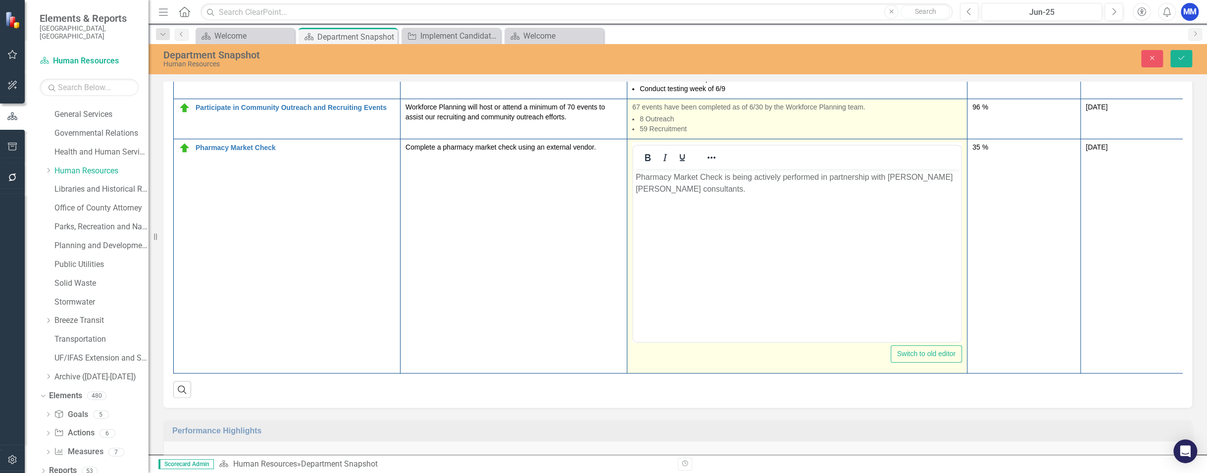
scroll to position [430, 0]
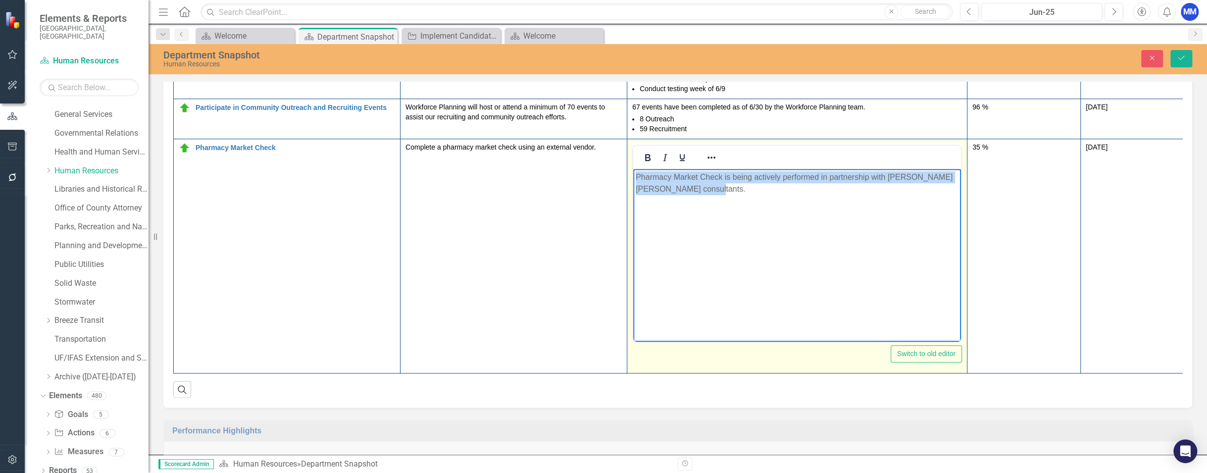
drag, startPoint x: 743, startPoint y: 190, endPoint x: 629, endPoint y: 176, distance: 114.7
click at [633, 176] on html "Pharmacy Market Check is being actively performed in partnership with [PERSON_N…" at bounding box center [797, 242] width 328 height 149
copy p "Pharmacy Market Check is being actively performed in partnership with [PERSON_N…"
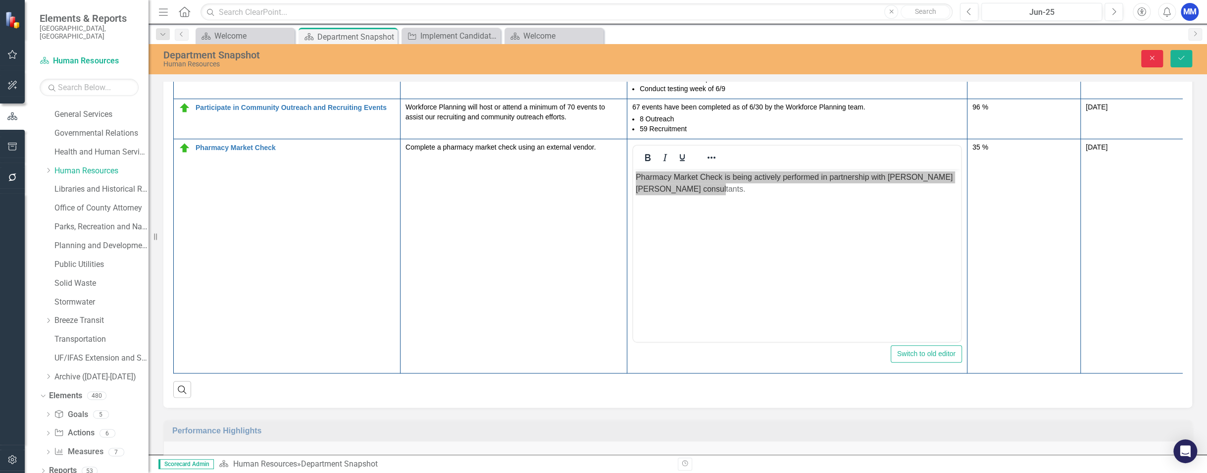
click at [857, 60] on icon "Close" at bounding box center [1152, 57] width 9 height 7
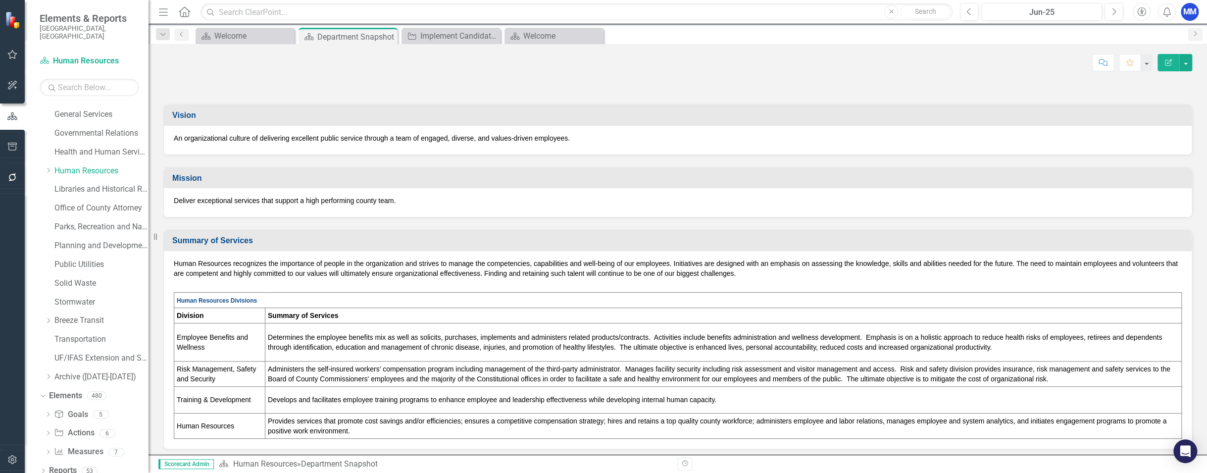
scroll to position [0, 0]
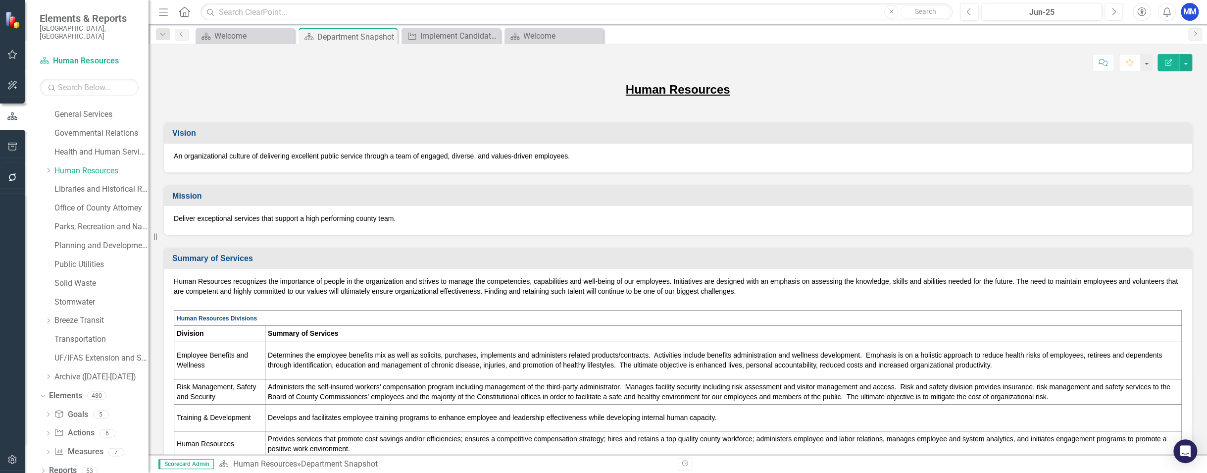
click at [857, 11] on icon "Next" at bounding box center [1113, 11] width 5 height 9
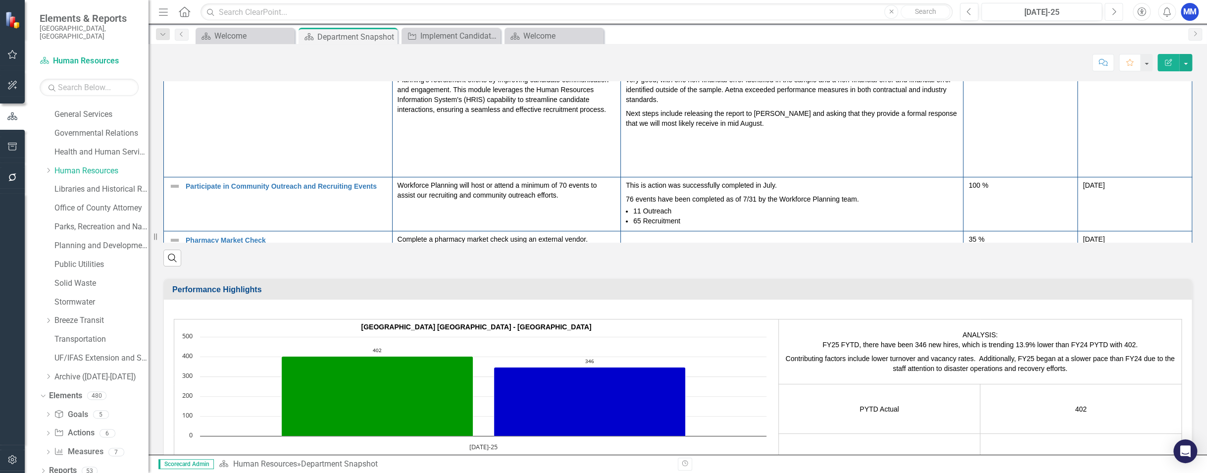
scroll to position [155, 0]
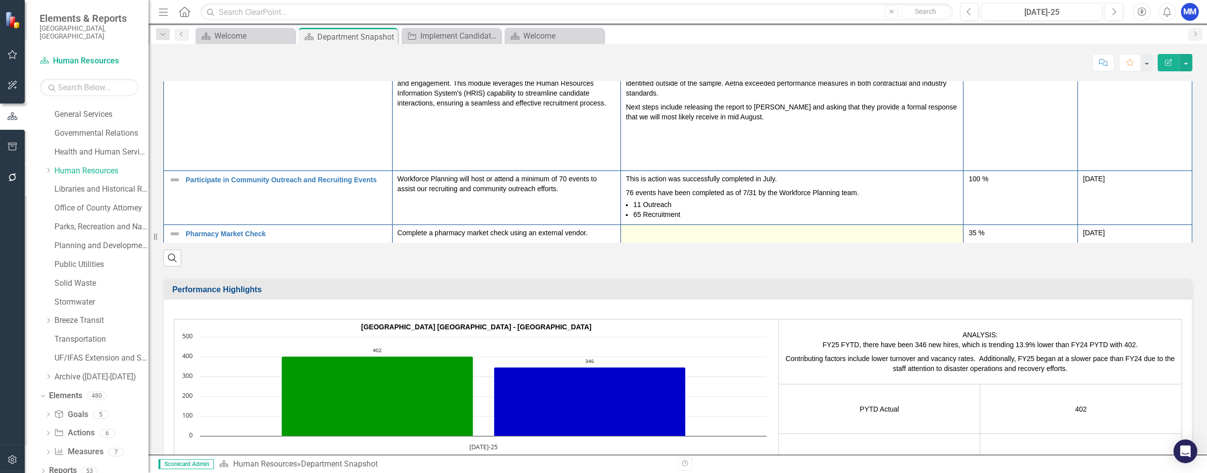
click at [764, 228] on div at bounding box center [792, 234] width 332 height 12
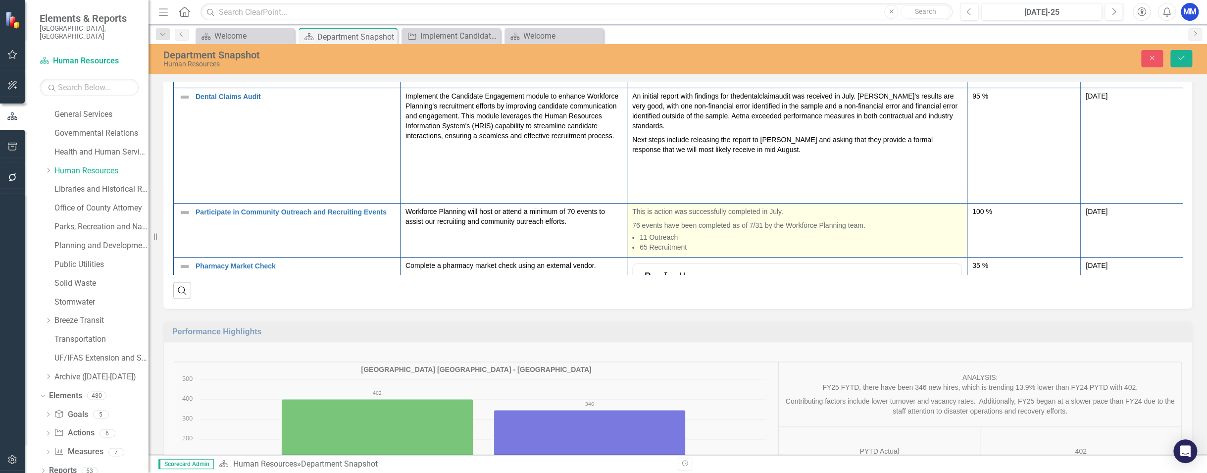
scroll to position [254, 0]
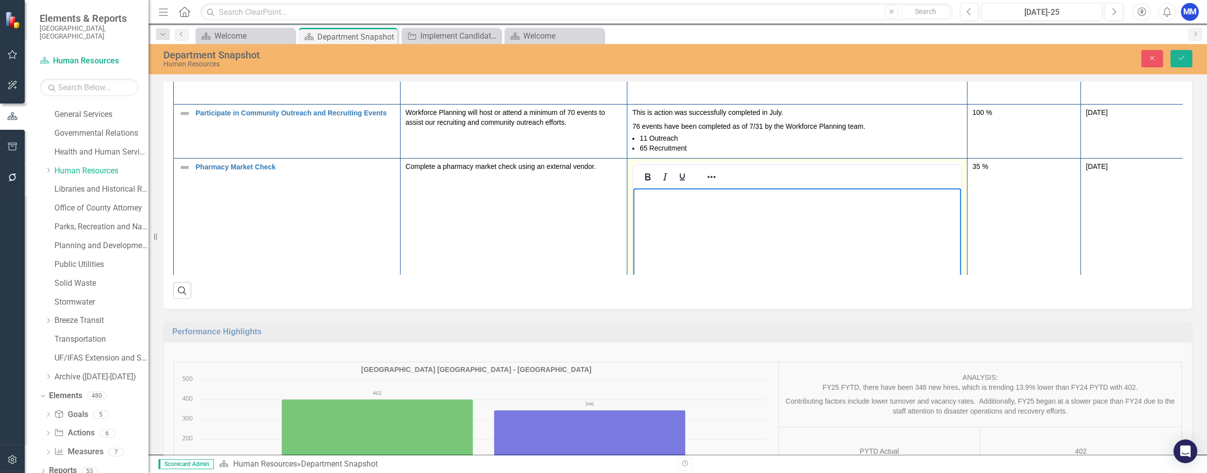
click at [724, 212] on body "Rich Text Area. Press ALT-0 for help." at bounding box center [797, 262] width 328 height 149
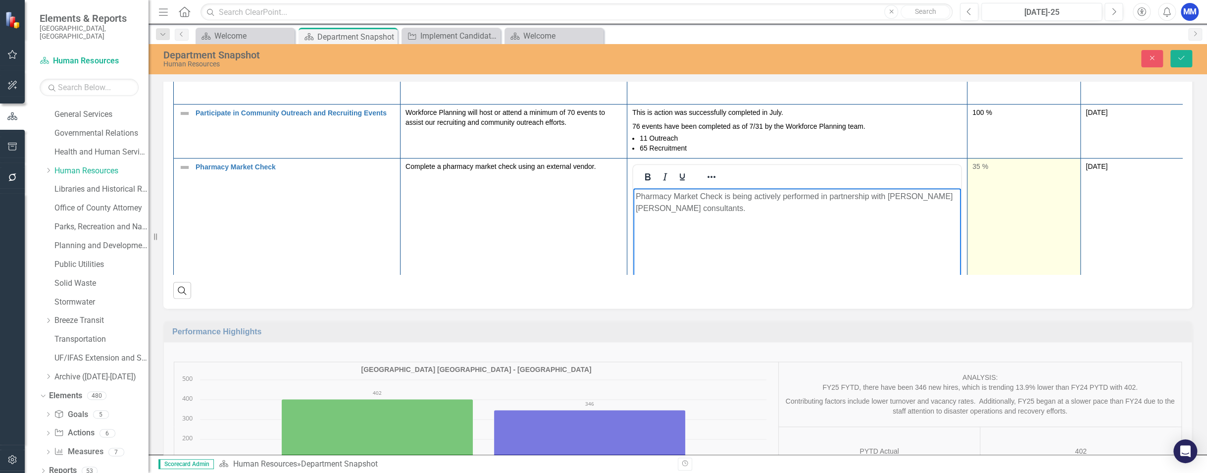
click at [857, 161] on div "35 %" at bounding box center [1023, 166] width 103 height 10
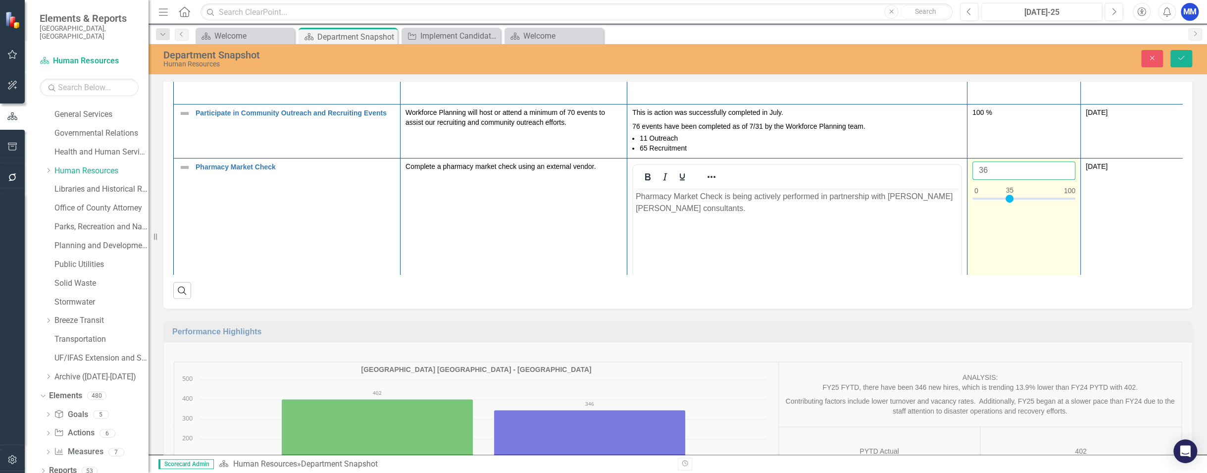
click at [857, 164] on input "36" at bounding box center [1023, 170] width 103 height 18
click at [857, 164] on input "37" at bounding box center [1023, 170] width 103 height 18
click at [857, 164] on input "38" at bounding box center [1023, 170] width 103 height 18
click at [857, 164] on input "39" at bounding box center [1023, 170] width 103 height 18
click at [857, 164] on input "40" at bounding box center [1023, 170] width 103 height 18
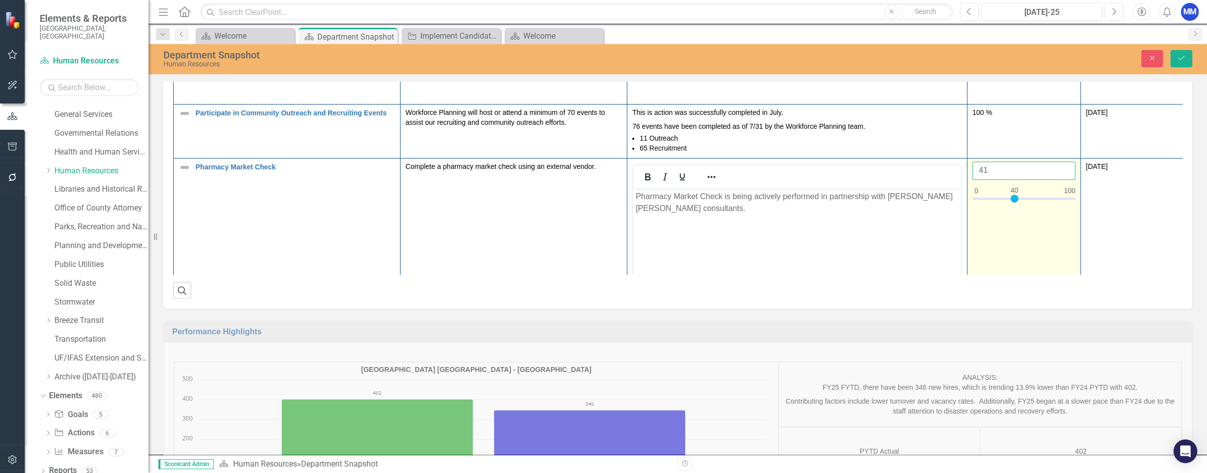
click at [857, 164] on input "41" at bounding box center [1023, 170] width 103 height 18
click at [857, 164] on input "42" at bounding box center [1023, 170] width 103 height 18
click at [857, 164] on input "43" at bounding box center [1023, 170] width 103 height 18
click at [857, 164] on input "44" at bounding box center [1023, 170] width 103 height 18
click at [857, 164] on input "45" at bounding box center [1023, 170] width 103 height 18
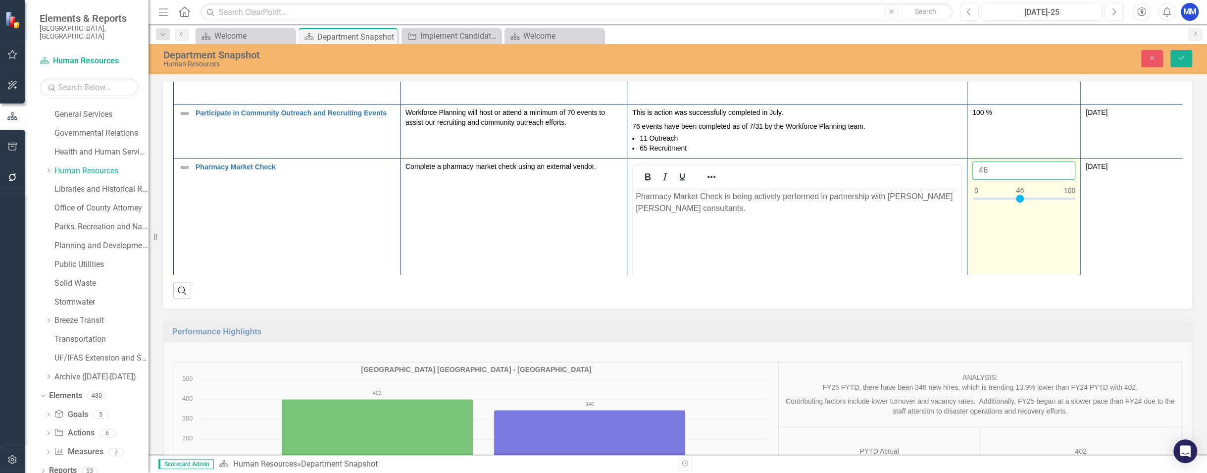
click at [857, 164] on input "46" at bounding box center [1023, 170] width 103 height 18
click at [857, 164] on input "47" at bounding box center [1023, 170] width 103 height 18
click at [857, 164] on input "48" at bounding box center [1023, 170] width 103 height 18
click at [857, 164] on input "49" at bounding box center [1023, 170] width 103 height 18
type input "50"
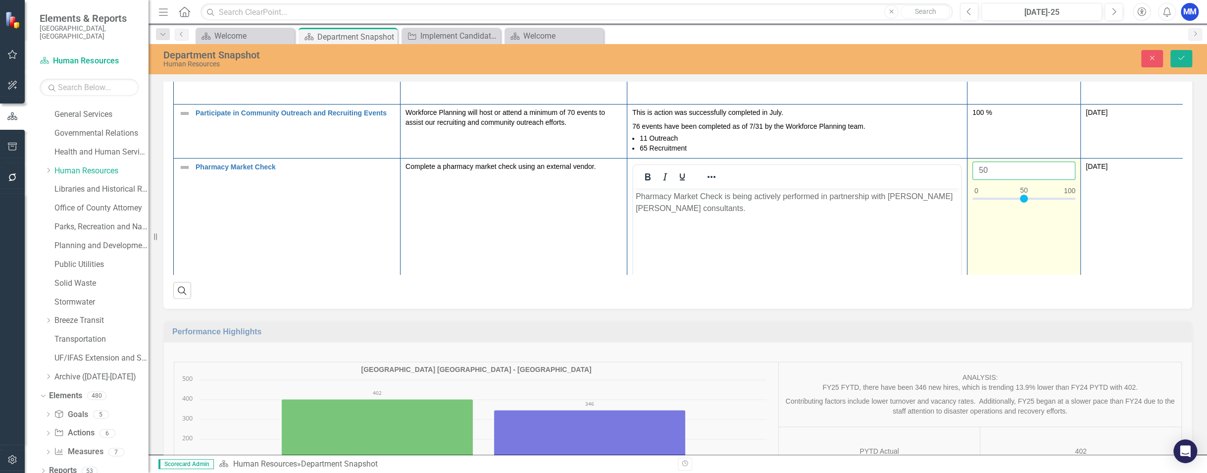
click at [857, 164] on input "50" at bounding box center [1023, 170] width 103 height 18
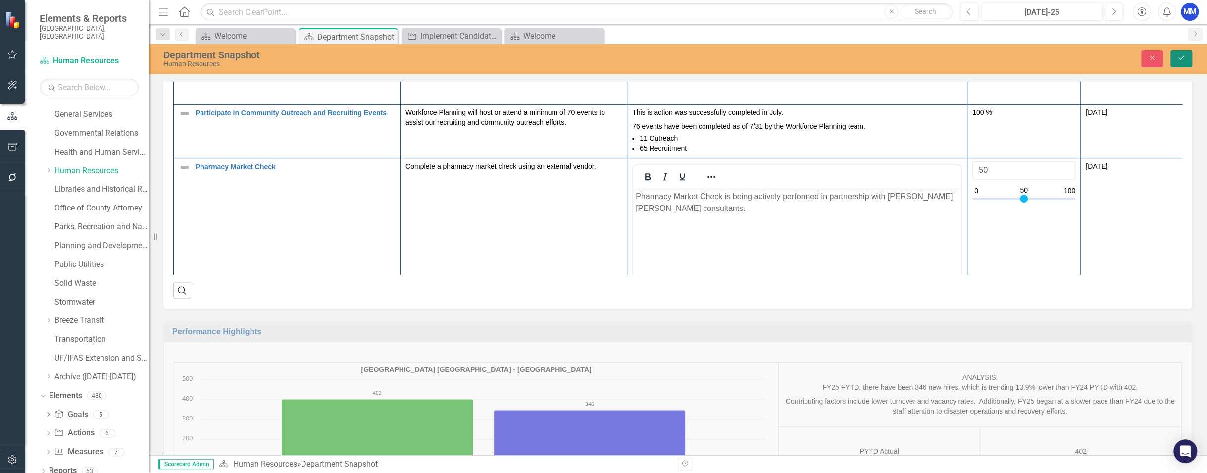
click at [857, 61] on icon "Save" at bounding box center [1181, 57] width 9 height 7
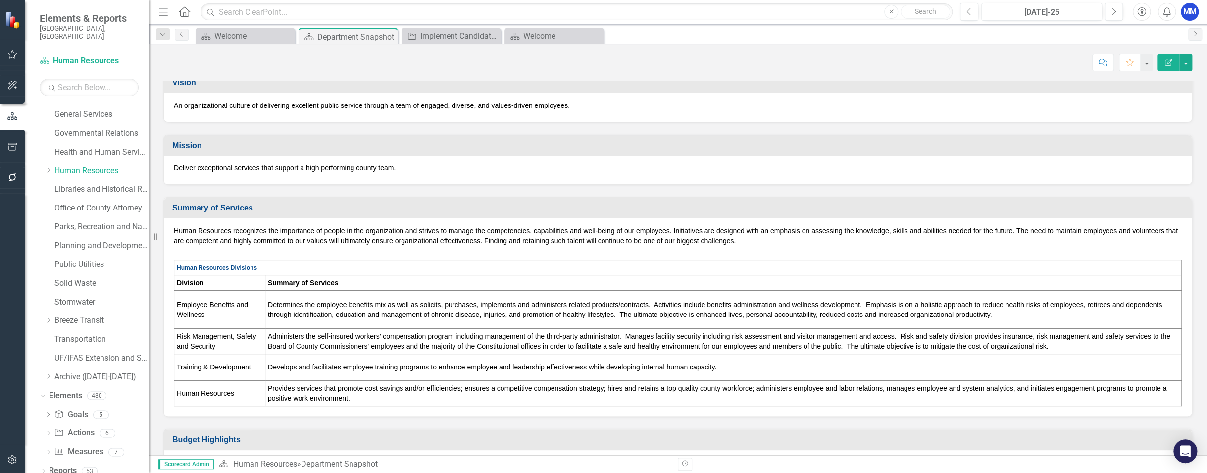
scroll to position [0, 0]
